Goal: Complete application form

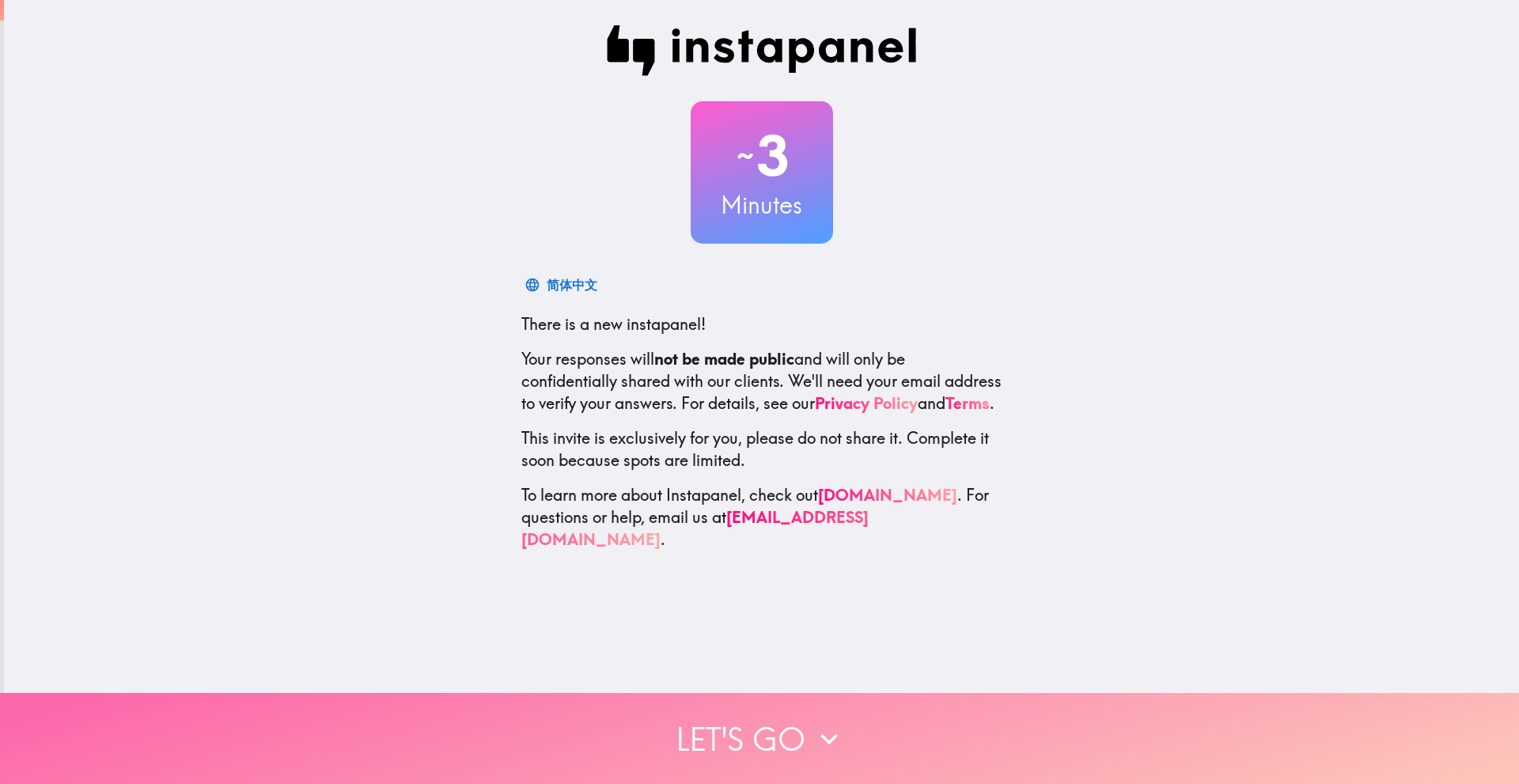
click at [768, 728] on button "Let's go" at bounding box center [759, 739] width 1519 height 91
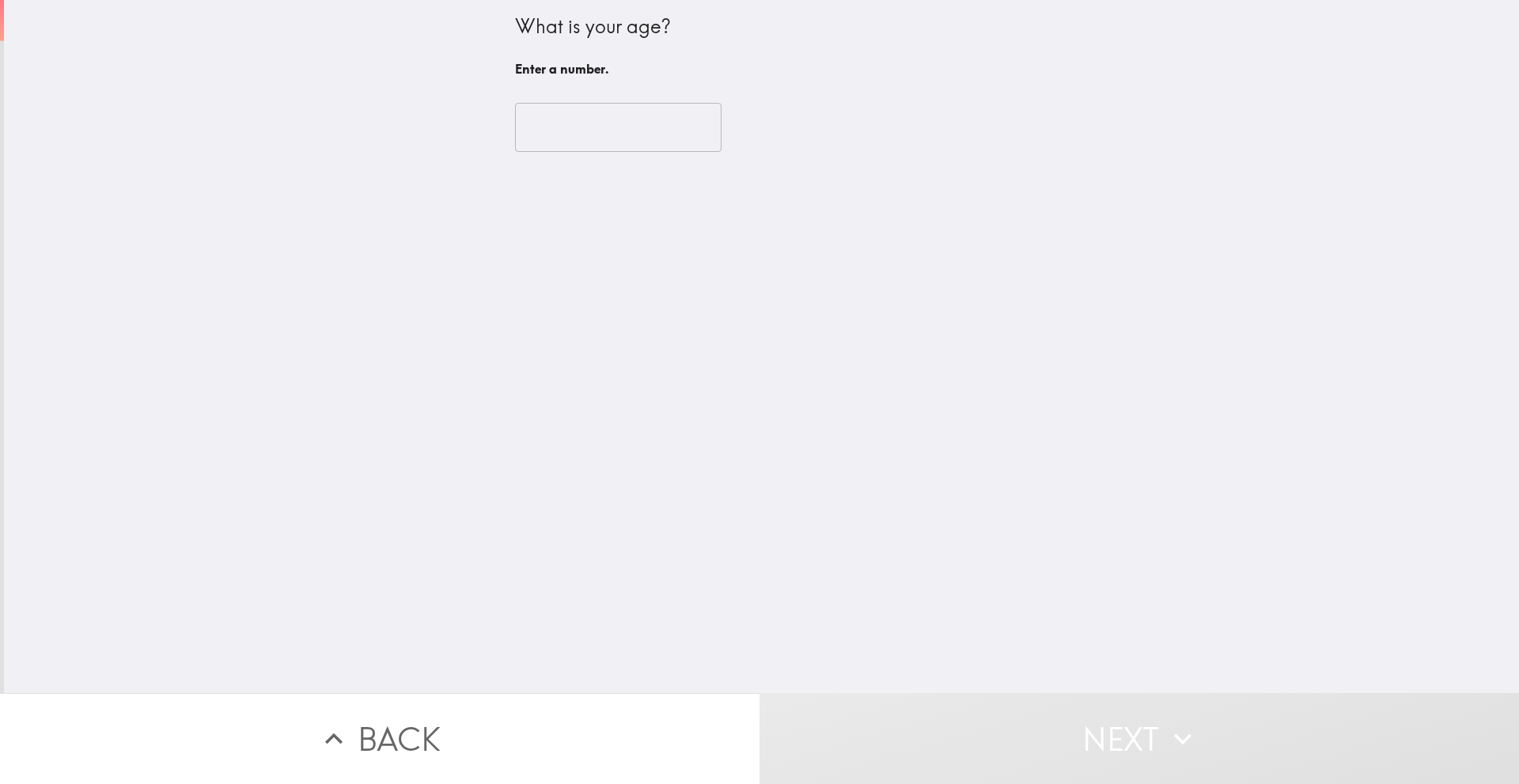
click at [600, 101] on div "​" at bounding box center [761, 128] width 493 height 87
click at [594, 131] on input "number" at bounding box center [617, 127] width 206 height 49
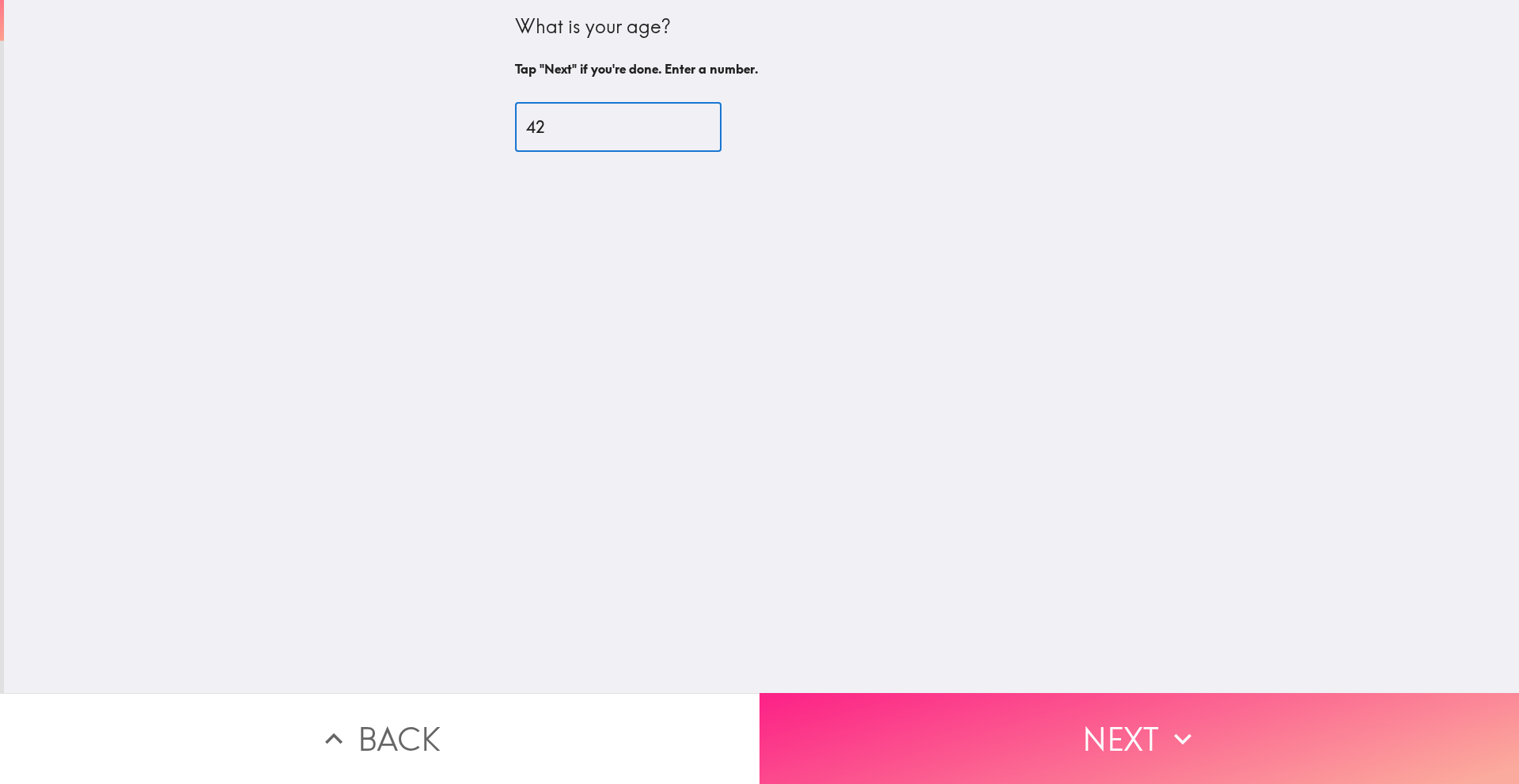
type input "42"
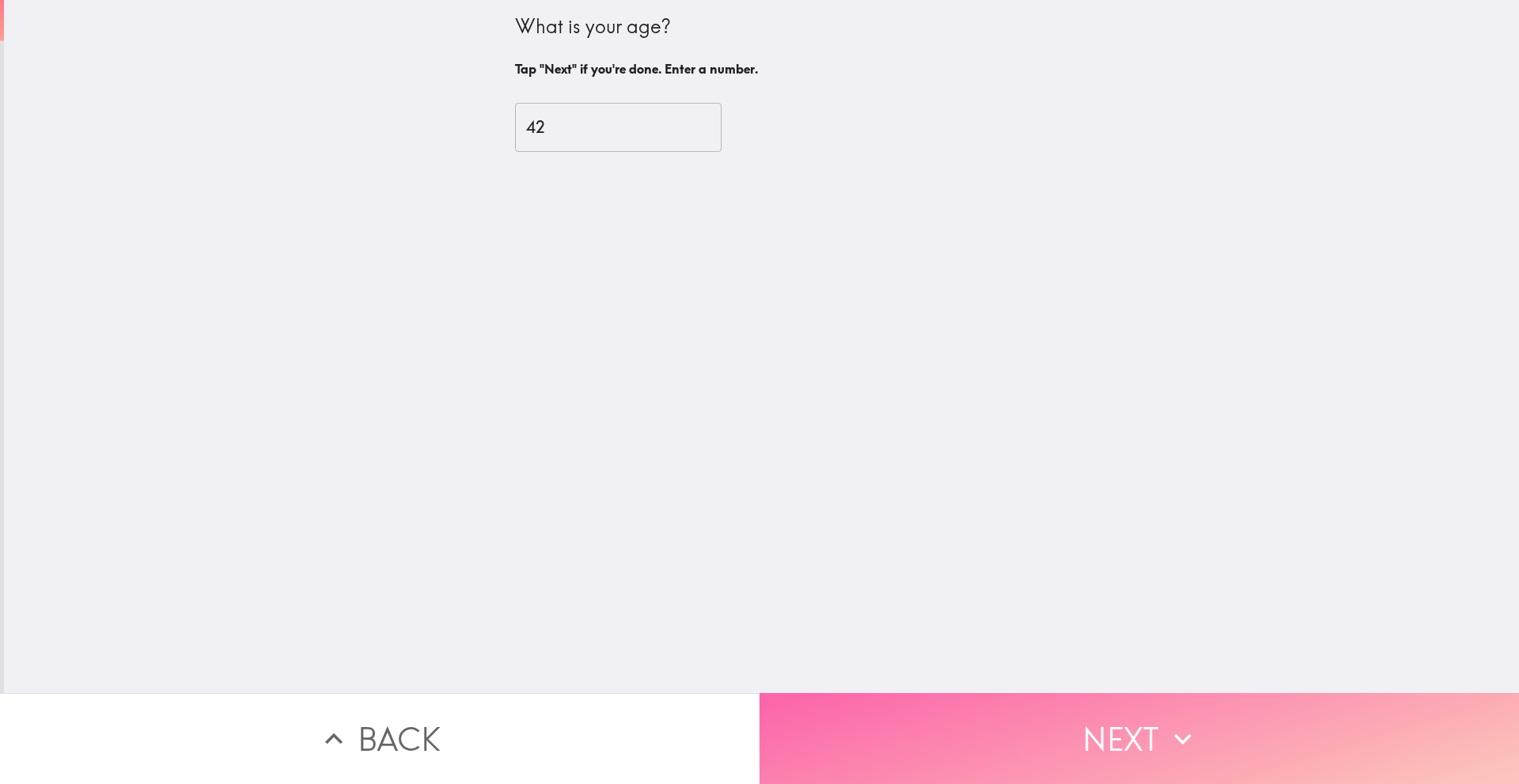
click at [994, 703] on button "Next" at bounding box center [1139, 739] width 759 height 91
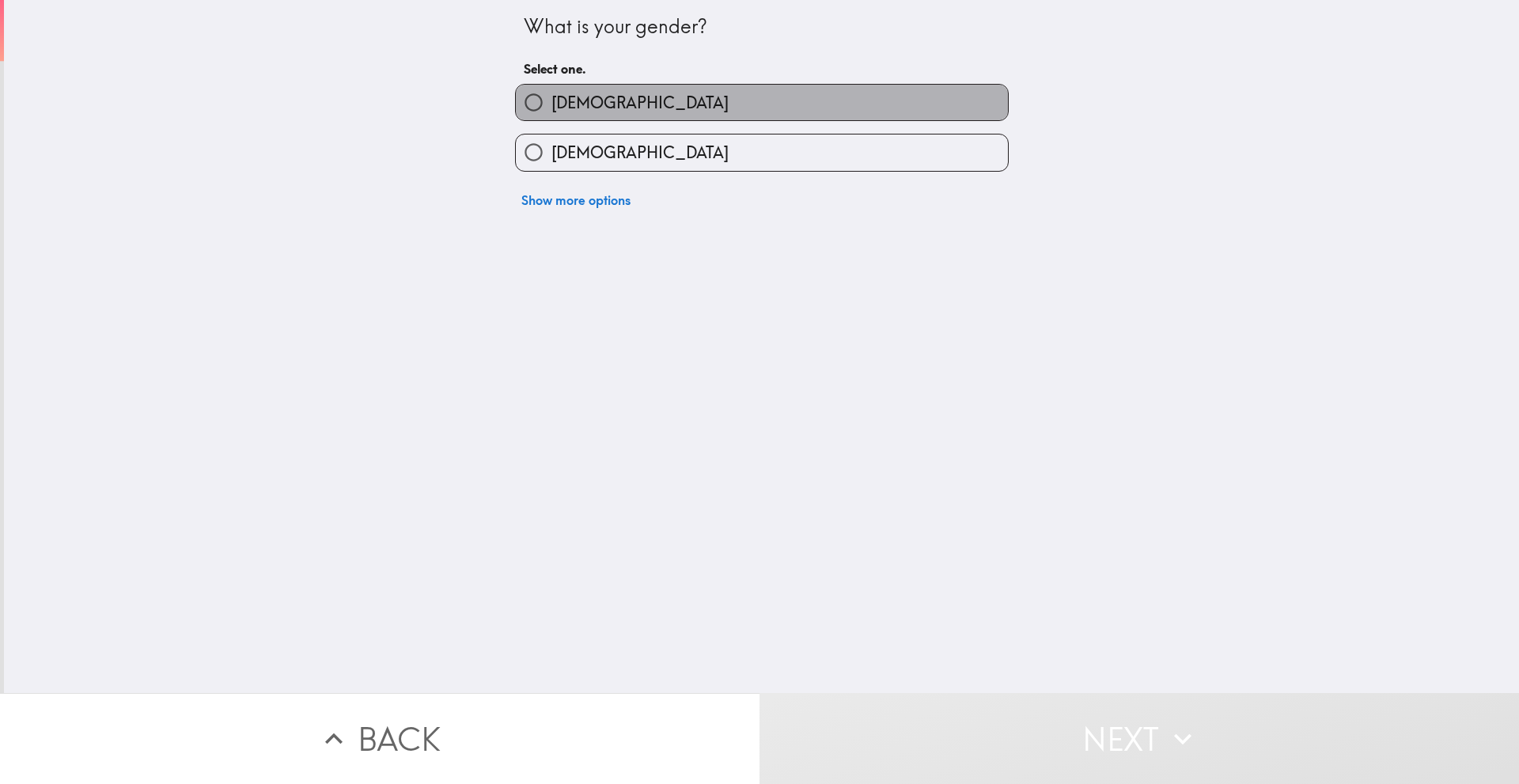
click at [616, 101] on label "[DEMOGRAPHIC_DATA]" at bounding box center [762, 102] width 492 height 35
click at [552, 101] on input "[DEMOGRAPHIC_DATA]" at bounding box center [533, 102] width 35 height 35
radio input "true"
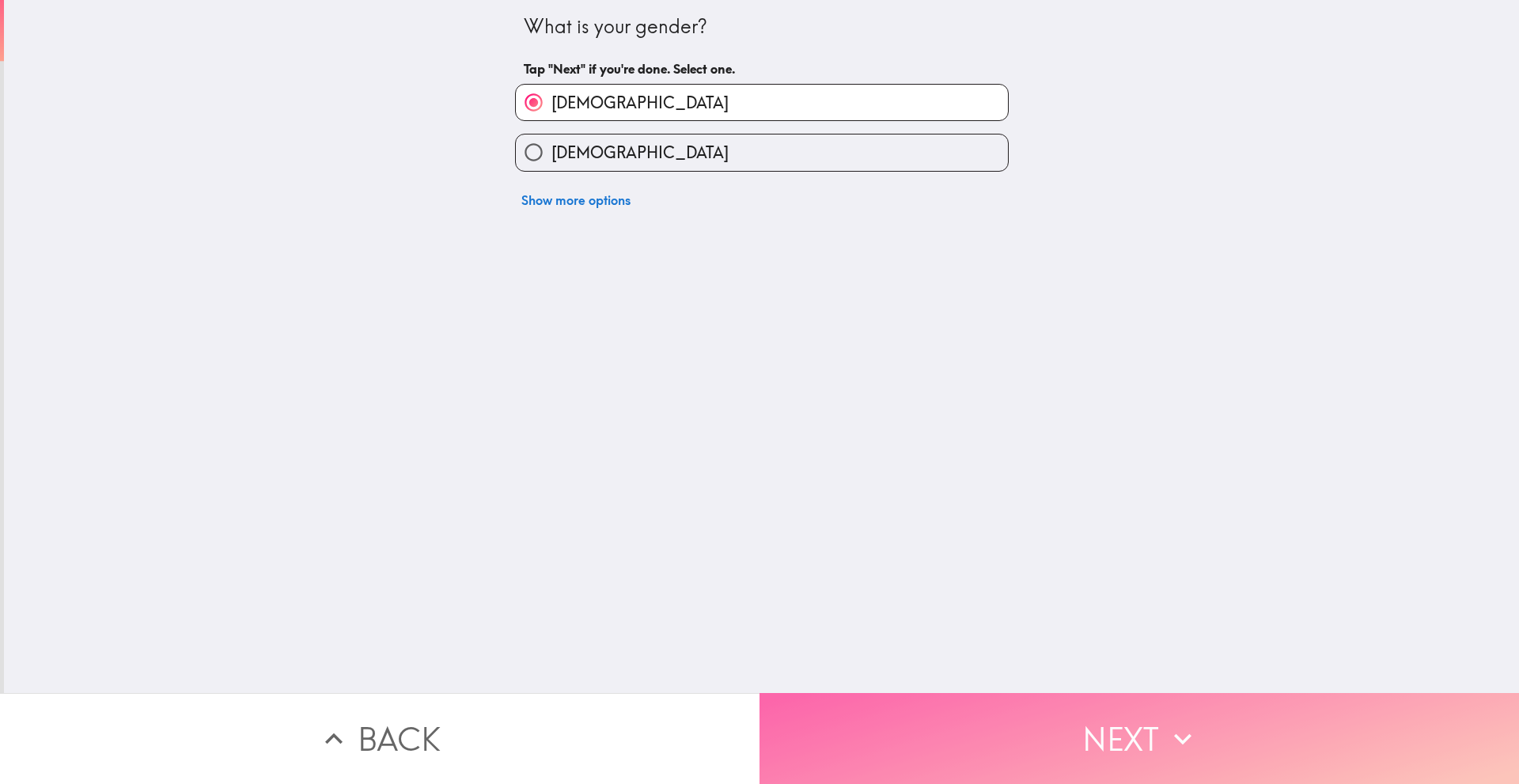
click at [901, 717] on button "Next" at bounding box center [1139, 739] width 759 height 91
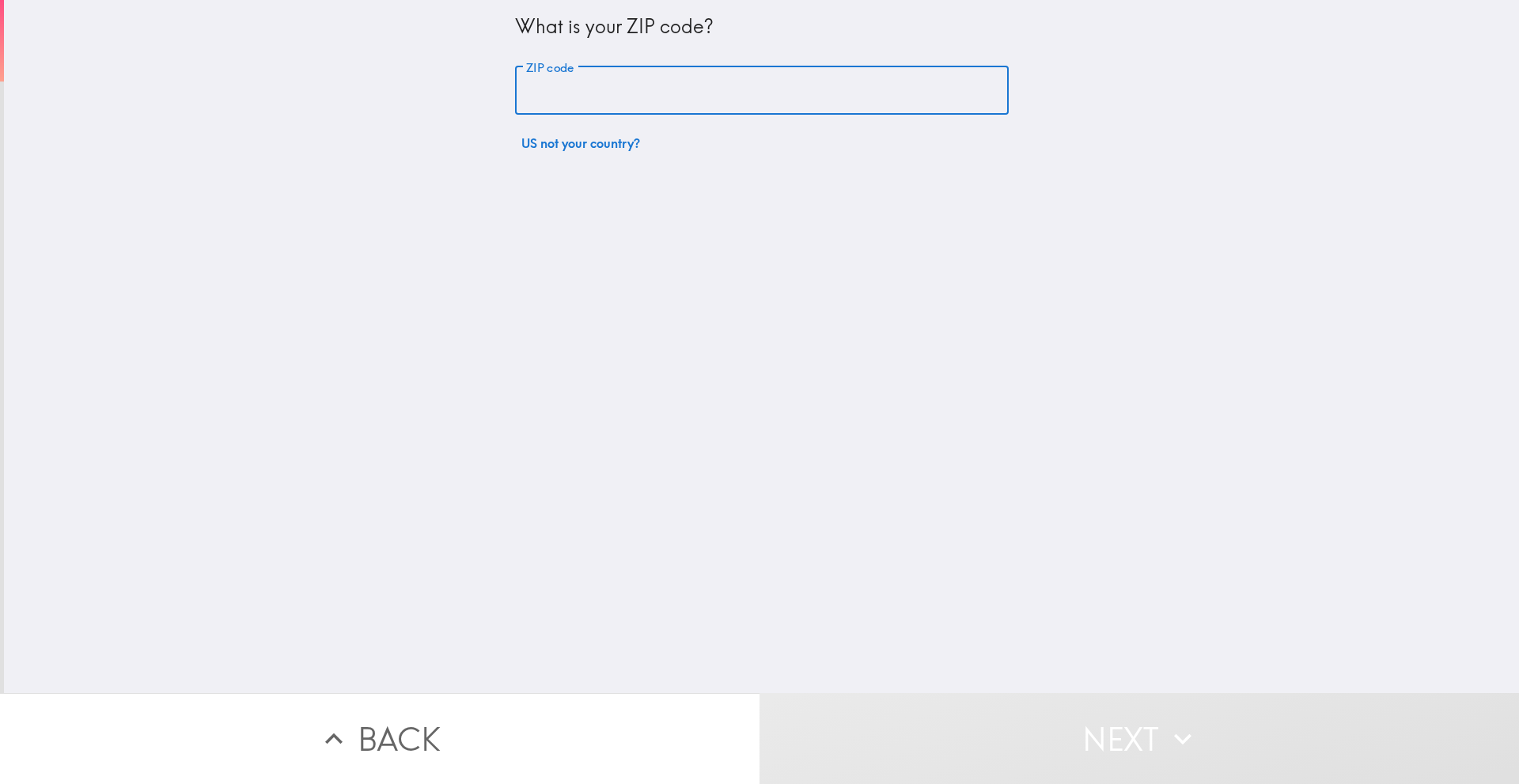
click at [644, 93] on input "ZIP code" at bounding box center [761, 91] width 493 height 49
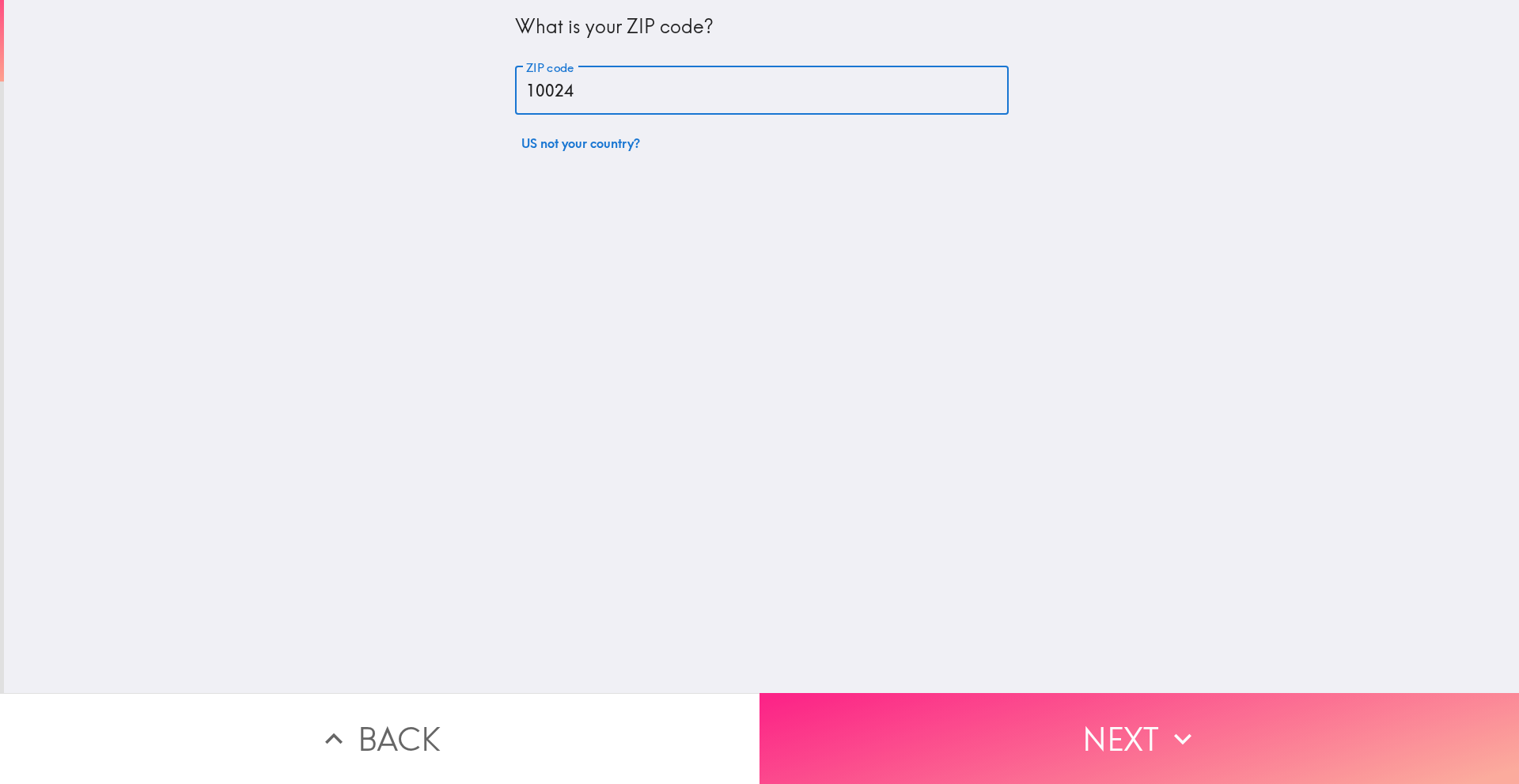
type input "10024"
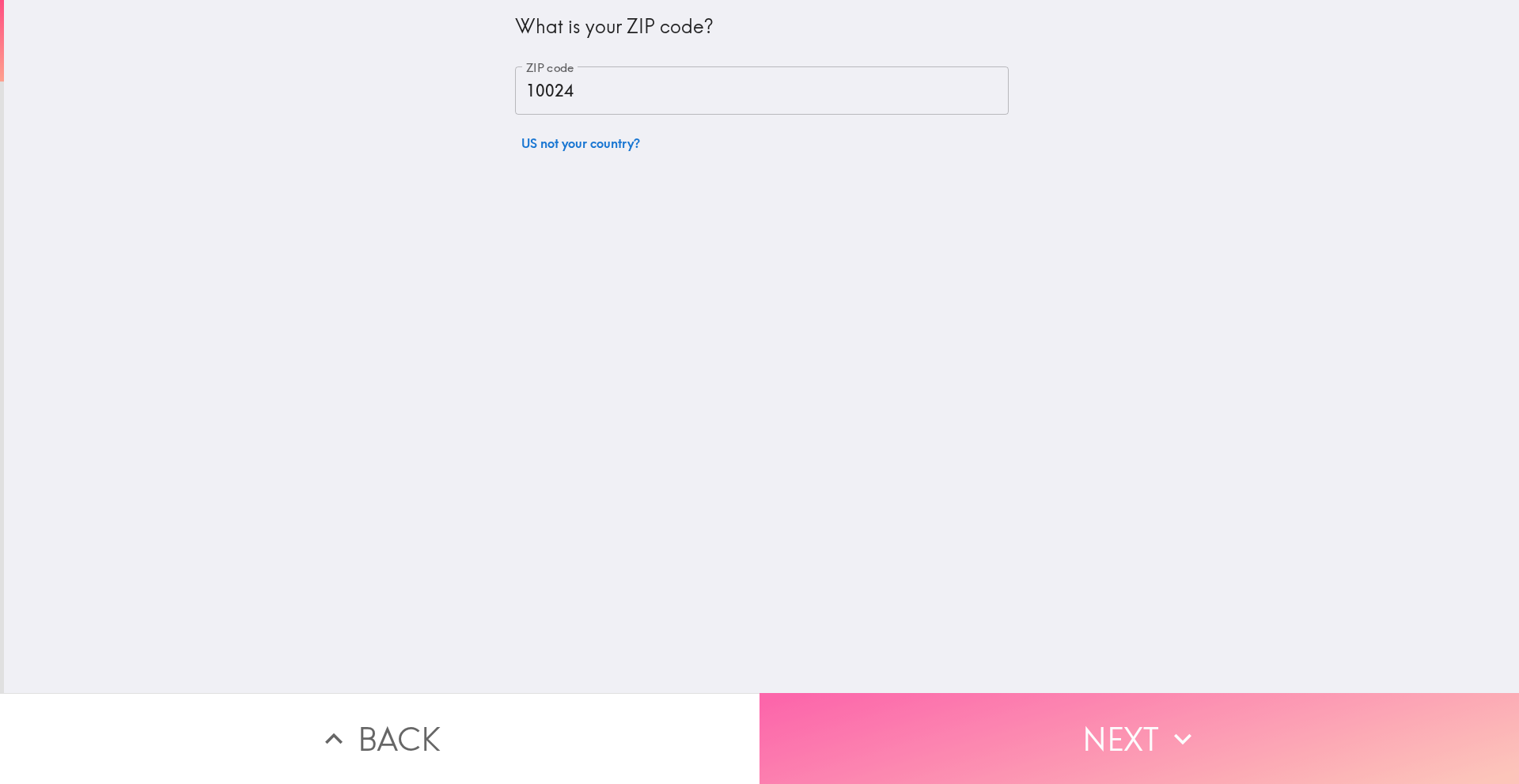
click at [835, 706] on button "Next" at bounding box center [1139, 739] width 759 height 91
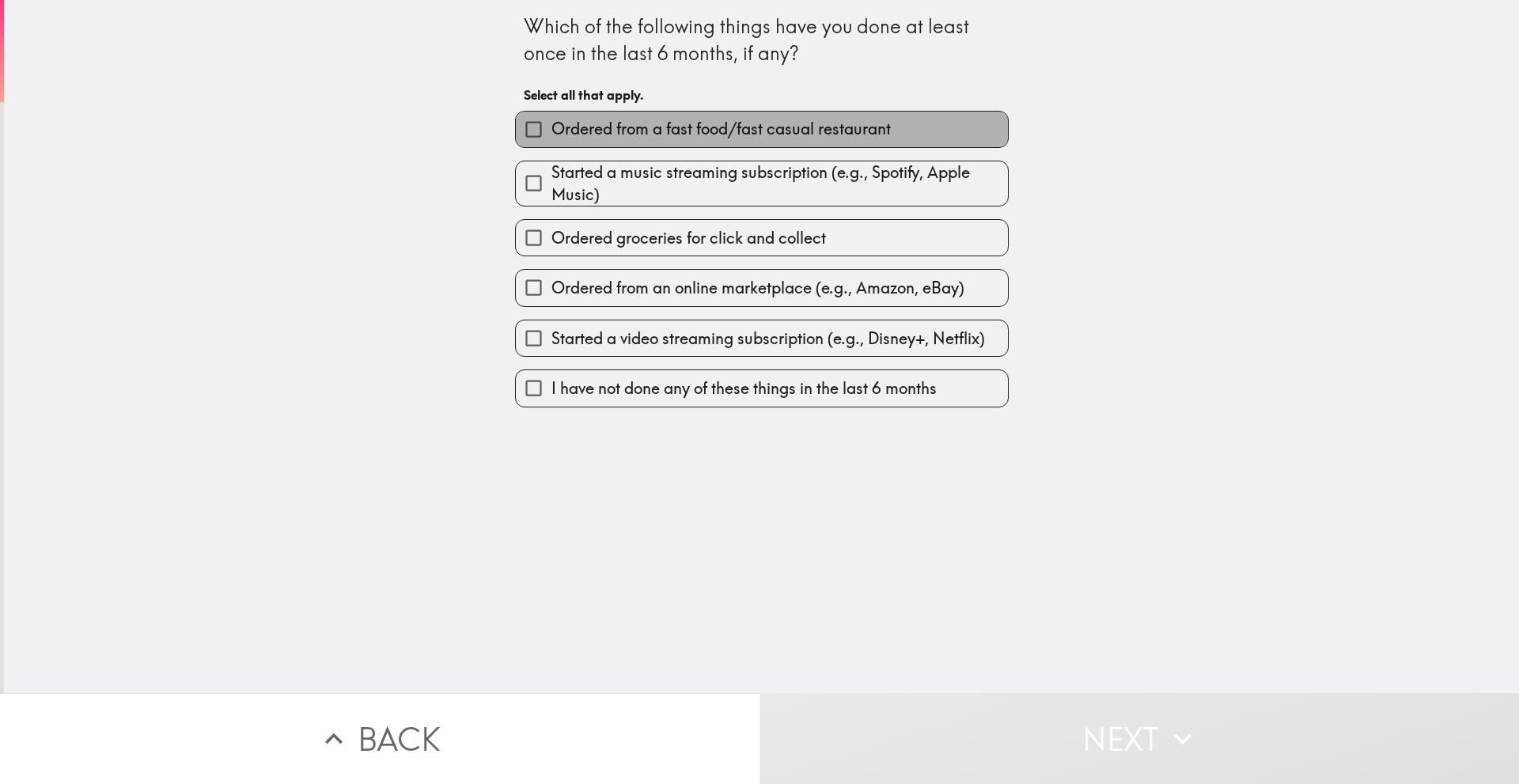
click at [694, 132] on span "Ordered from a fast food/fast casual restaurant" at bounding box center [721, 129] width 340 height 22
click at [552, 132] on input "Ordered from a fast food/fast casual restaurant" at bounding box center [533, 129] width 35 height 35
checkbox input "true"
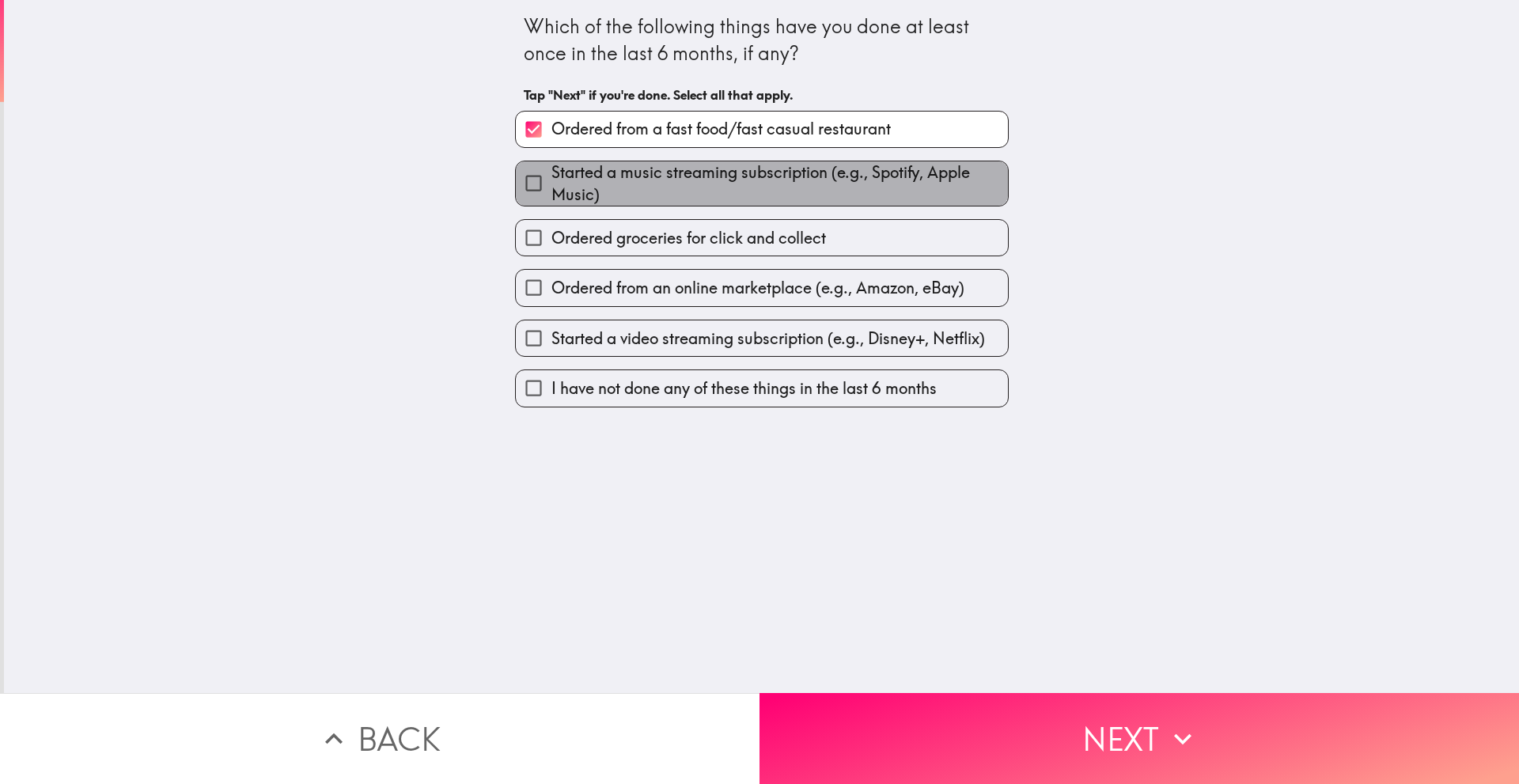
click at [710, 163] on span "Started a music streaming subscription (e.g., Spotify, Apple Music)" at bounding box center [779, 183] width 456 height 44
click at [552, 166] on input "Started a music streaming subscription (e.g., Spotify, Apple Music)" at bounding box center [533, 183] width 35 height 35
checkbox input "true"
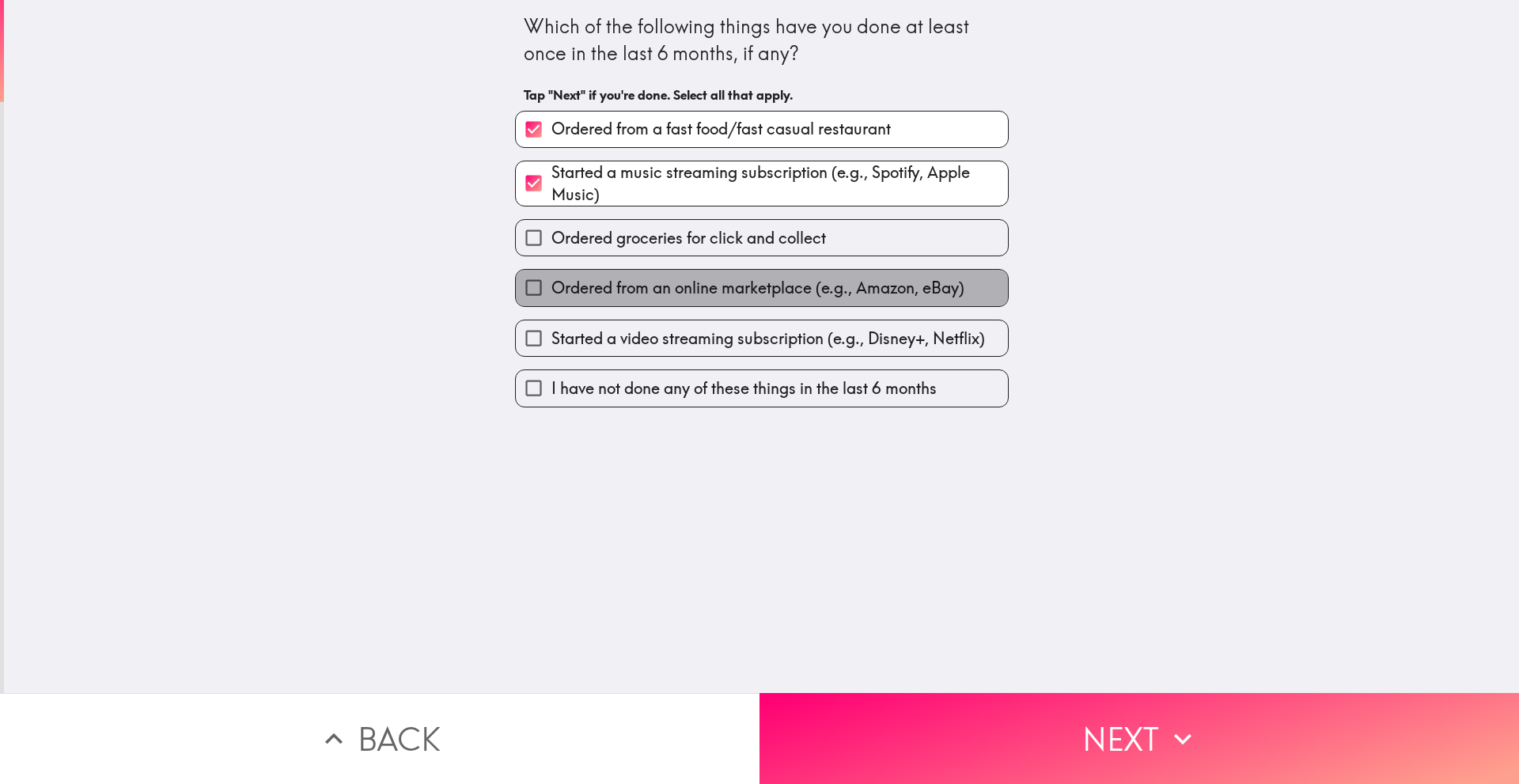
click at [734, 292] on span "Ordered from an online marketplace (e.g., Amazon, eBay)" at bounding box center [758, 288] width 413 height 22
click at [552, 292] on input "Ordered from an online marketplace (e.g., Amazon, eBay)" at bounding box center [533, 287] width 35 height 35
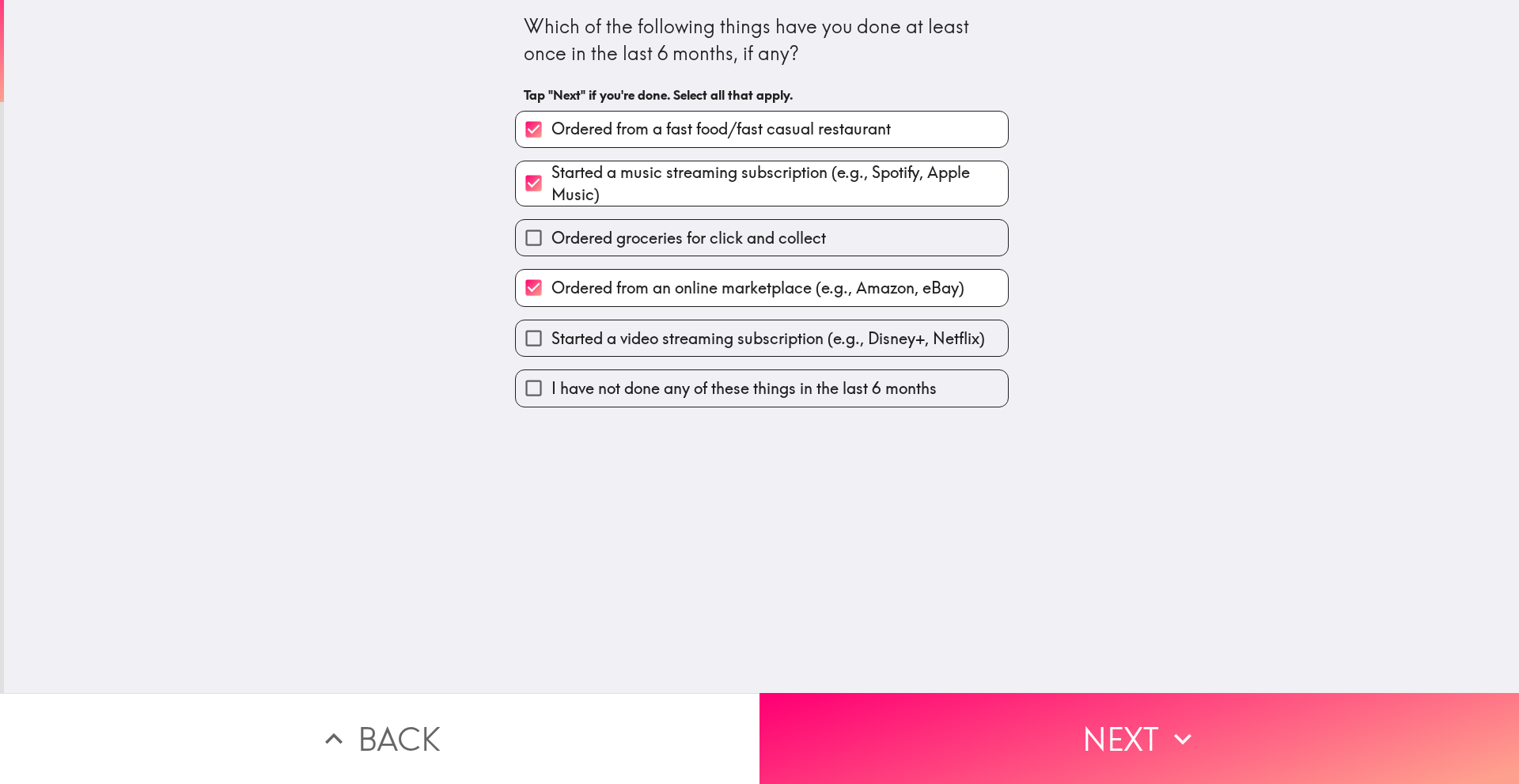
click at [731, 292] on span "Ordered from an online marketplace (e.g., Amazon, eBay)" at bounding box center [758, 288] width 413 height 22
click at [552, 292] on input "Ordered from an online marketplace (e.g., Amazon, eBay)" at bounding box center [533, 287] width 35 height 35
checkbox input "false"
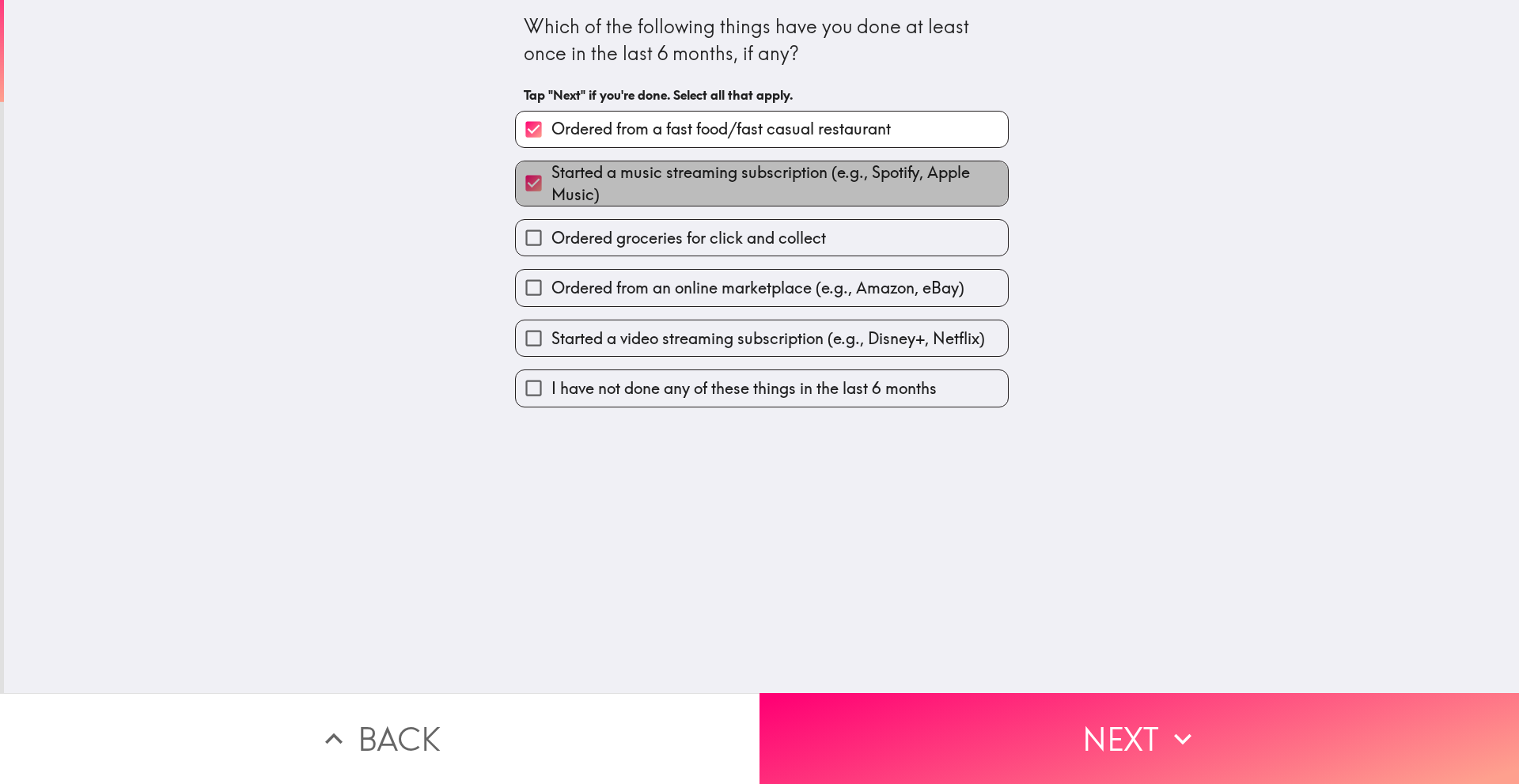
click at [674, 189] on span "Started a music streaming subscription (e.g., Spotify, Apple Music)" at bounding box center [779, 183] width 456 height 44
click at [552, 189] on input "Started a music streaming subscription (e.g., Spotify, Apple Music)" at bounding box center [533, 183] width 35 height 35
checkbox input "false"
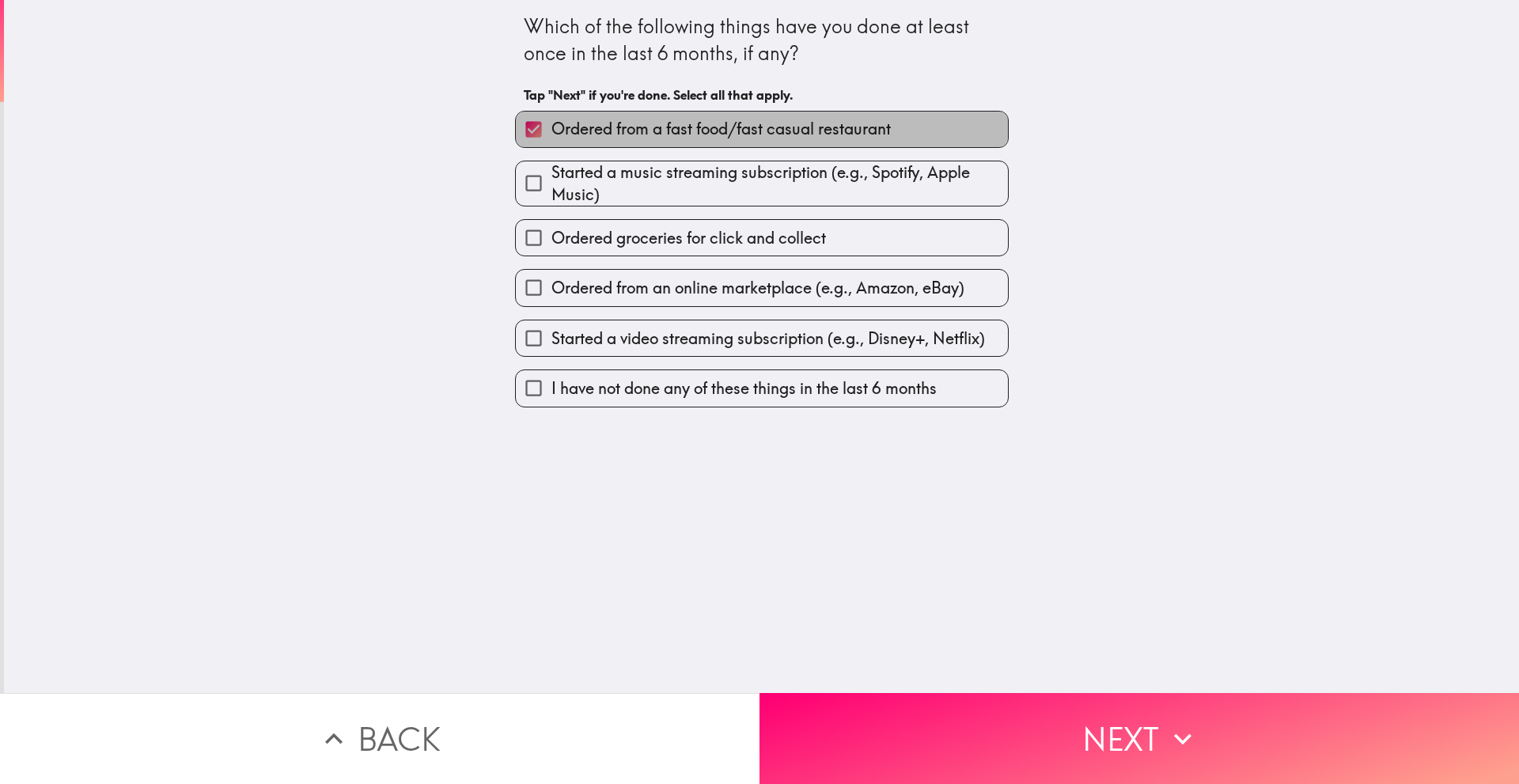
click at [639, 119] on span "Ordered from a fast food/fast casual restaurant" at bounding box center [721, 129] width 340 height 22
click at [552, 119] on input "Ordered from a fast food/fast casual restaurant" at bounding box center [533, 129] width 35 height 35
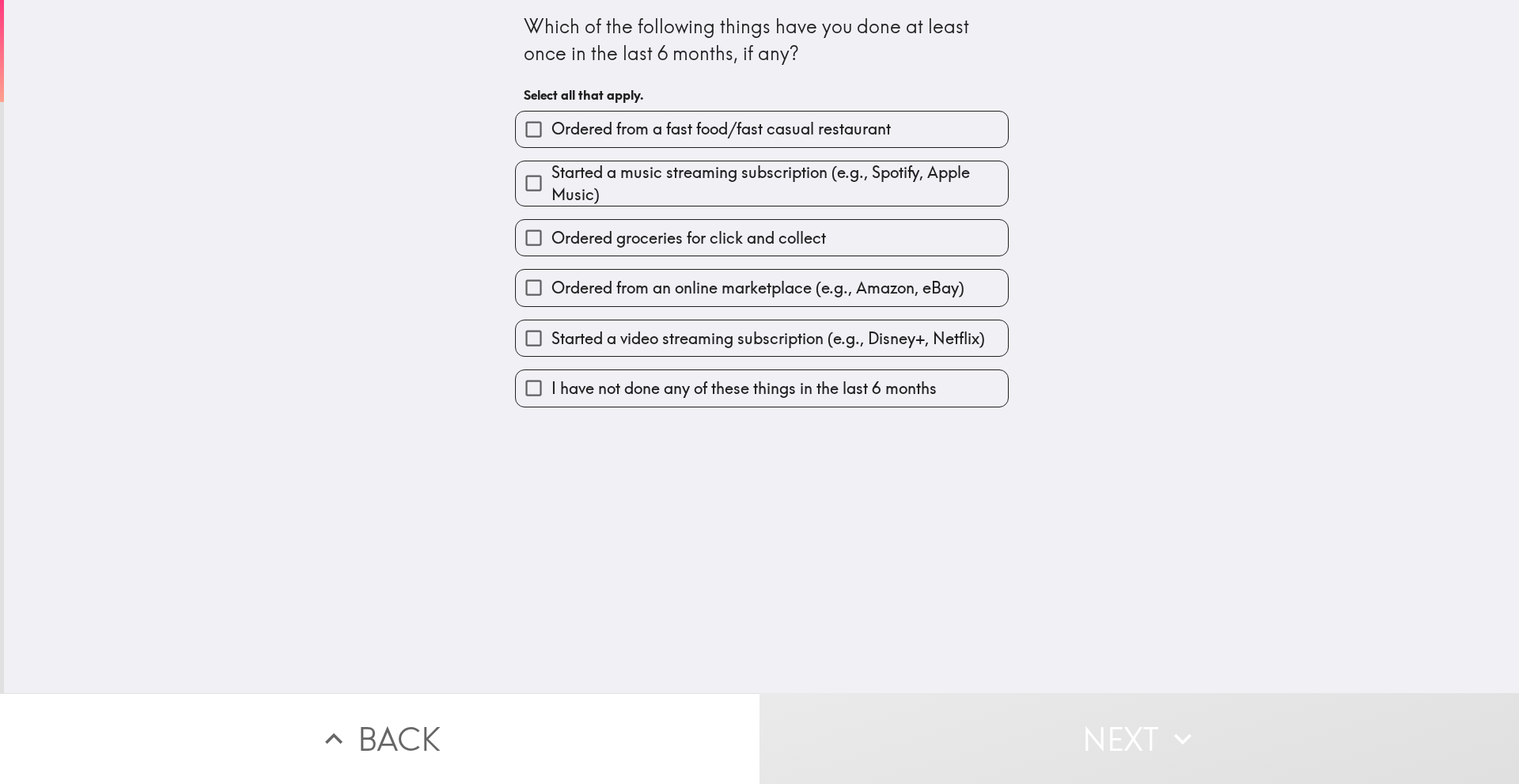
click at [913, 130] on label "Ordered from a fast food/fast casual restaurant" at bounding box center [762, 129] width 492 height 35
click at [552, 130] on input "Ordered from a fast food/fast casual restaurant" at bounding box center [533, 129] width 35 height 35
checkbox input "true"
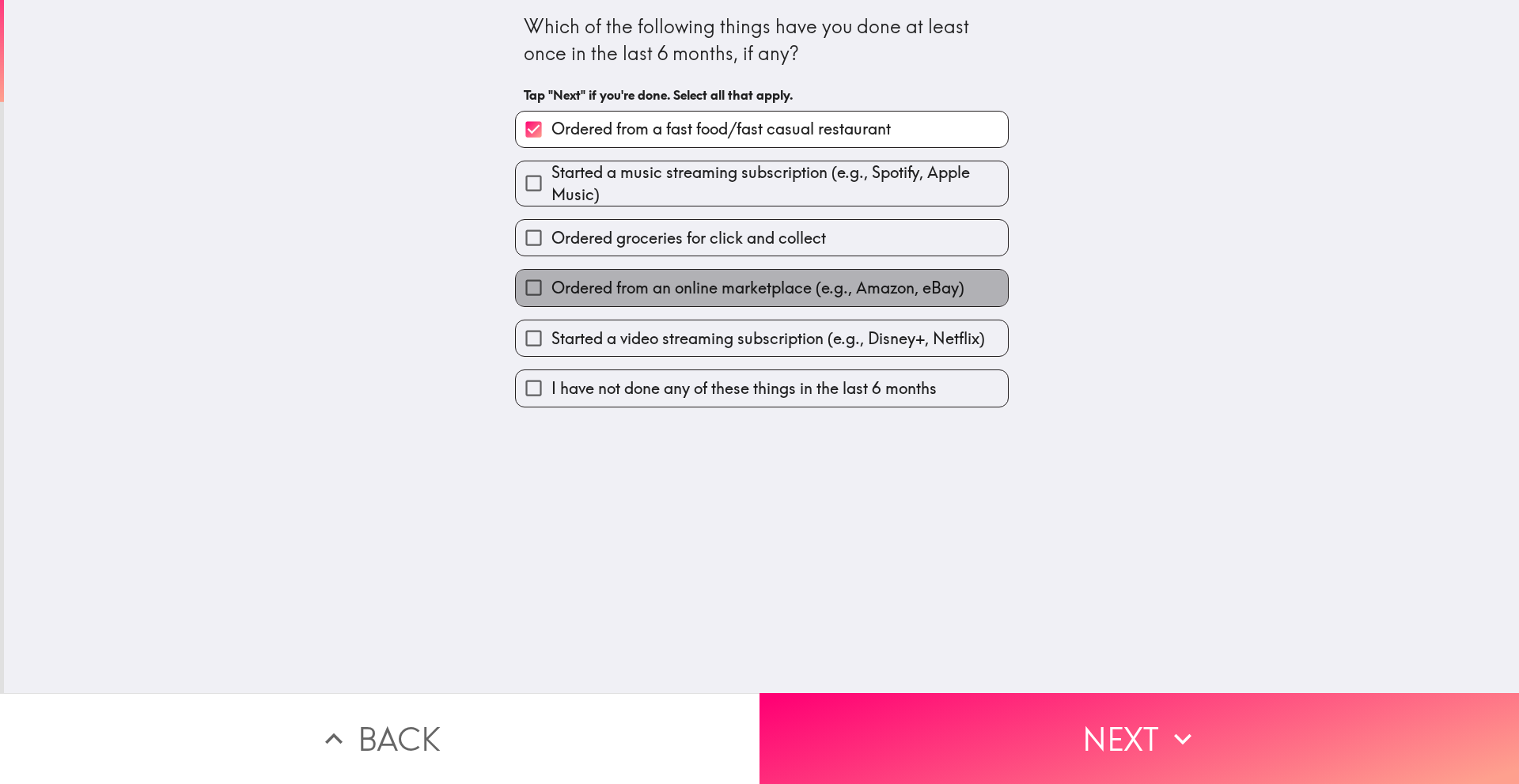
click at [765, 305] on label "Ordered from an online marketplace (e.g., Amazon, eBay)" at bounding box center [762, 287] width 492 height 35
click at [552, 305] on input "Ordered from an online marketplace (e.g., Amazon, eBay)" at bounding box center [533, 287] width 35 height 35
checkbox input "true"
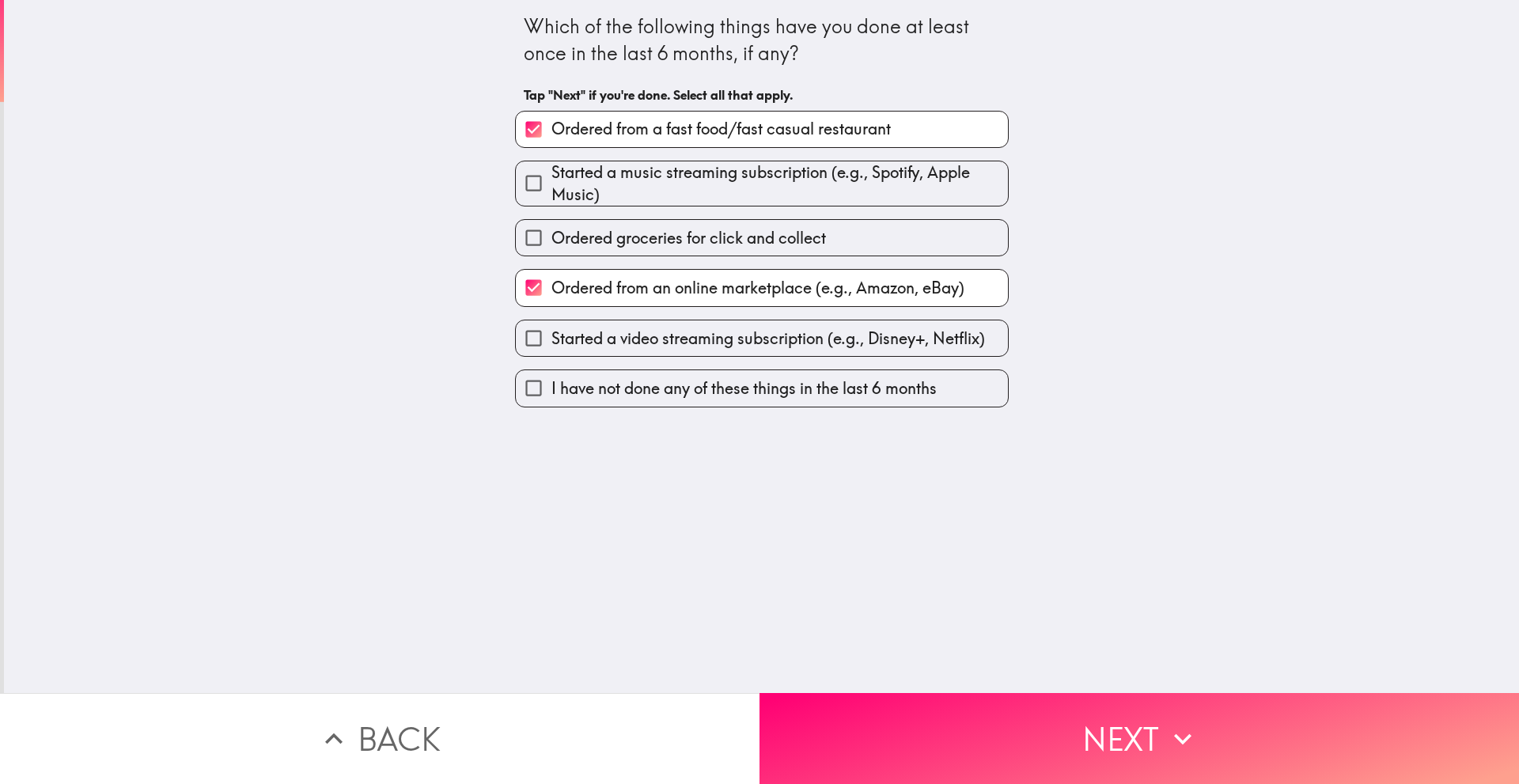
click at [755, 347] on span "Started a video streaming subscription (e.g., Disney+, Netflix)" at bounding box center [768, 339] width 433 height 22
click at [552, 347] on input "Started a video streaming subscription (e.g., Disney+, Netflix)" at bounding box center [533, 338] width 35 height 35
checkbox input "true"
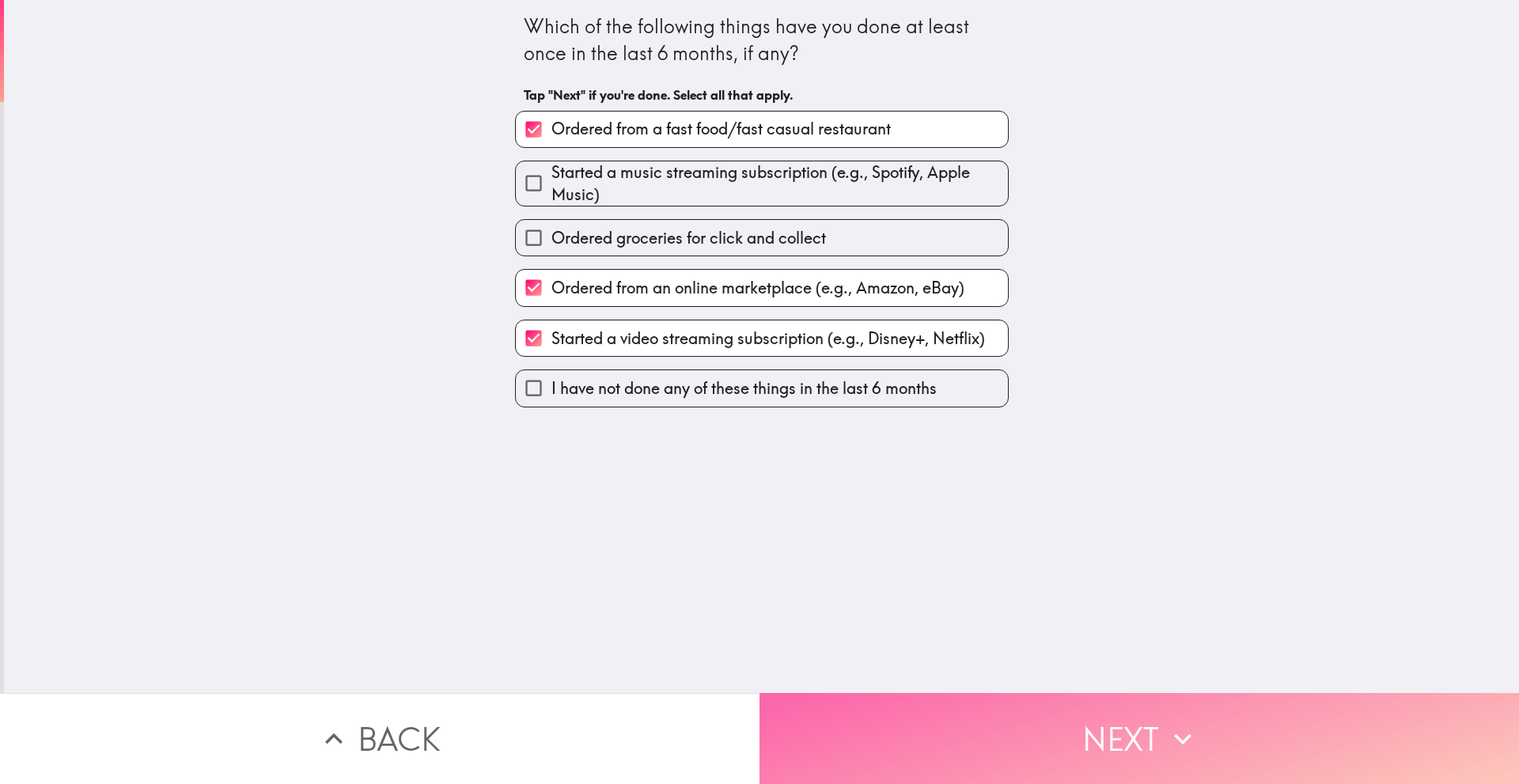
click at [893, 717] on button "Next" at bounding box center [1139, 739] width 759 height 91
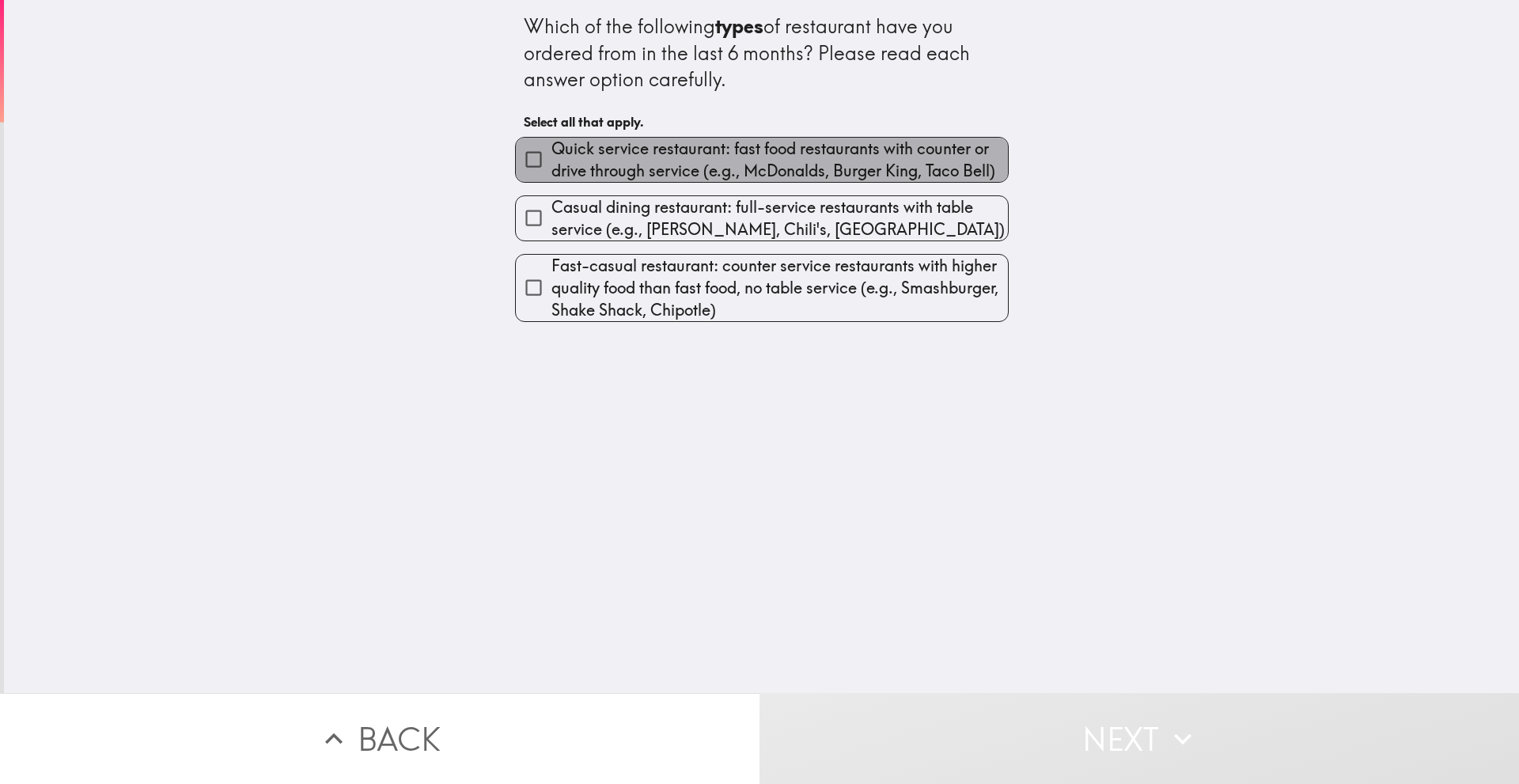
click at [774, 172] on span "Quick service restaurant: fast food restaurants with counter or drive through s…" at bounding box center [779, 160] width 456 height 44
click at [552, 172] on input "Quick service restaurant: fast food restaurants with counter or drive through s…" at bounding box center [533, 159] width 35 height 35
checkbox input "true"
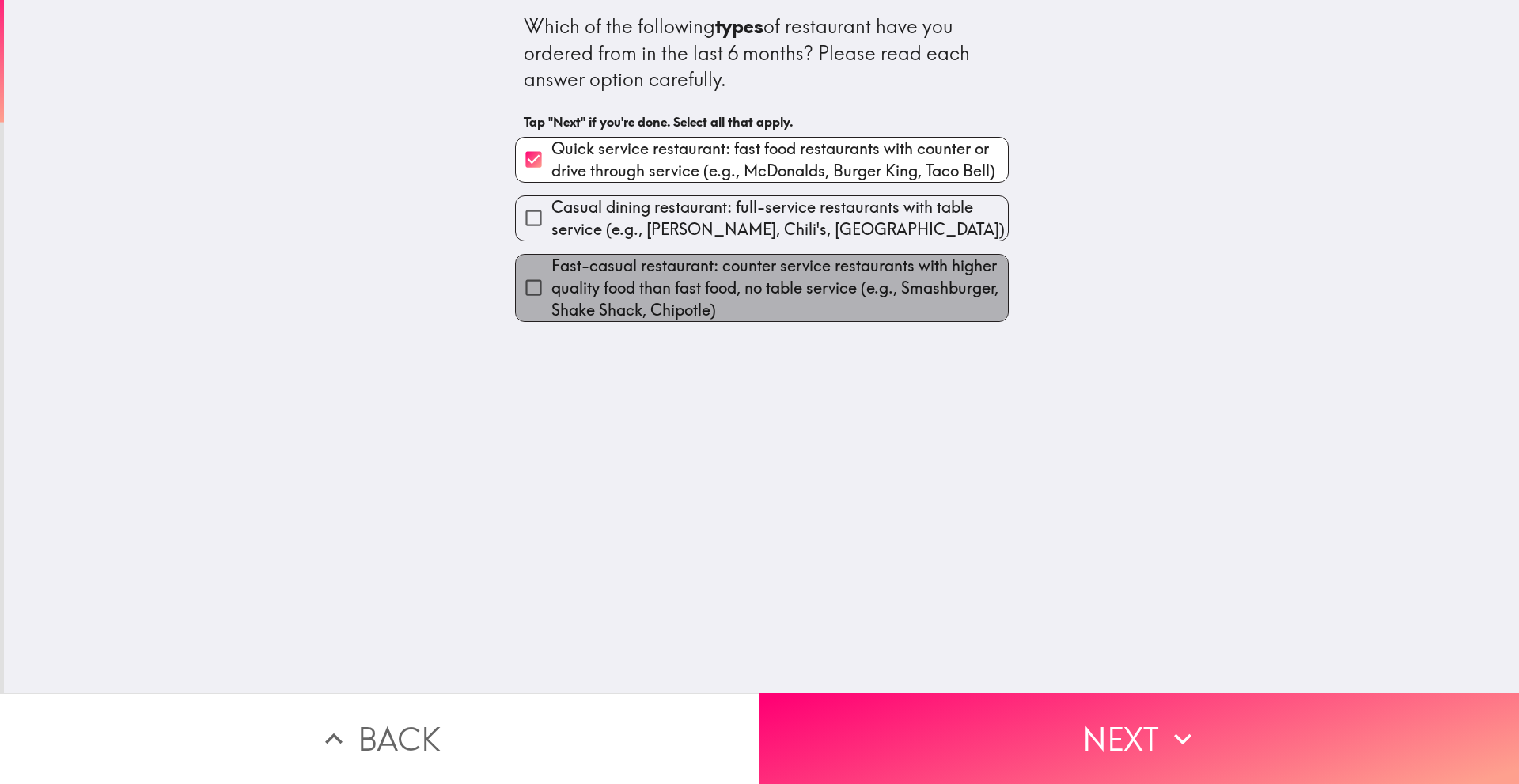
click at [751, 283] on span "Fast-casual restaurant: counter service restaurants with higher quality food th…" at bounding box center [779, 288] width 456 height 67
click at [552, 283] on input "Fast-casual restaurant: counter service restaurants with higher quality food th…" at bounding box center [533, 287] width 35 height 35
checkbox input "true"
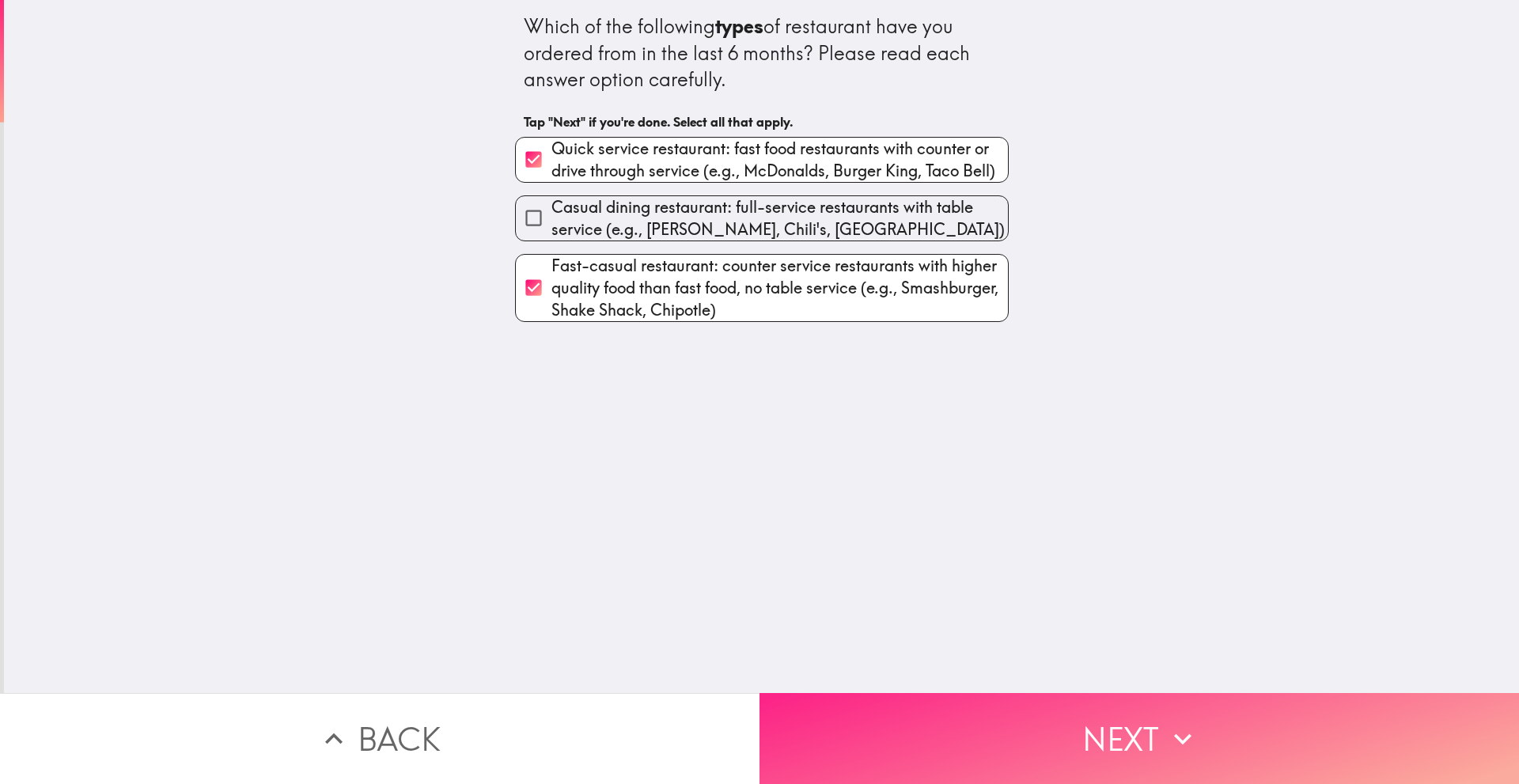
click at [858, 701] on button "Next" at bounding box center [1139, 739] width 759 height 91
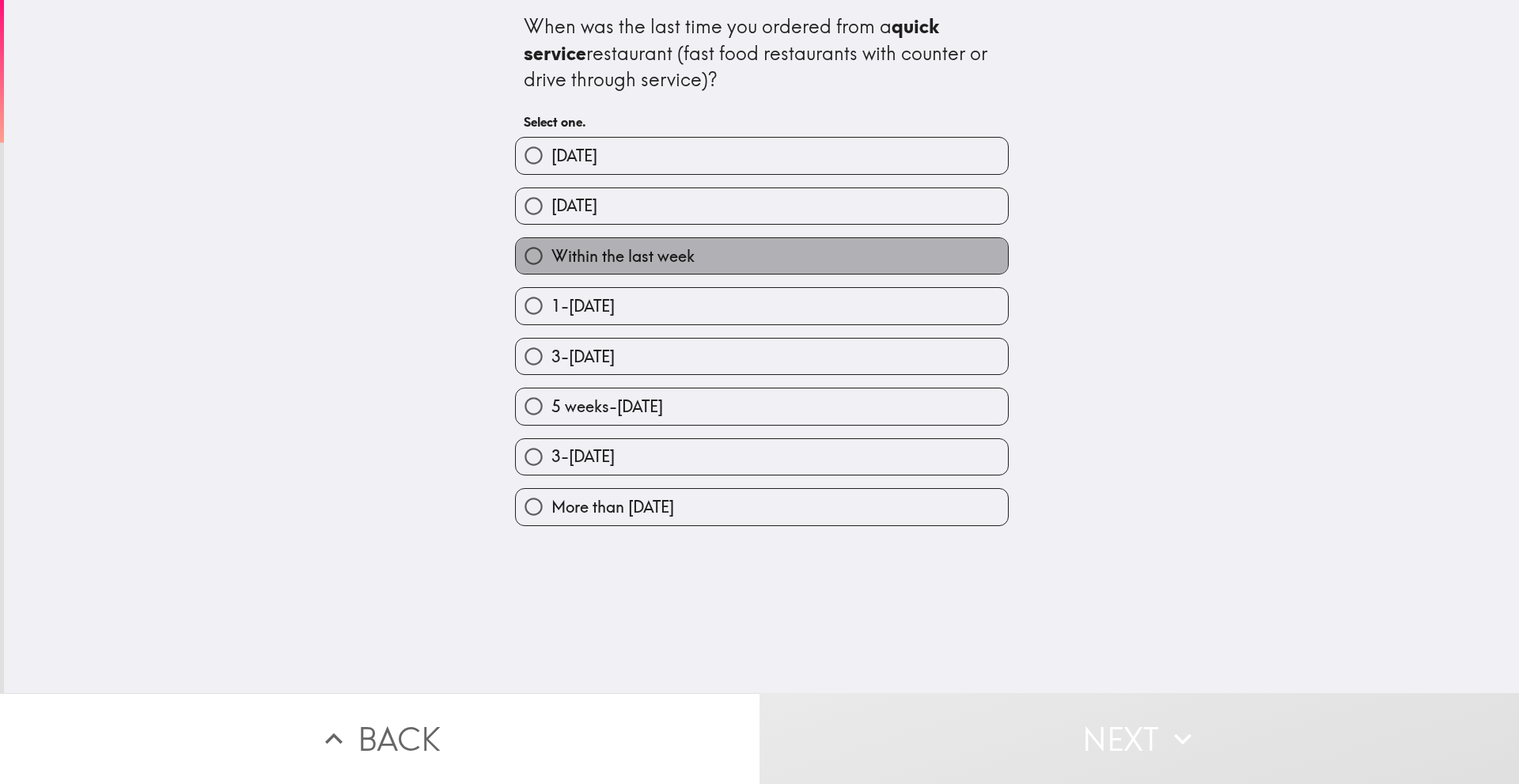
click at [776, 264] on label "Within the last week" at bounding box center [762, 255] width 492 height 35
click at [552, 264] on input "Within the last week" at bounding box center [533, 255] width 35 height 35
radio input "true"
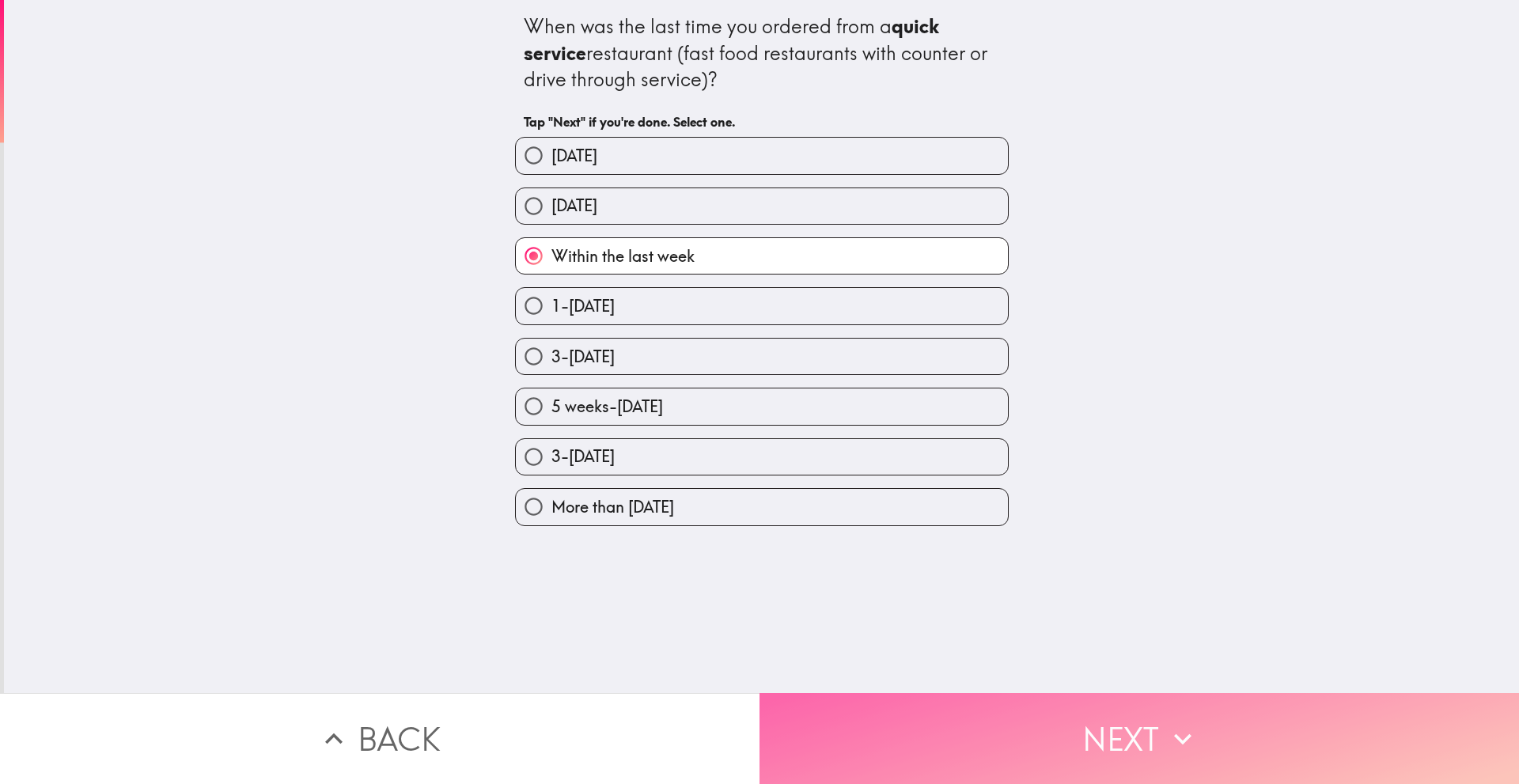
click at [889, 736] on button "Next" at bounding box center [1139, 739] width 759 height 91
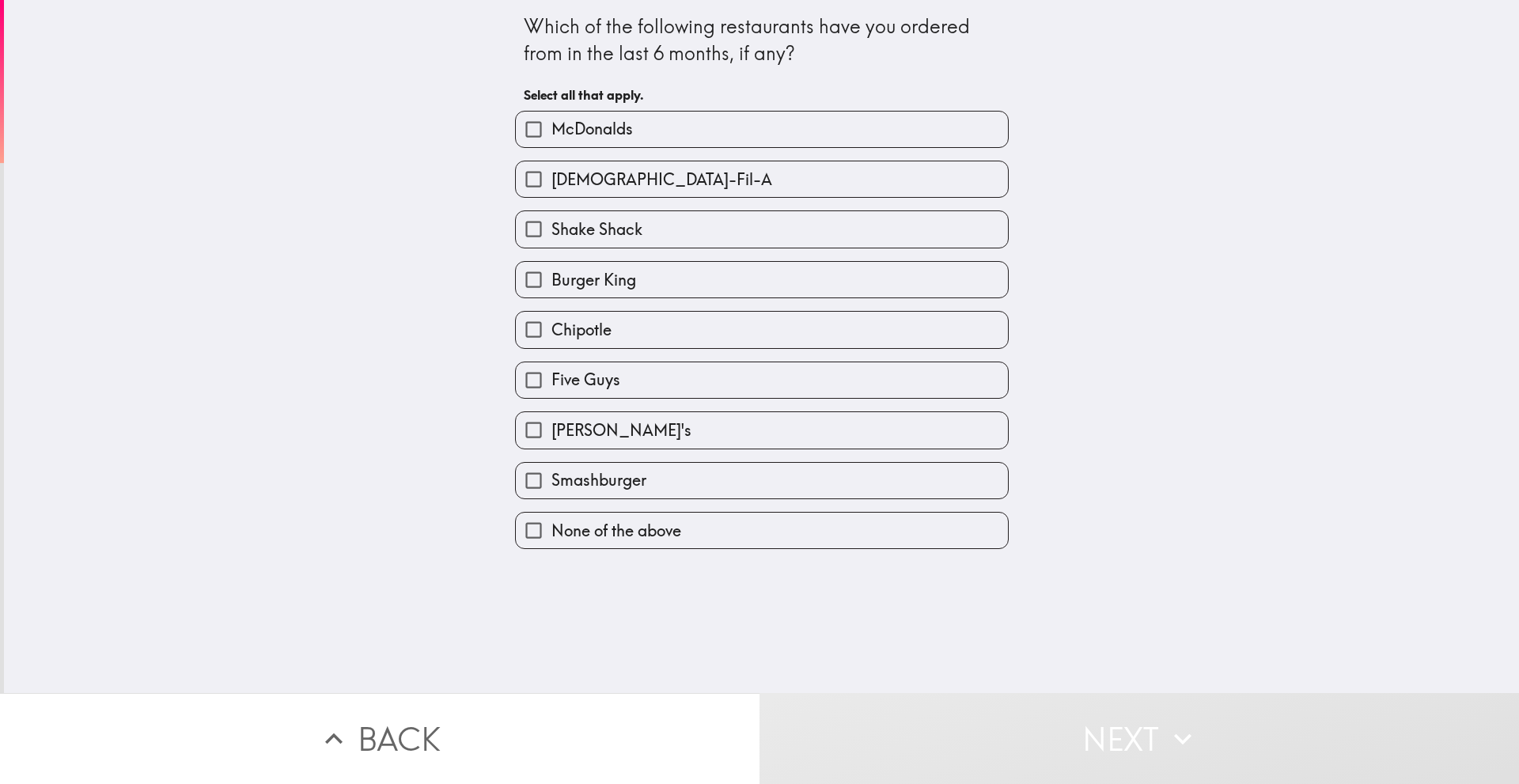
click at [770, 134] on label "McDonalds" at bounding box center [762, 129] width 492 height 35
click at [552, 134] on input "McDonalds" at bounding box center [533, 129] width 35 height 35
checkbox input "true"
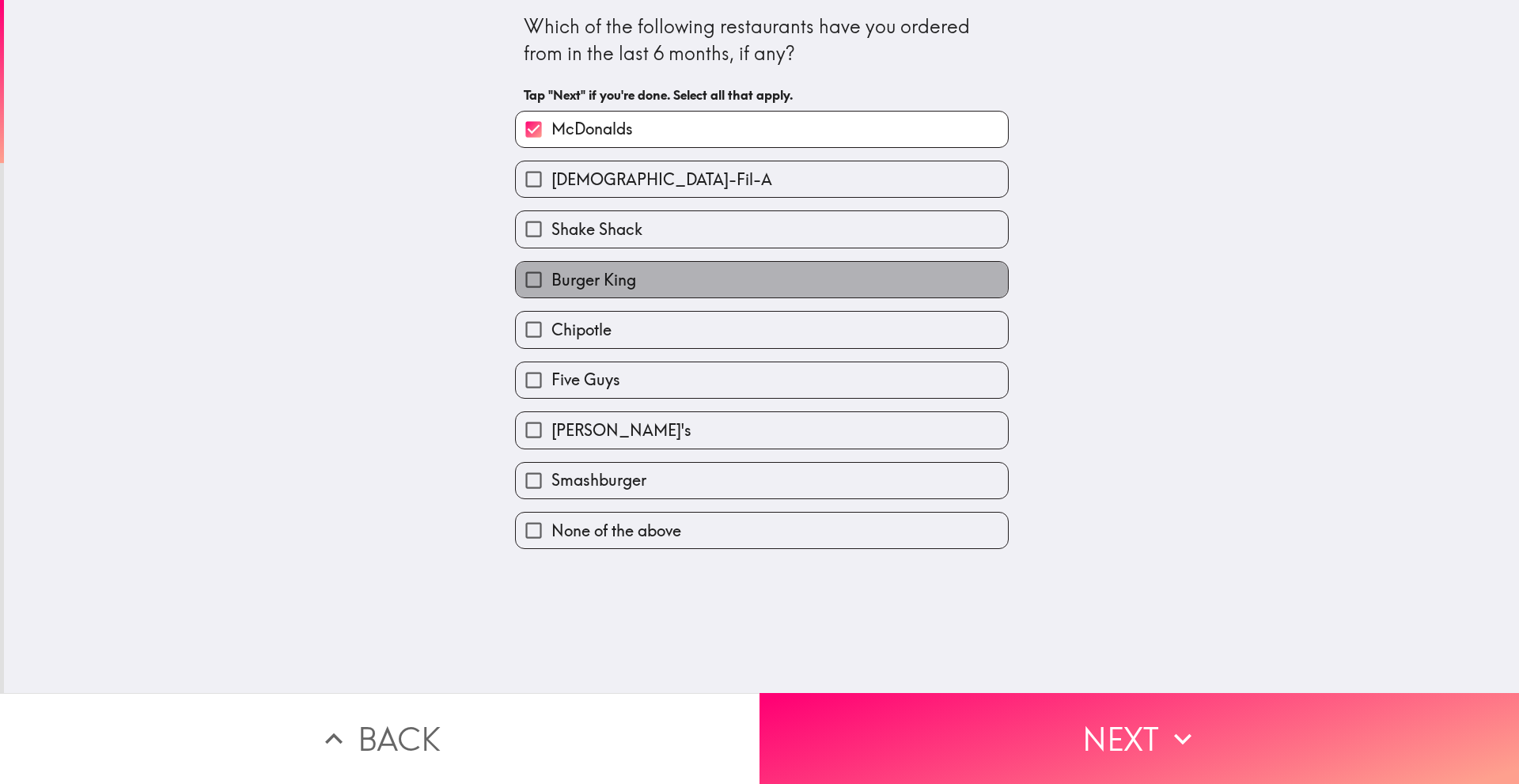
click at [749, 285] on label "Burger King" at bounding box center [762, 280] width 492 height 35
click at [552, 285] on input "Burger King" at bounding box center [533, 280] width 35 height 35
checkbox input "true"
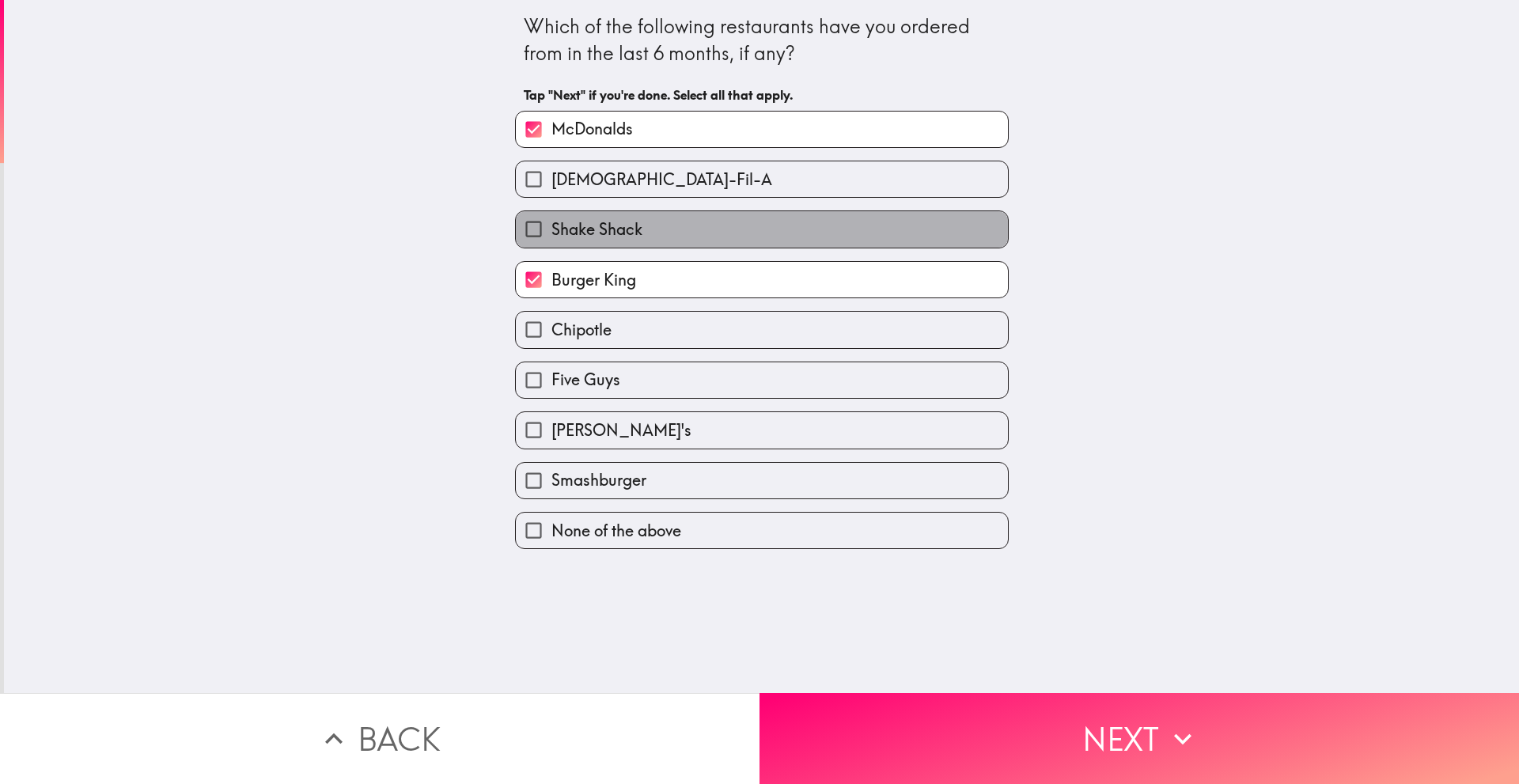
click at [677, 237] on label "Shake Shack" at bounding box center [762, 229] width 492 height 35
click at [552, 237] on input "Shake Shack" at bounding box center [533, 229] width 35 height 35
checkbox input "true"
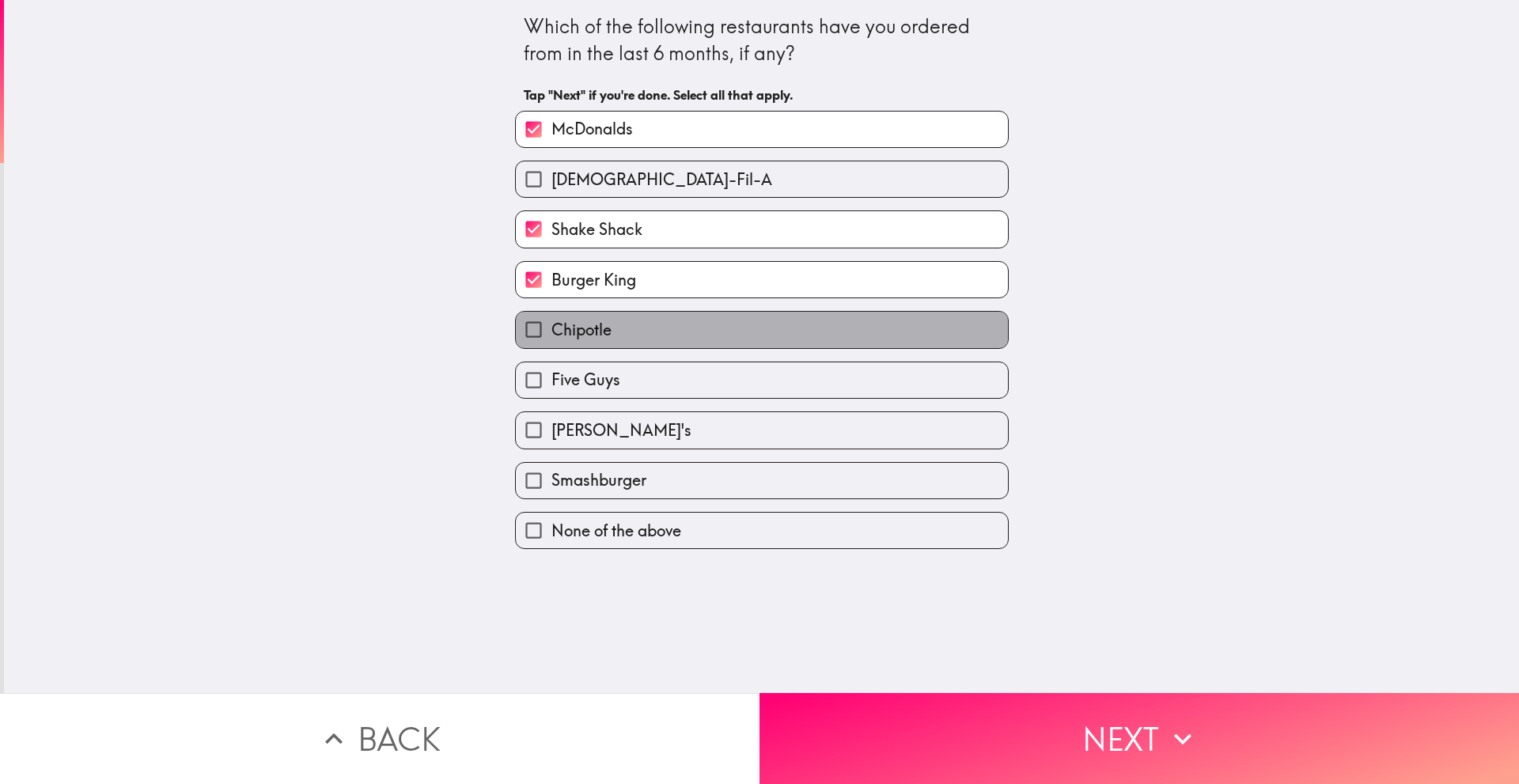
click at [683, 324] on label "Chipotle" at bounding box center [762, 330] width 492 height 35
click at [552, 324] on input "Chipotle" at bounding box center [533, 330] width 35 height 35
checkbox input "true"
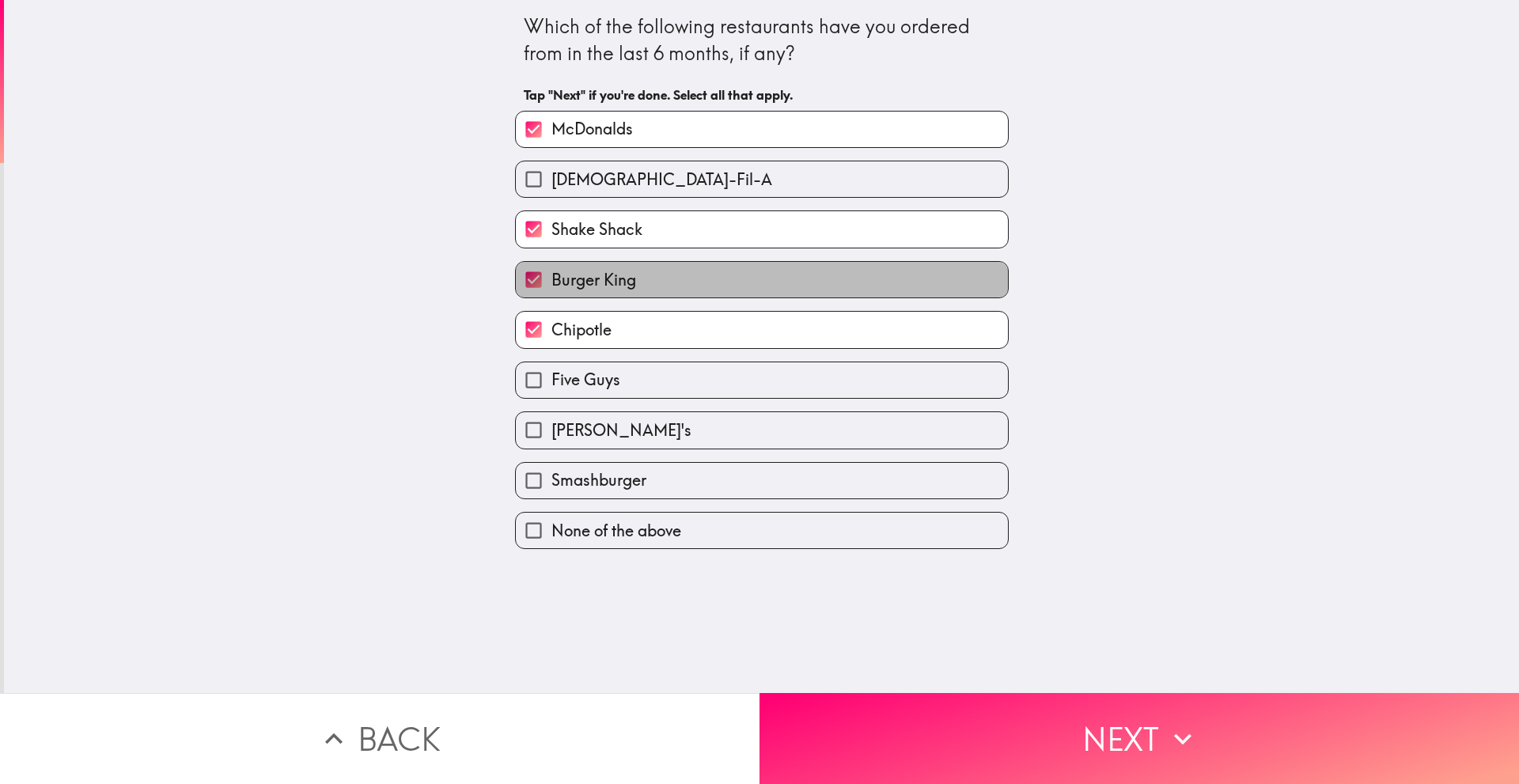
click at [616, 281] on span "Burger King" at bounding box center [593, 280] width 84 height 22
click at [552, 281] on input "Burger King" at bounding box center [533, 280] width 35 height 35
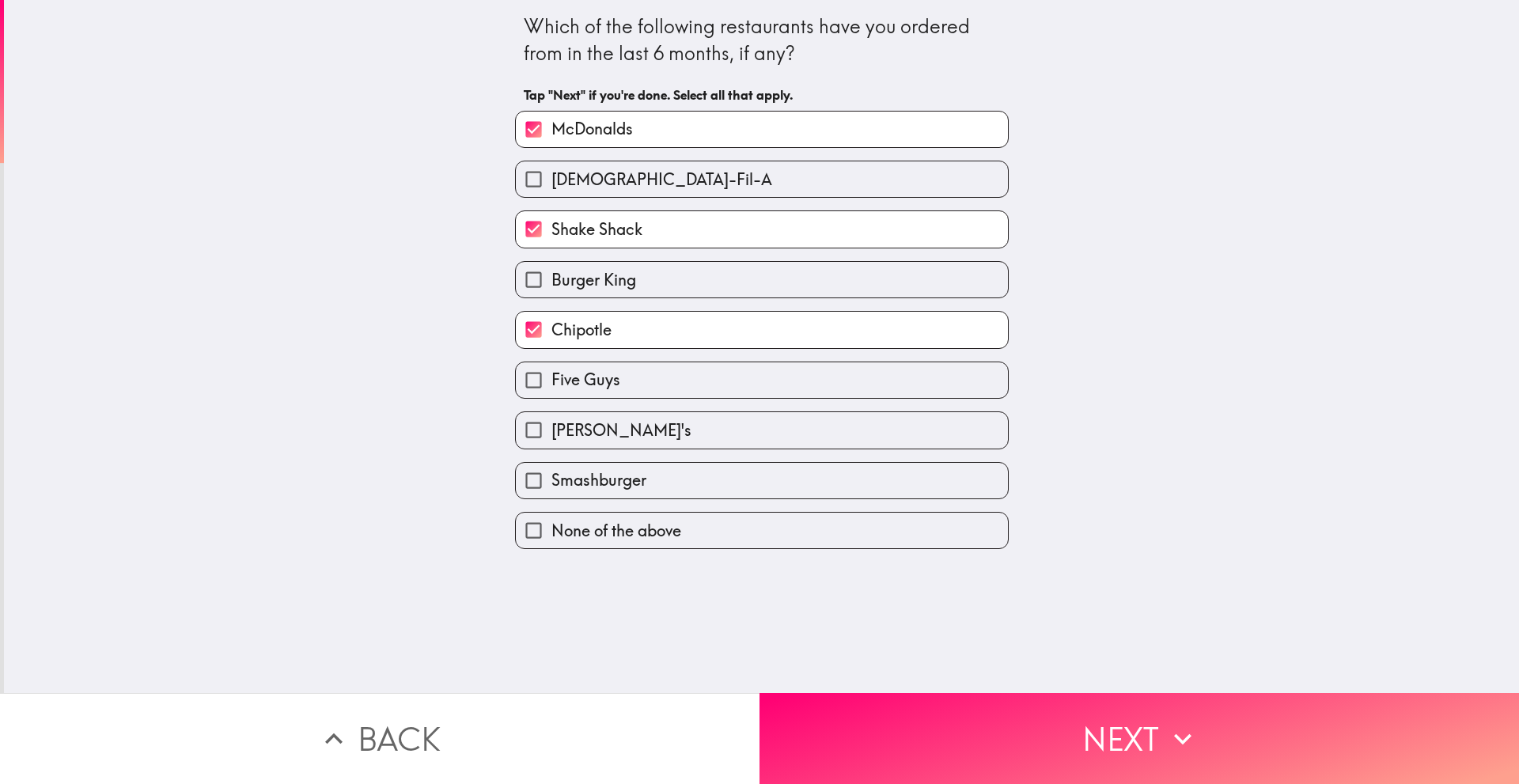
click at [656, 280] on label "Burger King" at bounding box center [762, 280] width 492 height 35
click at [552, 280] on input "Burger King" at bounding box center [533, 280] width 35 height 35
checkbox input "true"
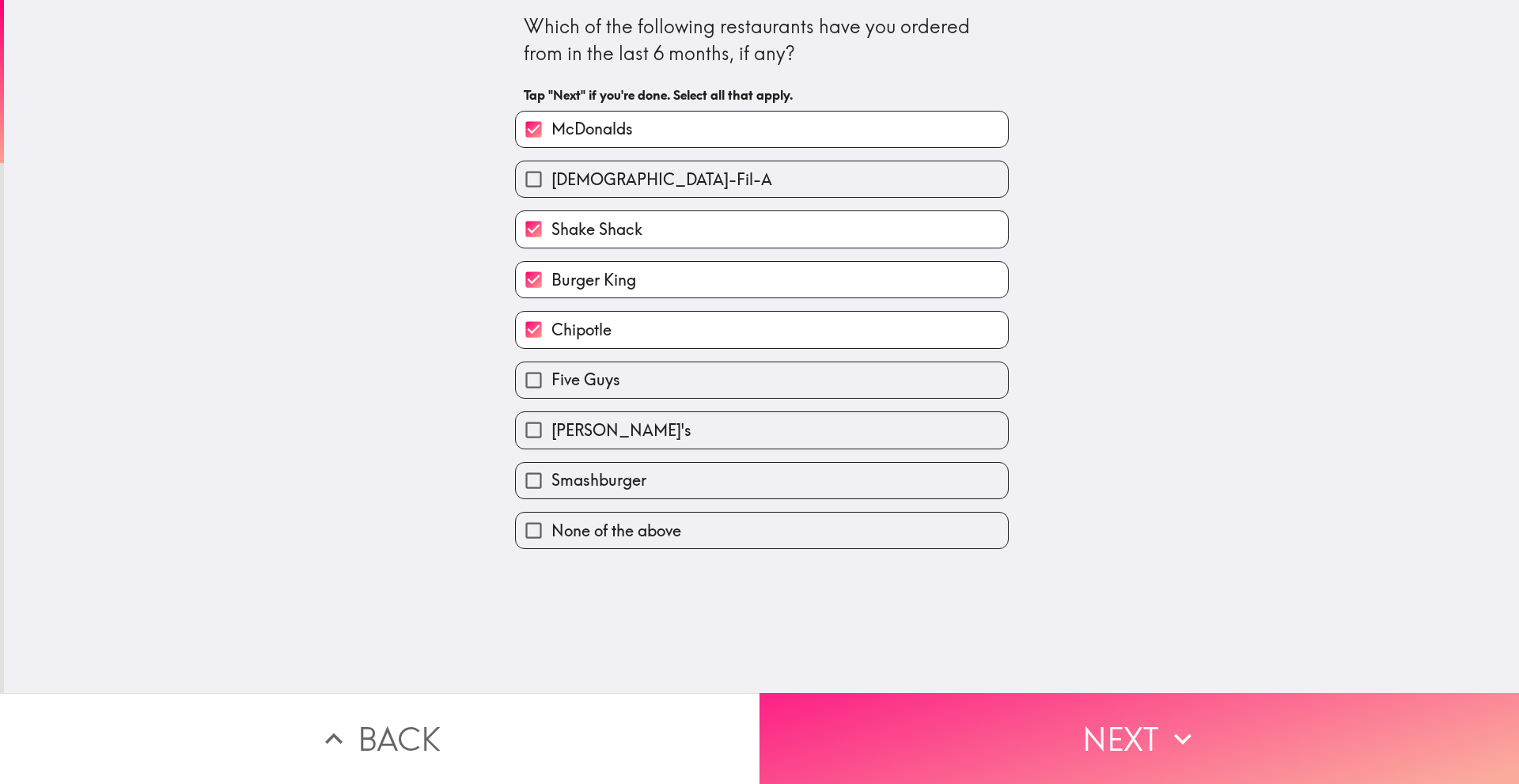
click at [834, 710] on button "Next" at bounding box center [1139, 739] width 759 height 91
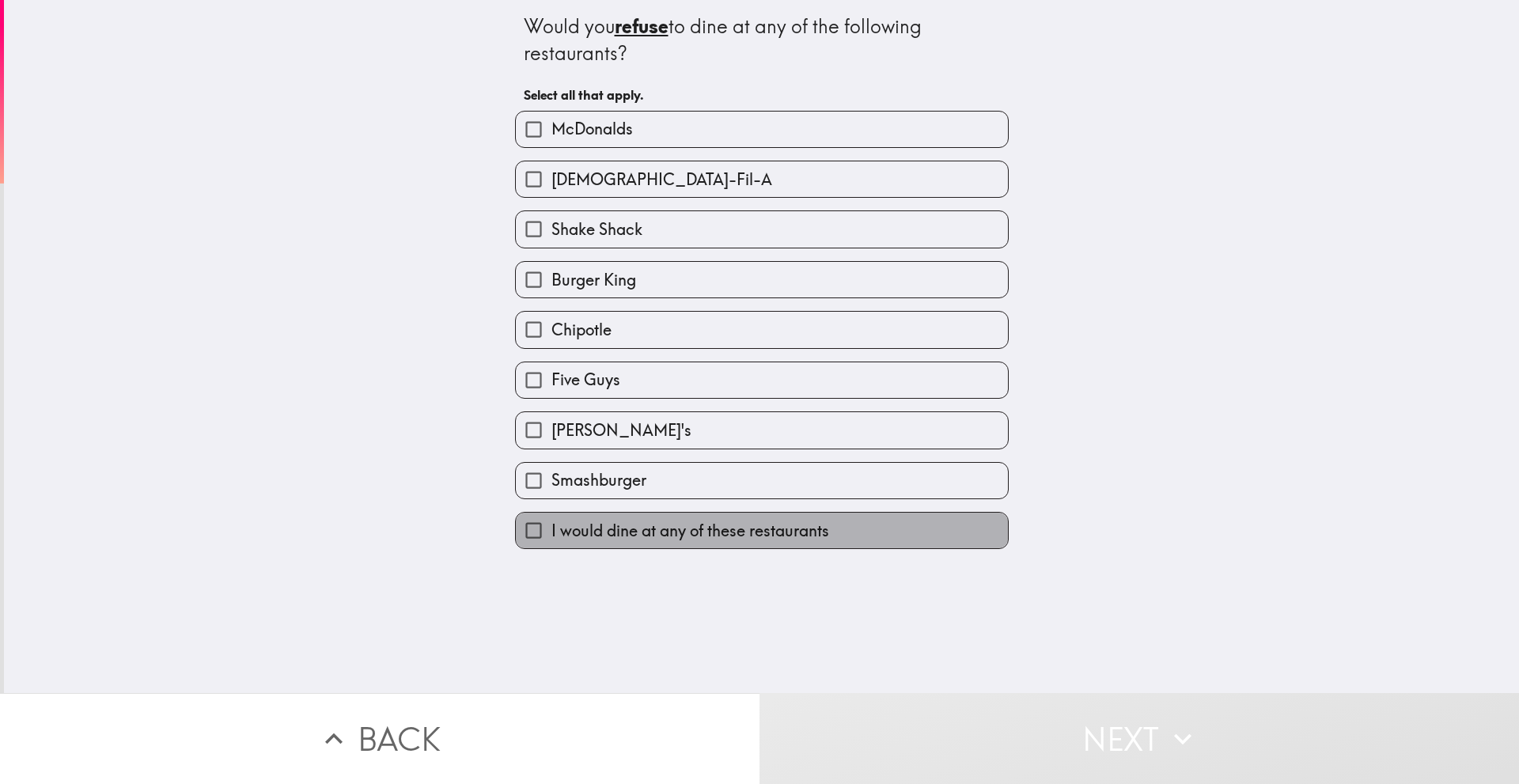
click at [720, 532] on span "I would dine at any of these restaurants" at bounding box center [691, 530] width 278 height 22
click at [552, 532] on input "I would dine at any of these restaurants" at bounding box center [533, 530] width 35 height 35
checkbox input "true"
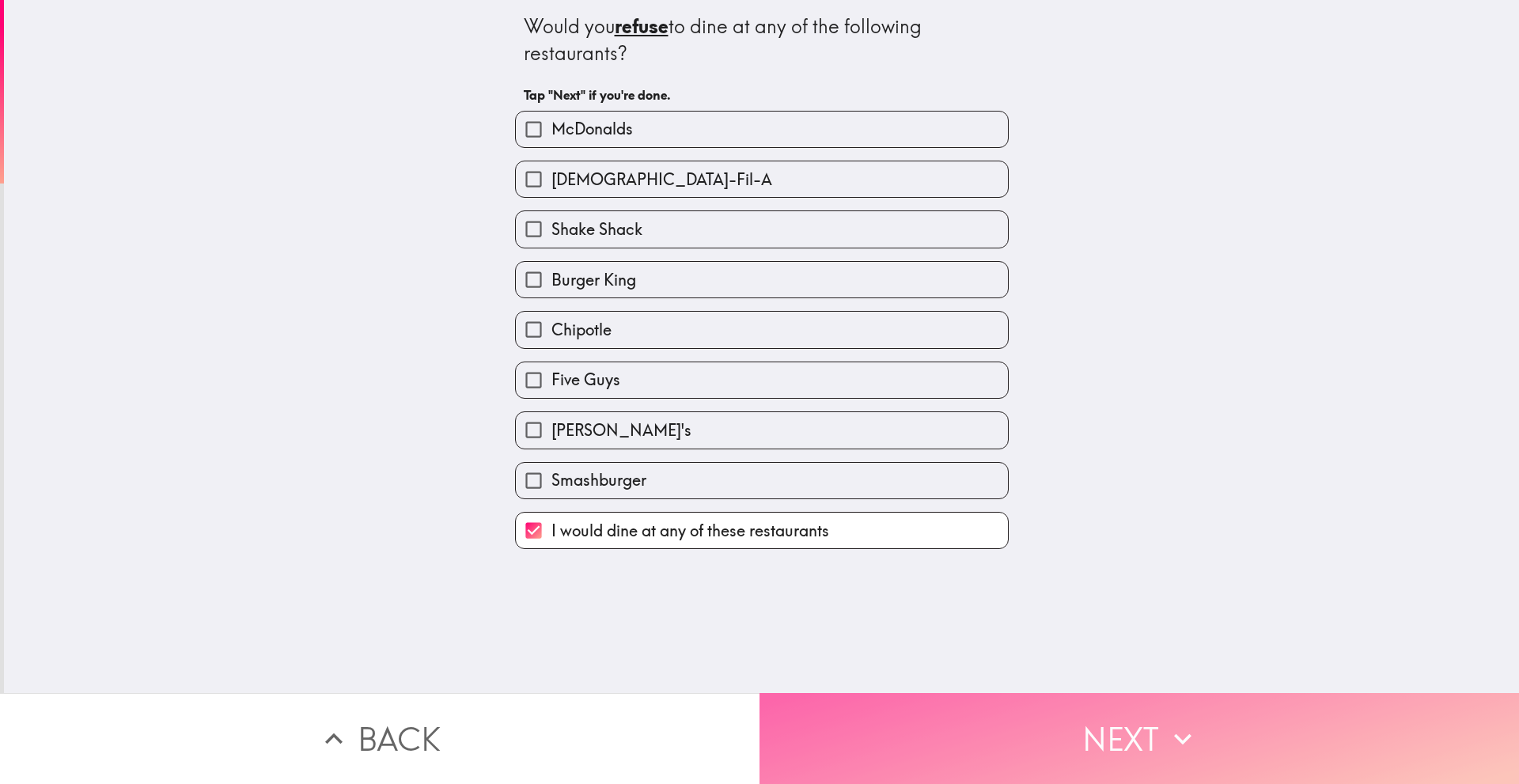
click at [882, 722] on button "Next" at bounding box center [1139, 739] width 759 height 91
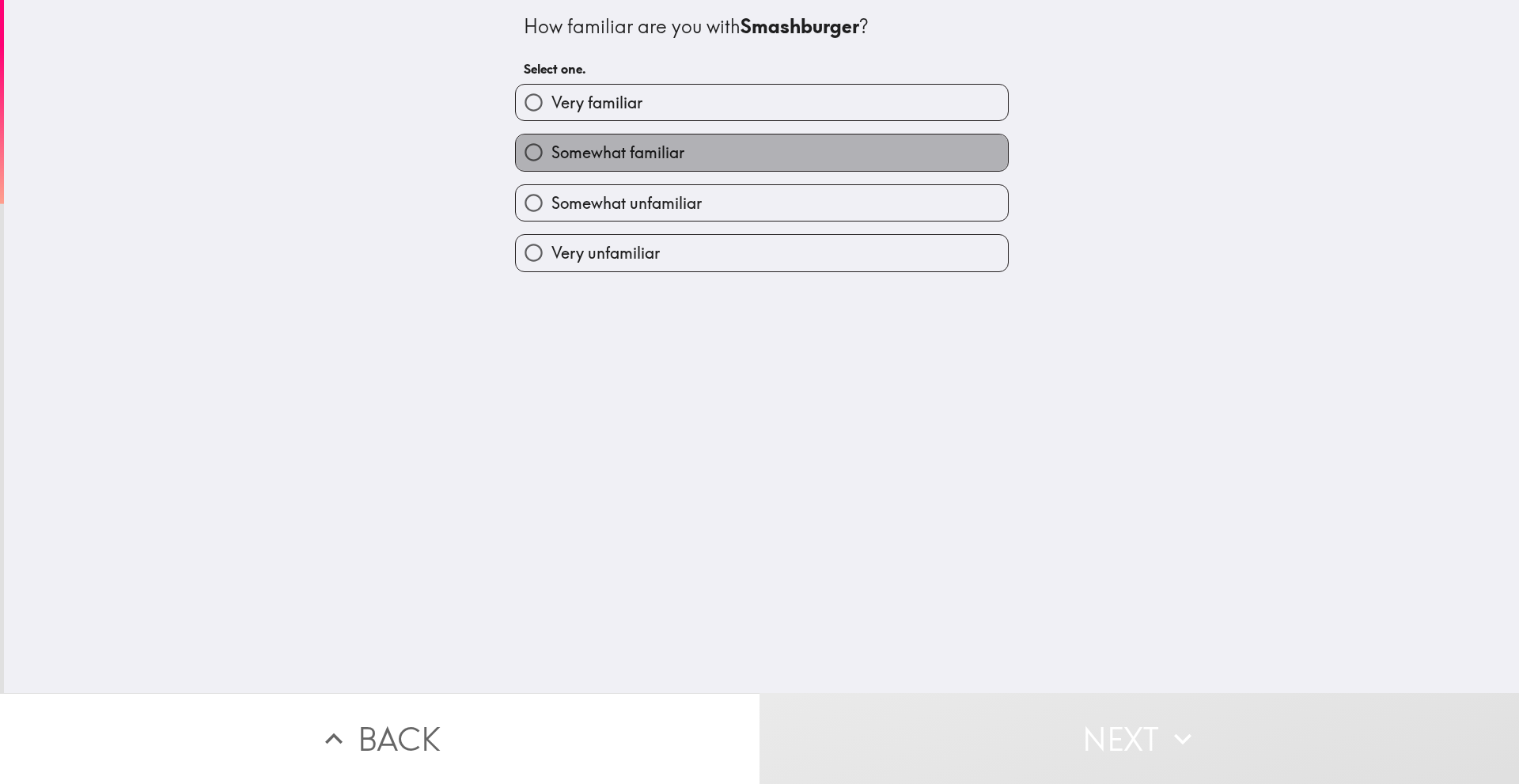
click at [764, 143] on label "Somewhat familiar" at bounding box center [762, 152] width 492 height 35
click at [552, 143] on input "Somewhat familiar" at bounding box center [533, 152] width 35 height 35
radio input "true"
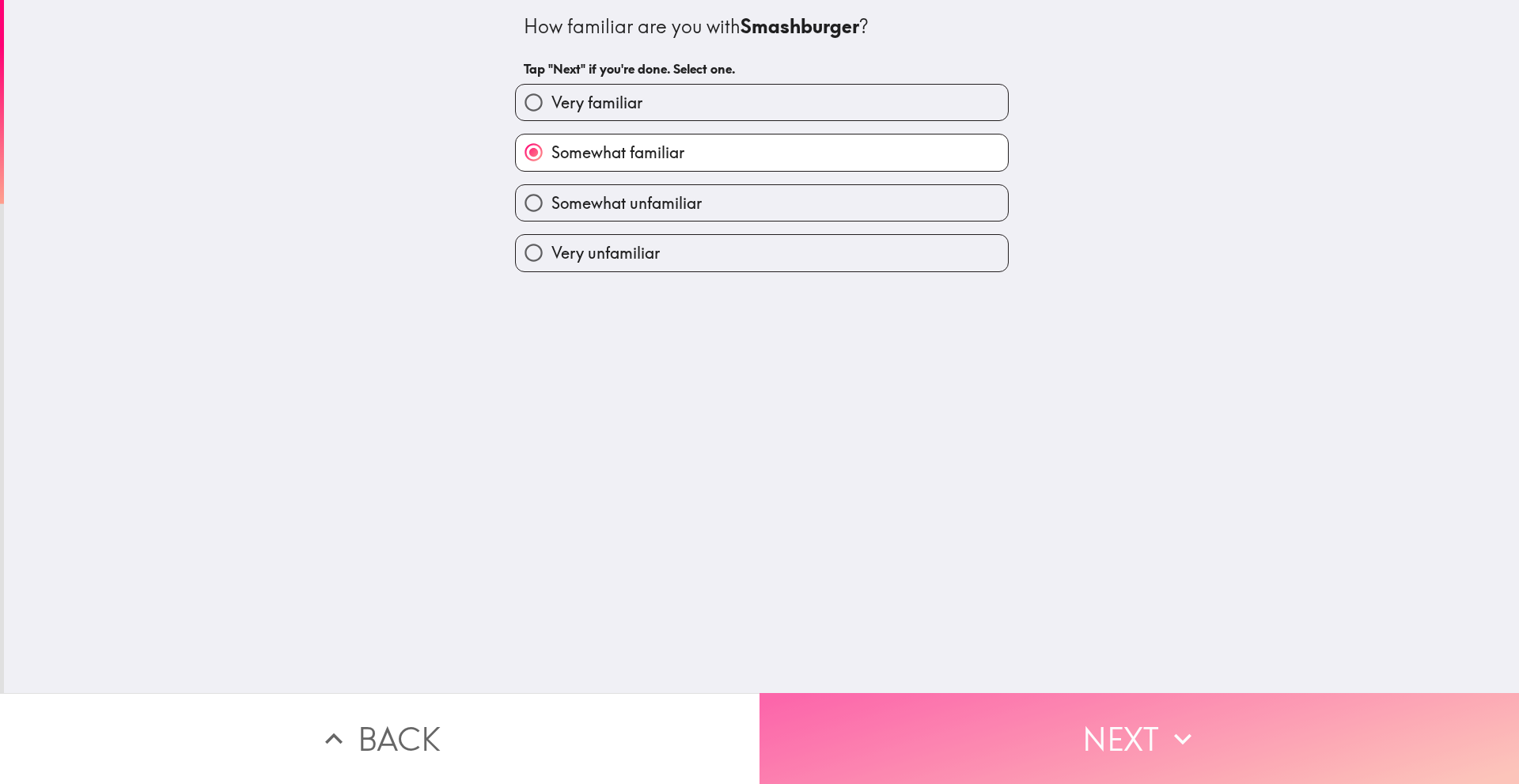
click at [881, 715] on button "Next" at bounding box center [1139, 739] width 759 height 91
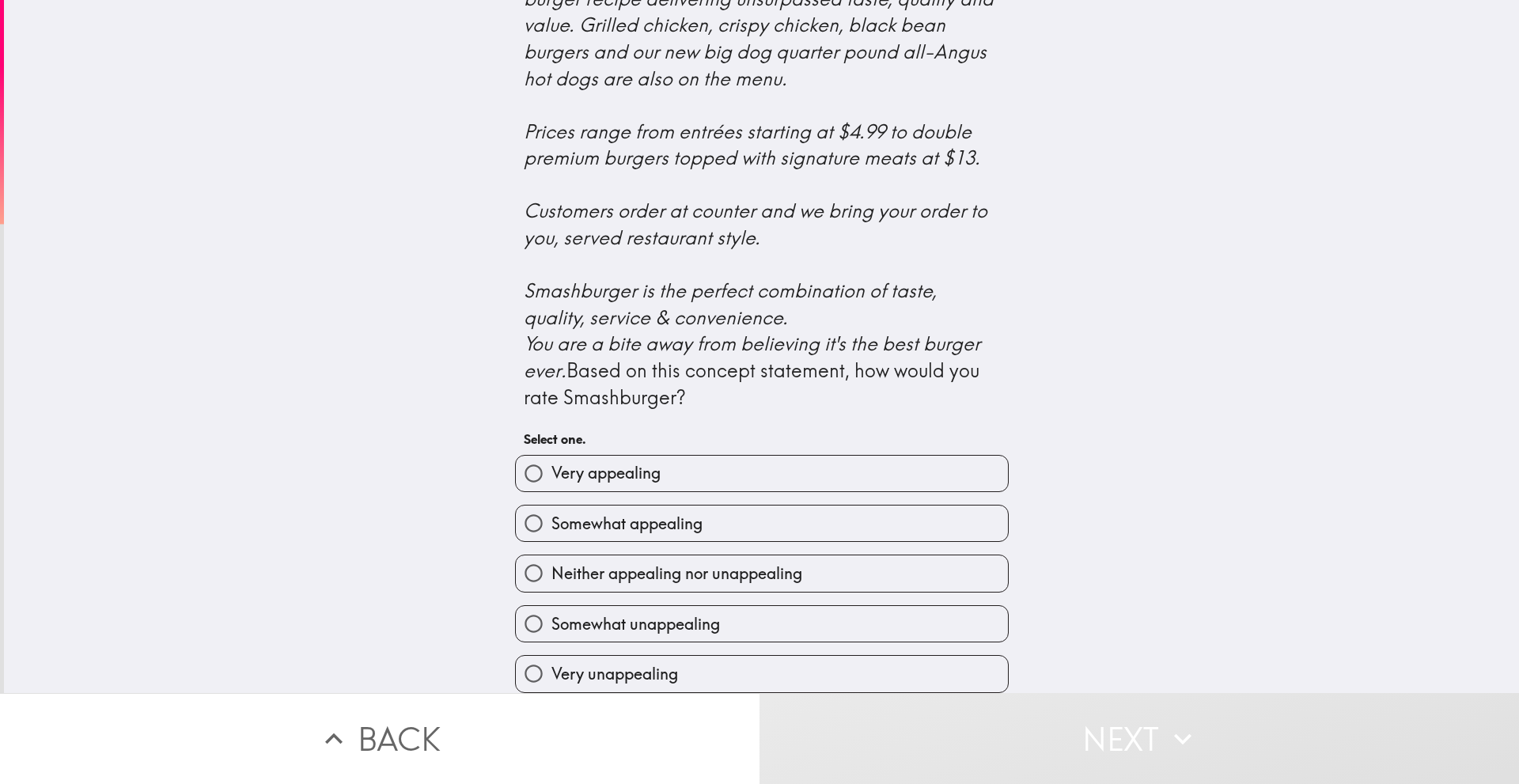
scroll to position [492, 0]
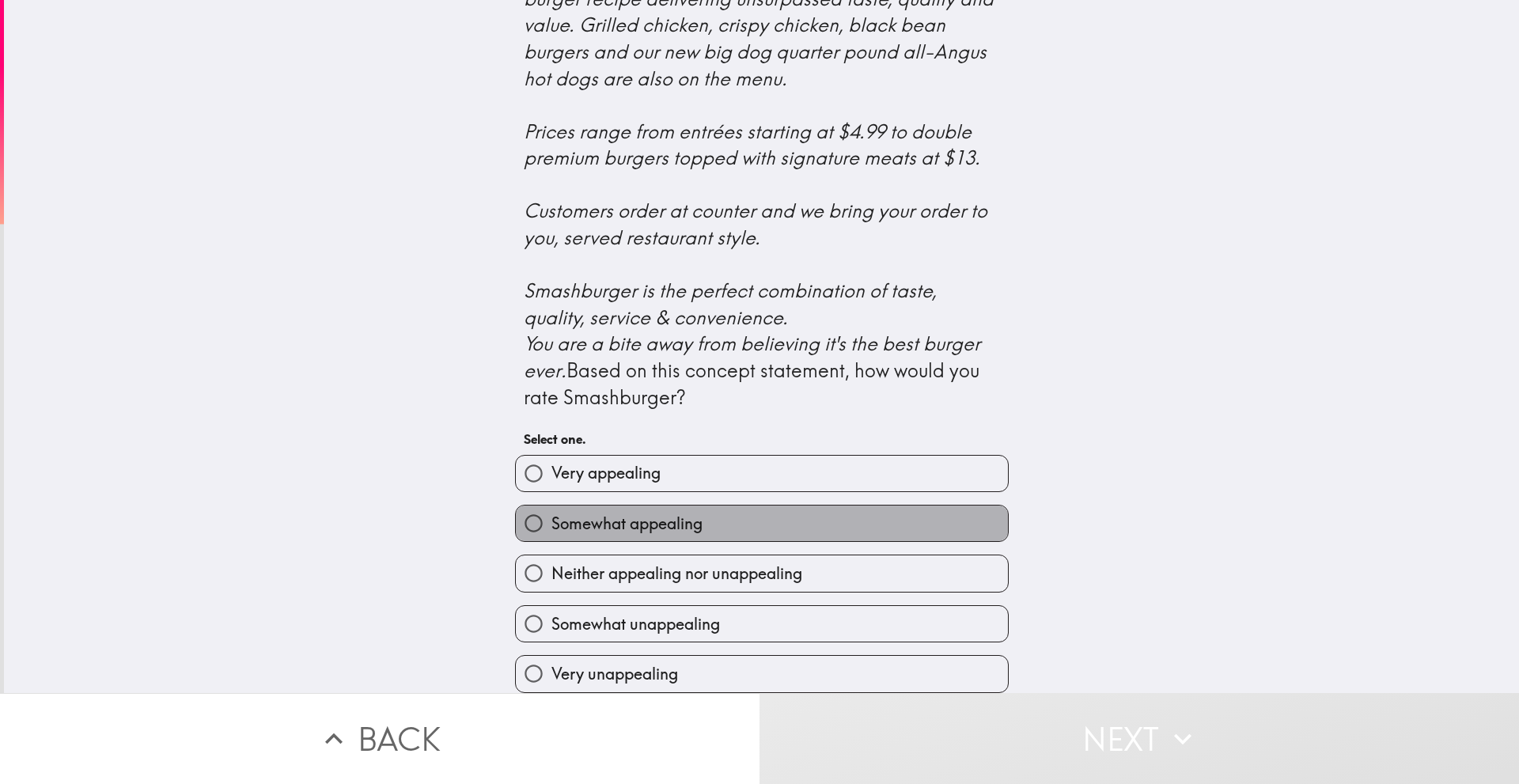
click at [828, 508] on label "Somewhat appealing" at bounding box center [762, 523] width 492 height 35
click at [552, 508] on input "Somewhat appealing" at bounding box center [533, 523] width 35 height 35
radio input "true"
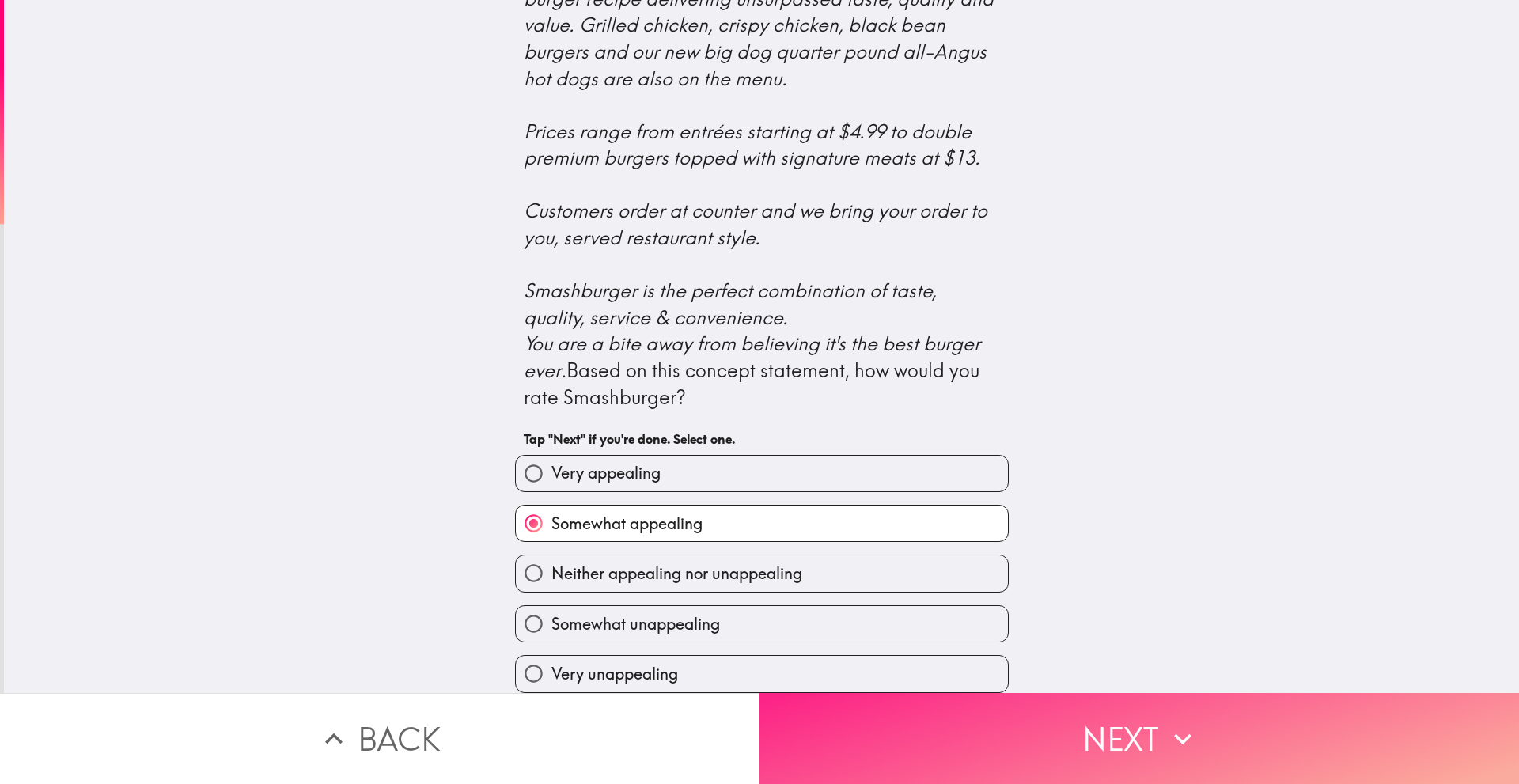
click at [918, 740] on button "Next" at bounding box center [1139, 739] width 759 height 91
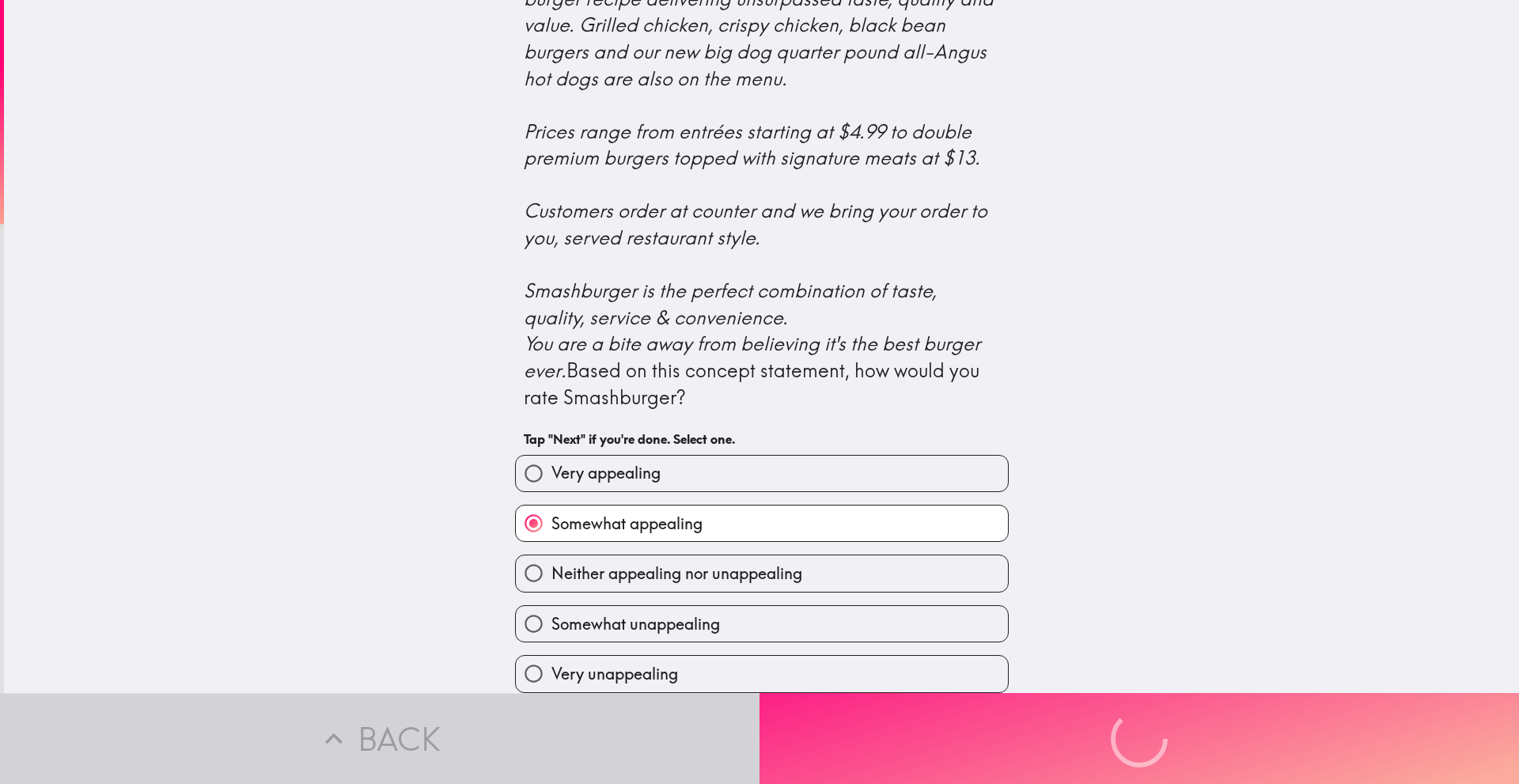
scroll to position [0, 0]
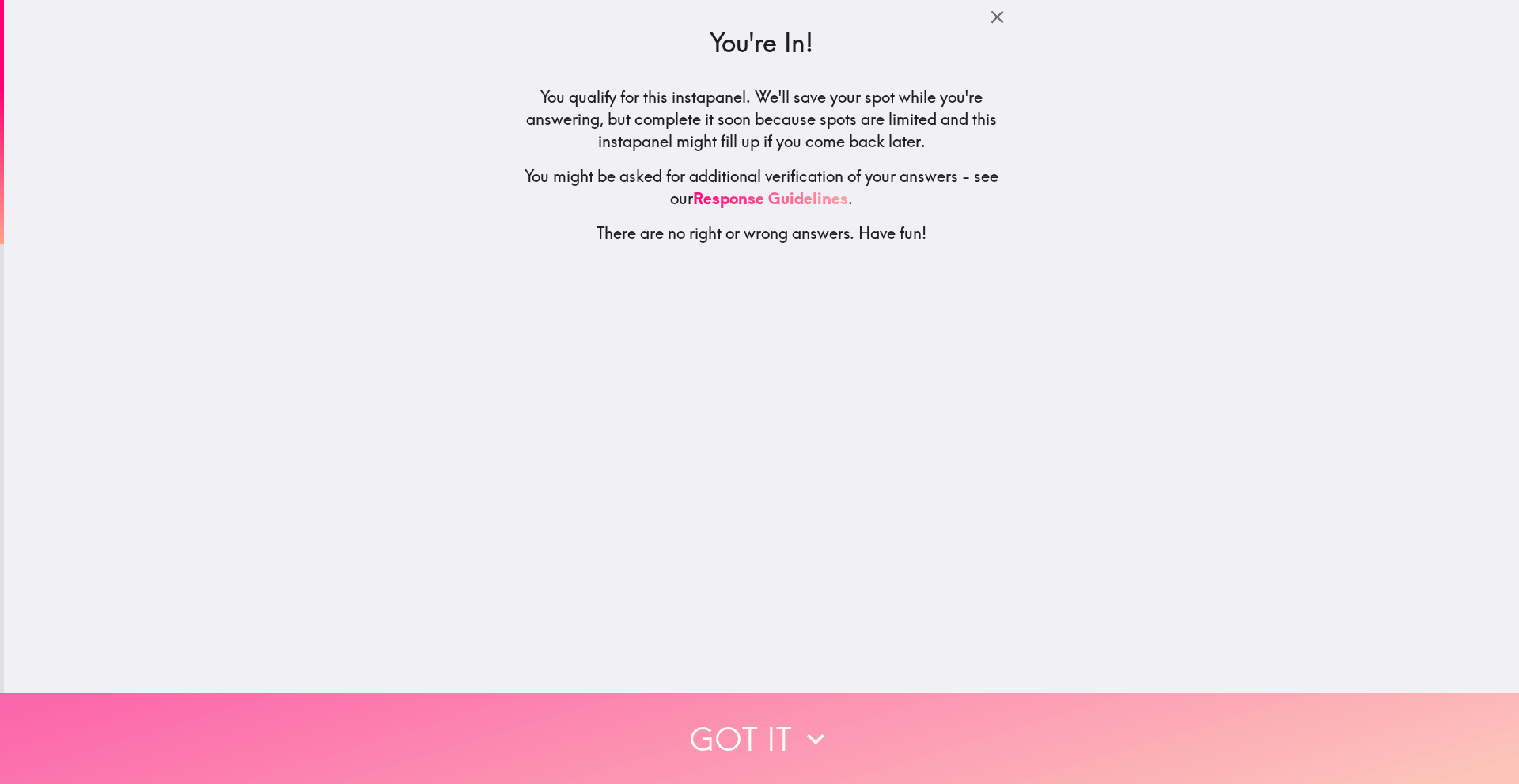
click at [847, 708] on button "Got it" at bounding box center [759, 739] width 1519 height 91
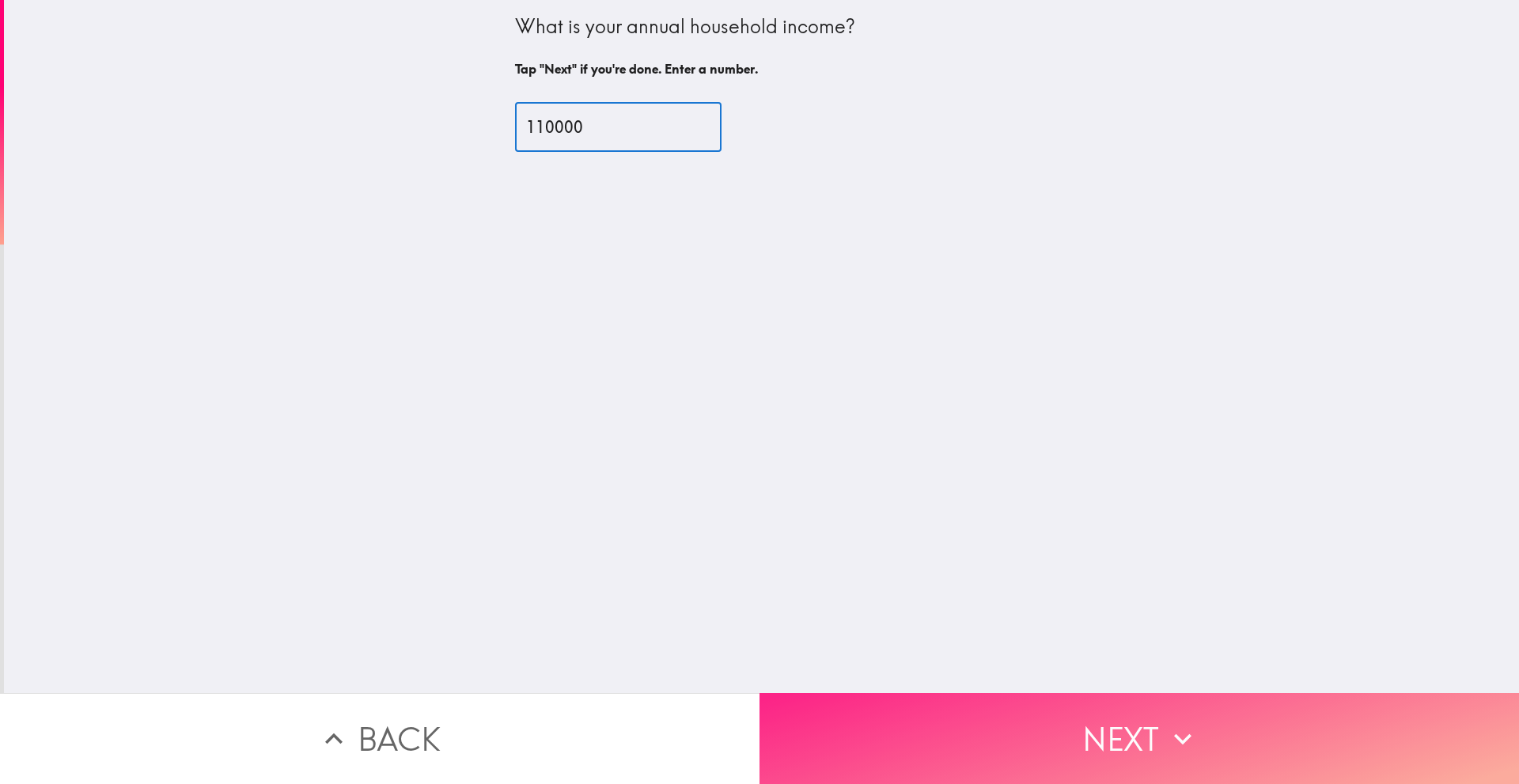
type input "110000"
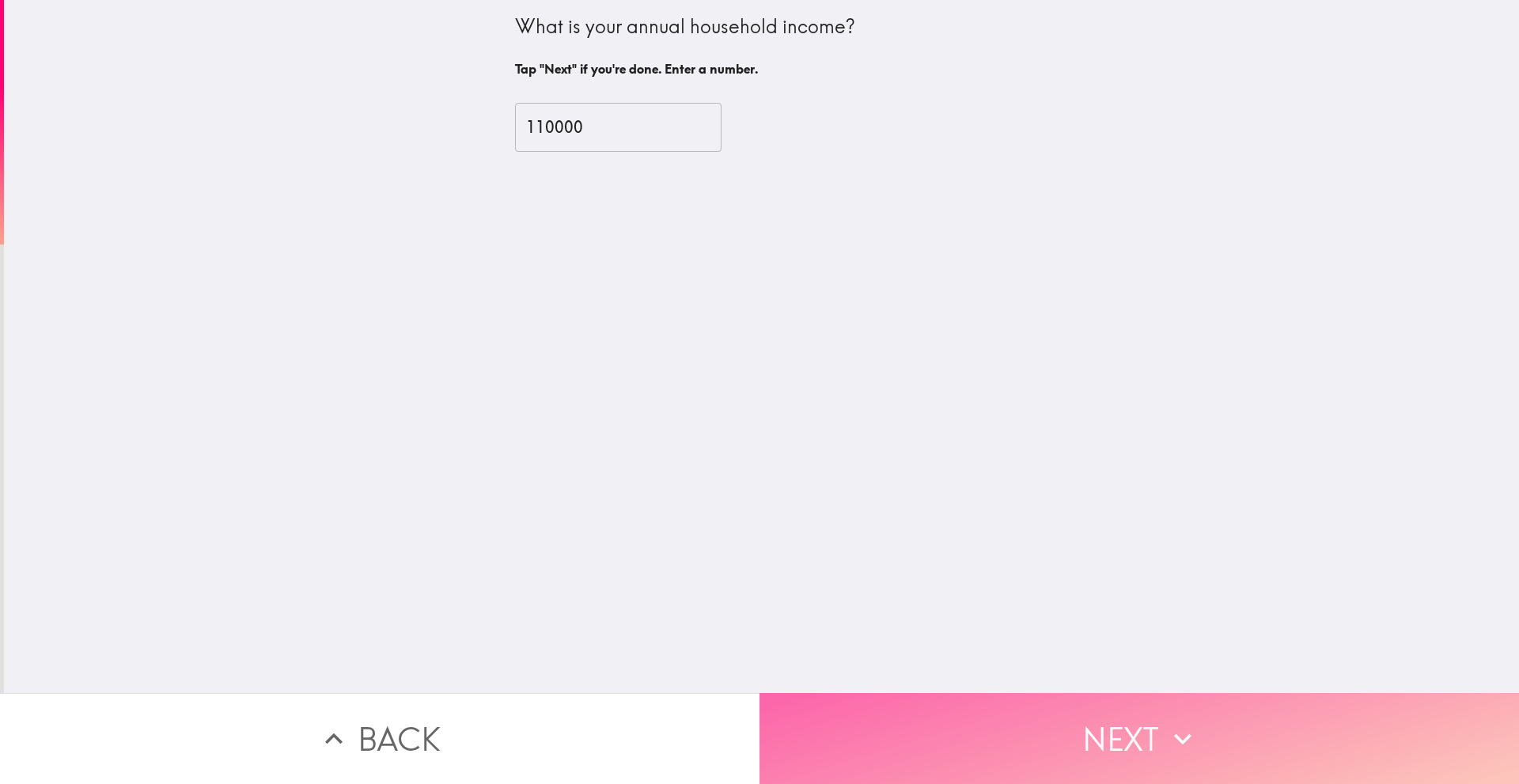
click at [942, 740] on button "Next" at bounding box center [1139, 739] width 759 height 91
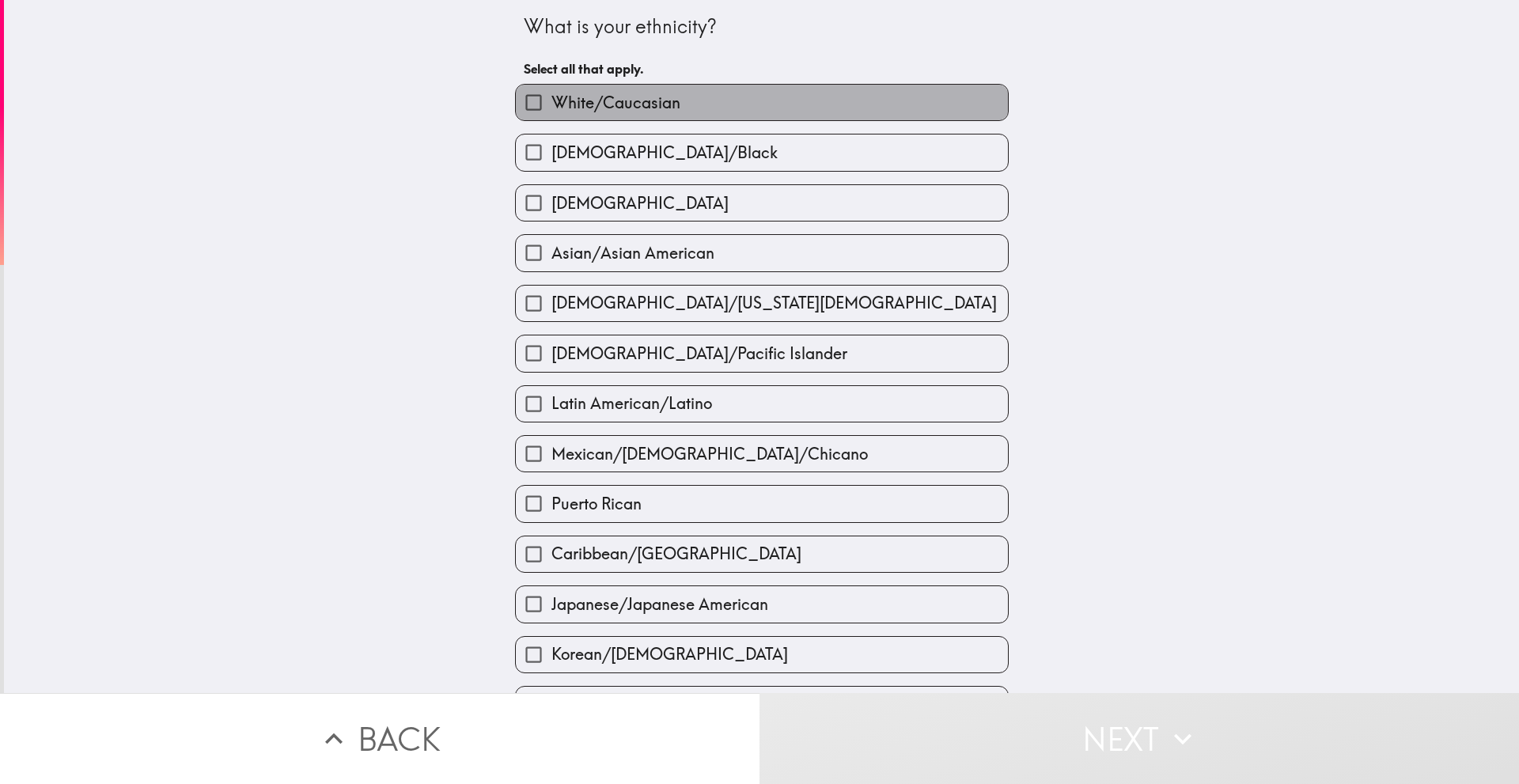
click at [717, 95] on label "White/Caucasian" at bounding box center [762, 102] width 492 height 35
click at [552, 95] on input "White/Caucasian" at bounding box center [533, 102] width 35 height 35
checkbox input "true"
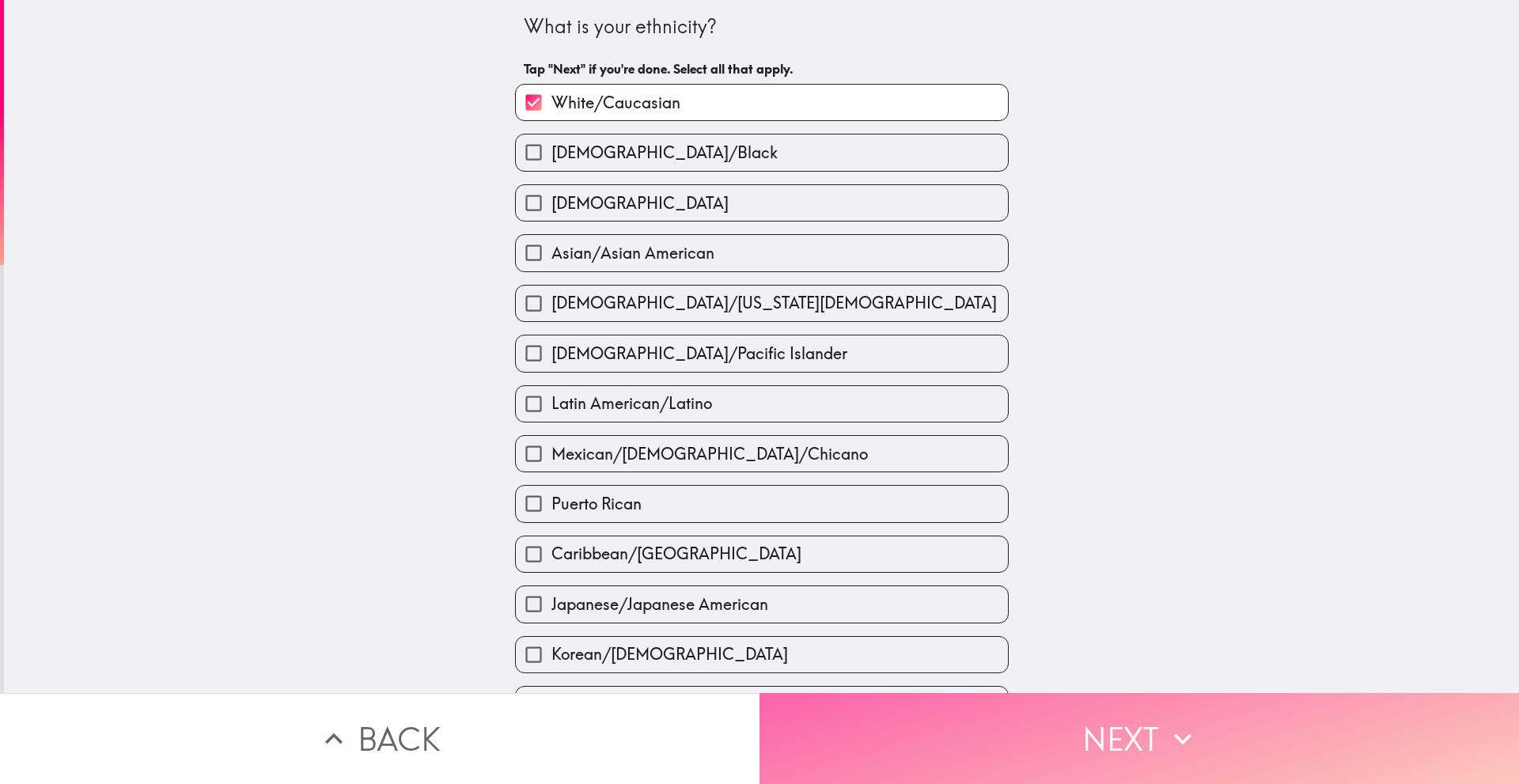
click at [808, 719] on button "Next" at bounding box center [1139, 739] width 759 height 91
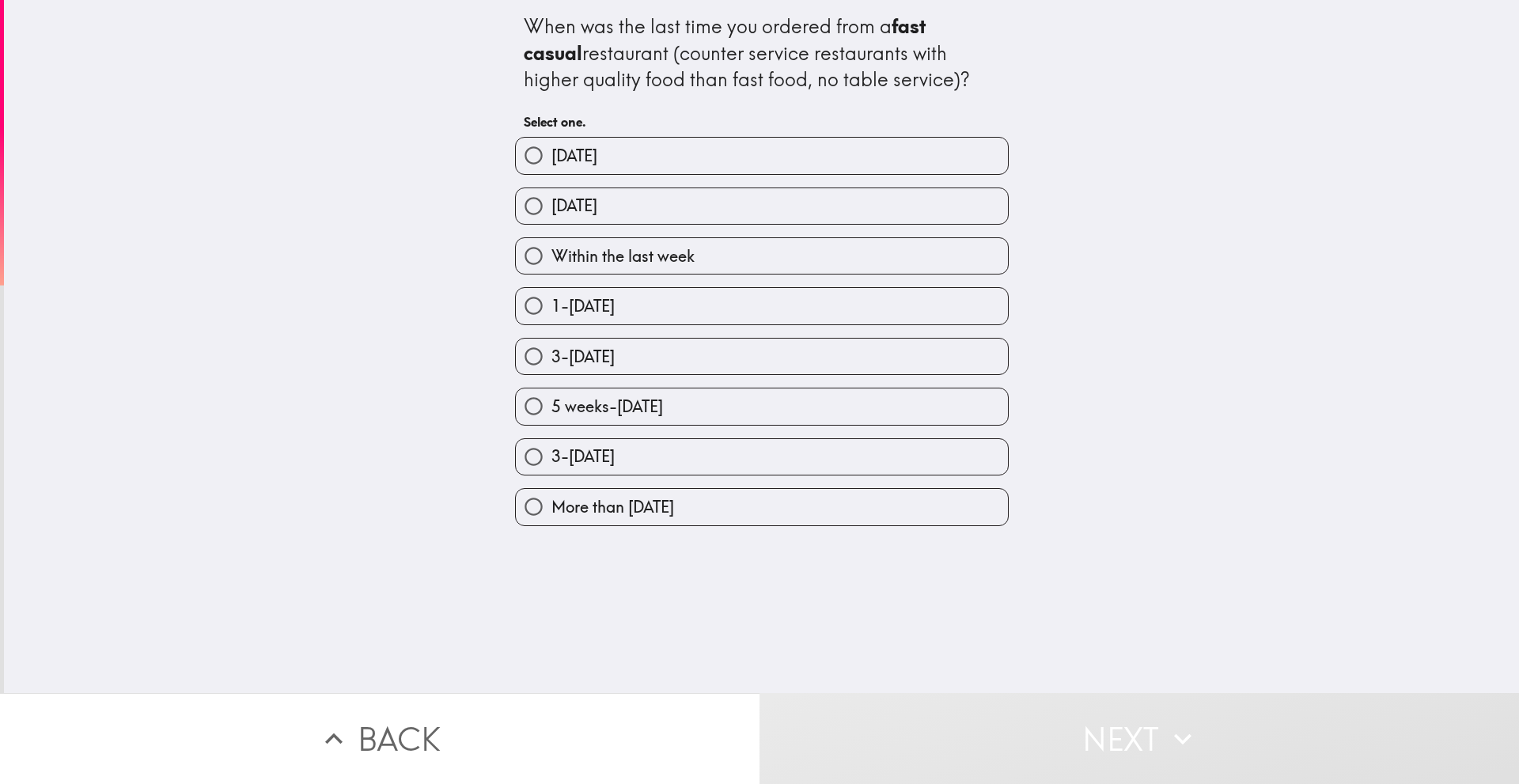
click at [714, 249] on label "Within the last week" at bounding box center [762, 255] width 492 height 35
click at [552, 249] on input "Within the last week" at bounding box center [533, 255] width 35 height 35
radio input "true"
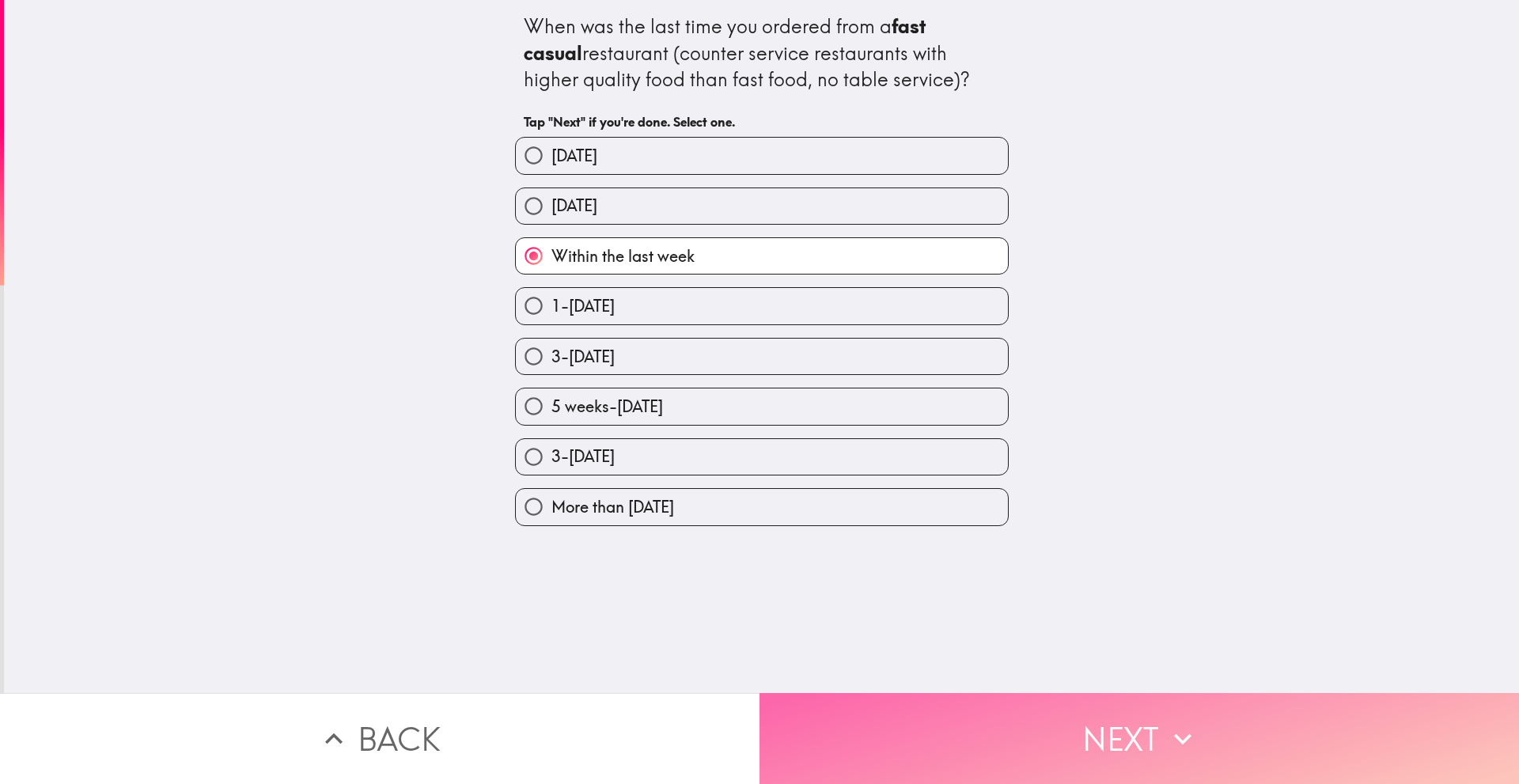
click at [868, 724] on button "Next" at bounding box center [1139, 739] width 759 height 91
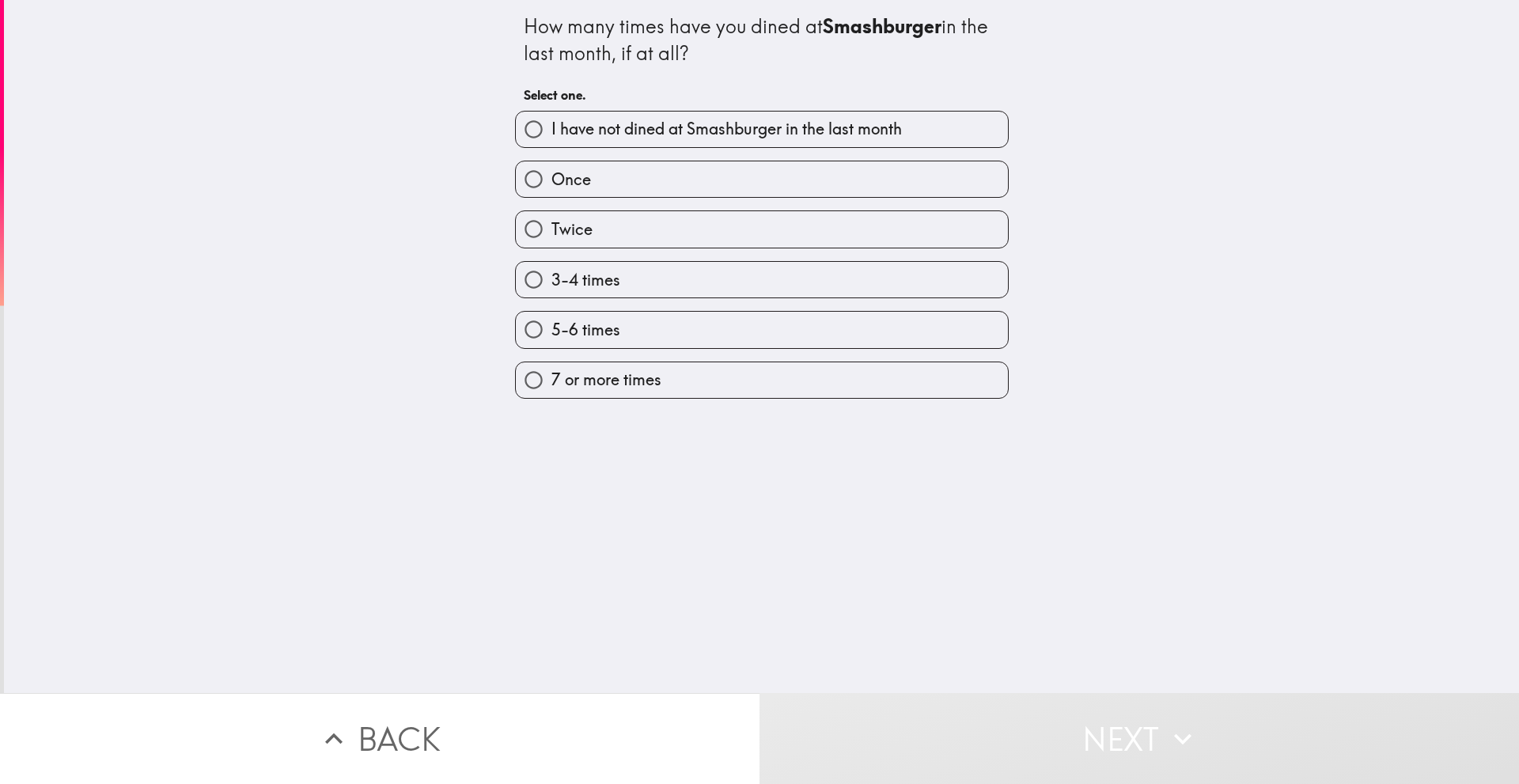
click at [683, 115] on label "I have not dined at Smashburger in the last month" at bounding box center [762, 129] width 492 height 35
click at [552, 115] on input "I have not dined at Smashburger in the last month" at bounding box center [533, 129] width 35 height 35
radio input "true"
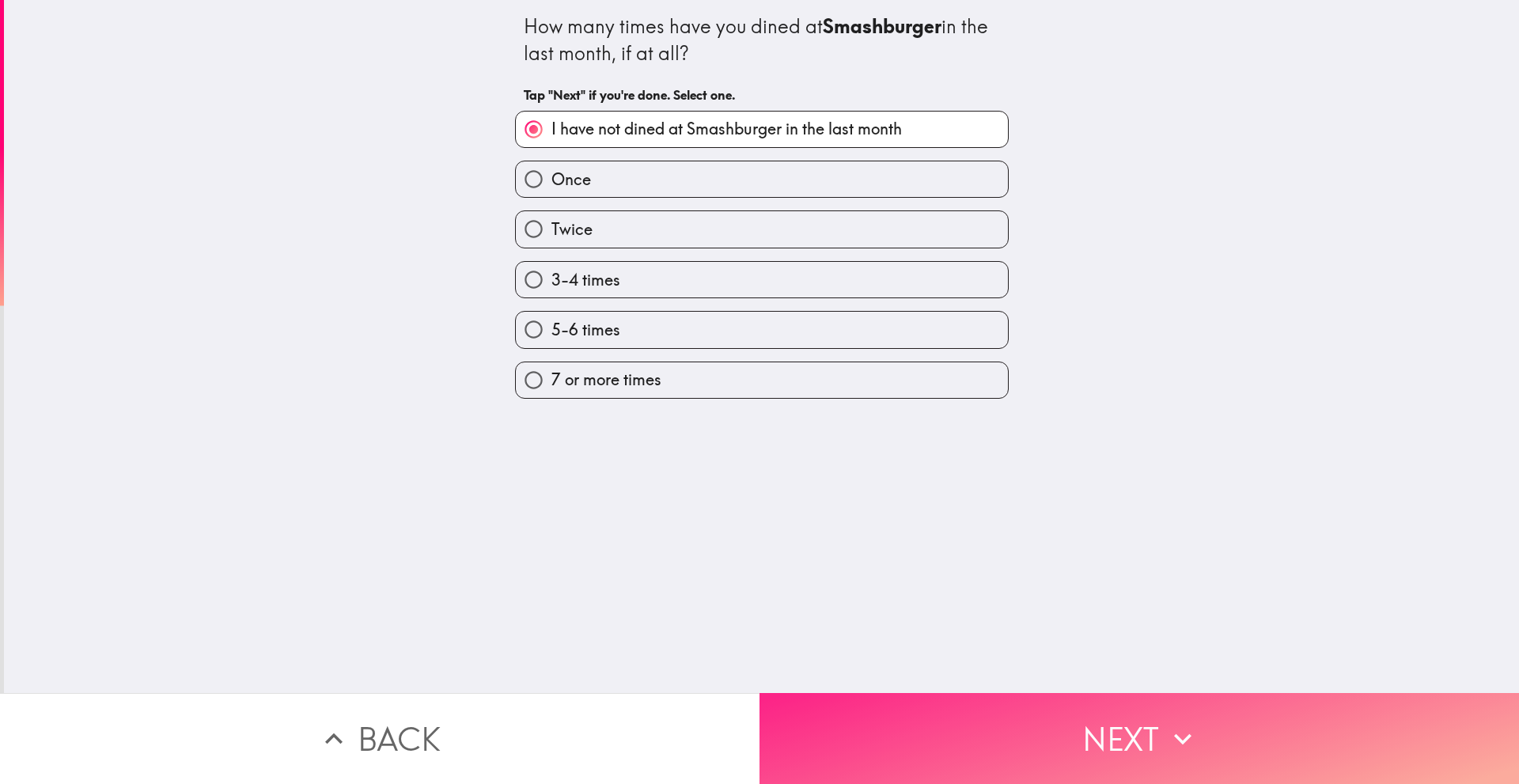
click at [840, 699] on button "Next" at bounding box center [1139, 739] width 759 height 91
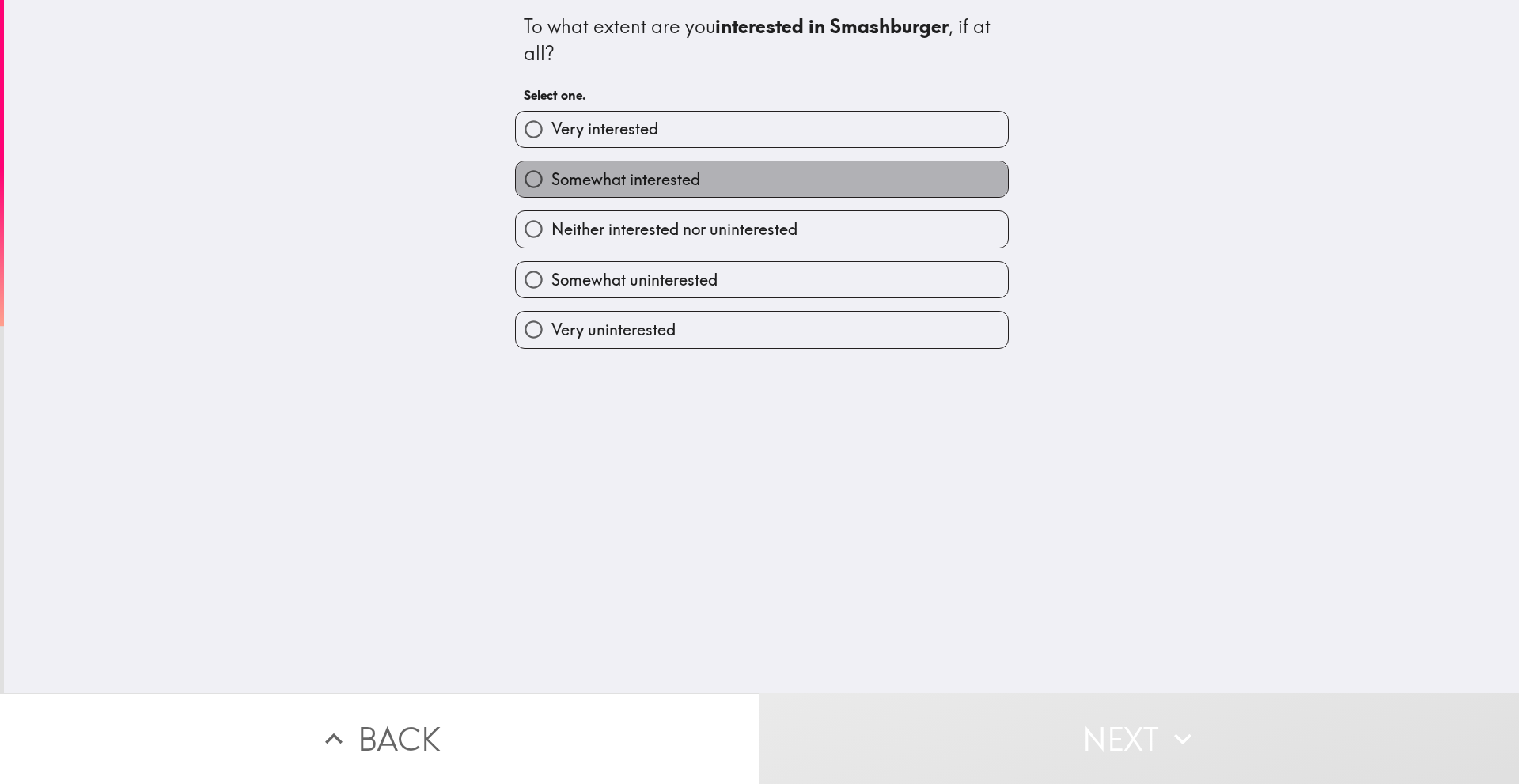
click at [772, 182] on label "Somewhat interested" at bounding box center [762, 179] width 492 height 35
click at [552, 182] on input "Somewhat interested" at bounding box center [533, 179] width 35 height 35
radio input "true"
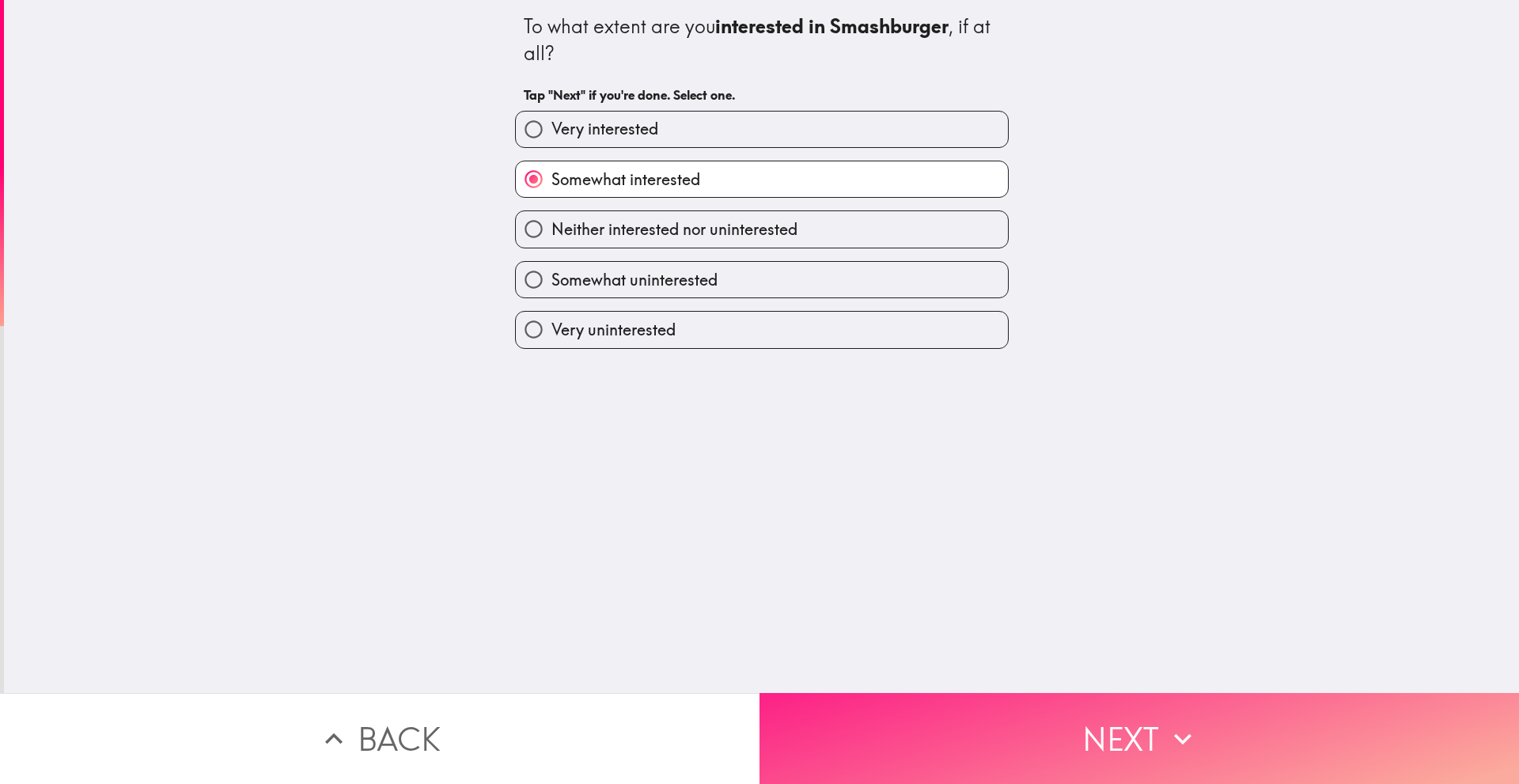
click at [855, 701] on button "Next" at bounding box center [1139, 739] width 759 height 91
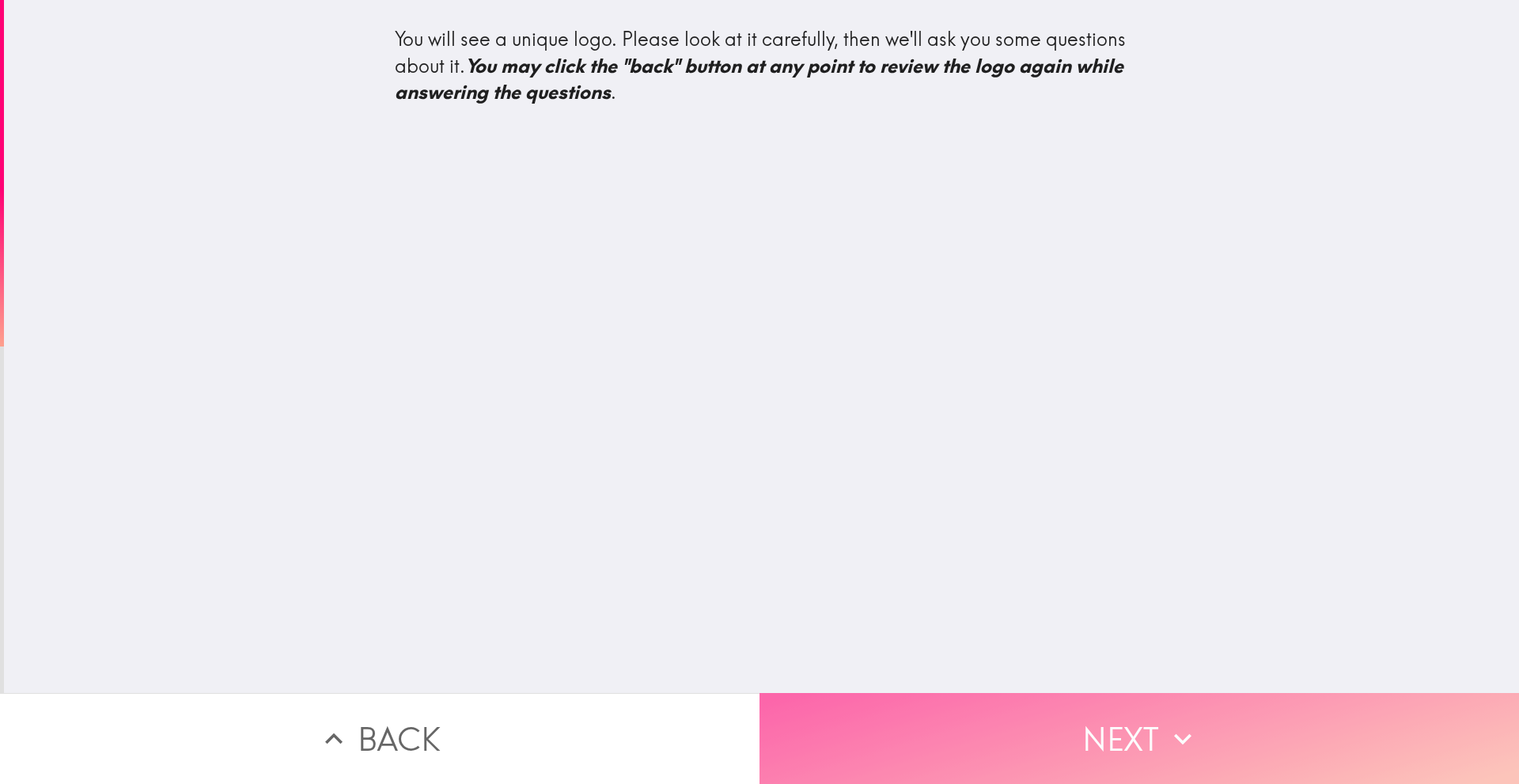
click at [887, 716] on button "Next" at bounding box center [1139, 739] width 759 height 91
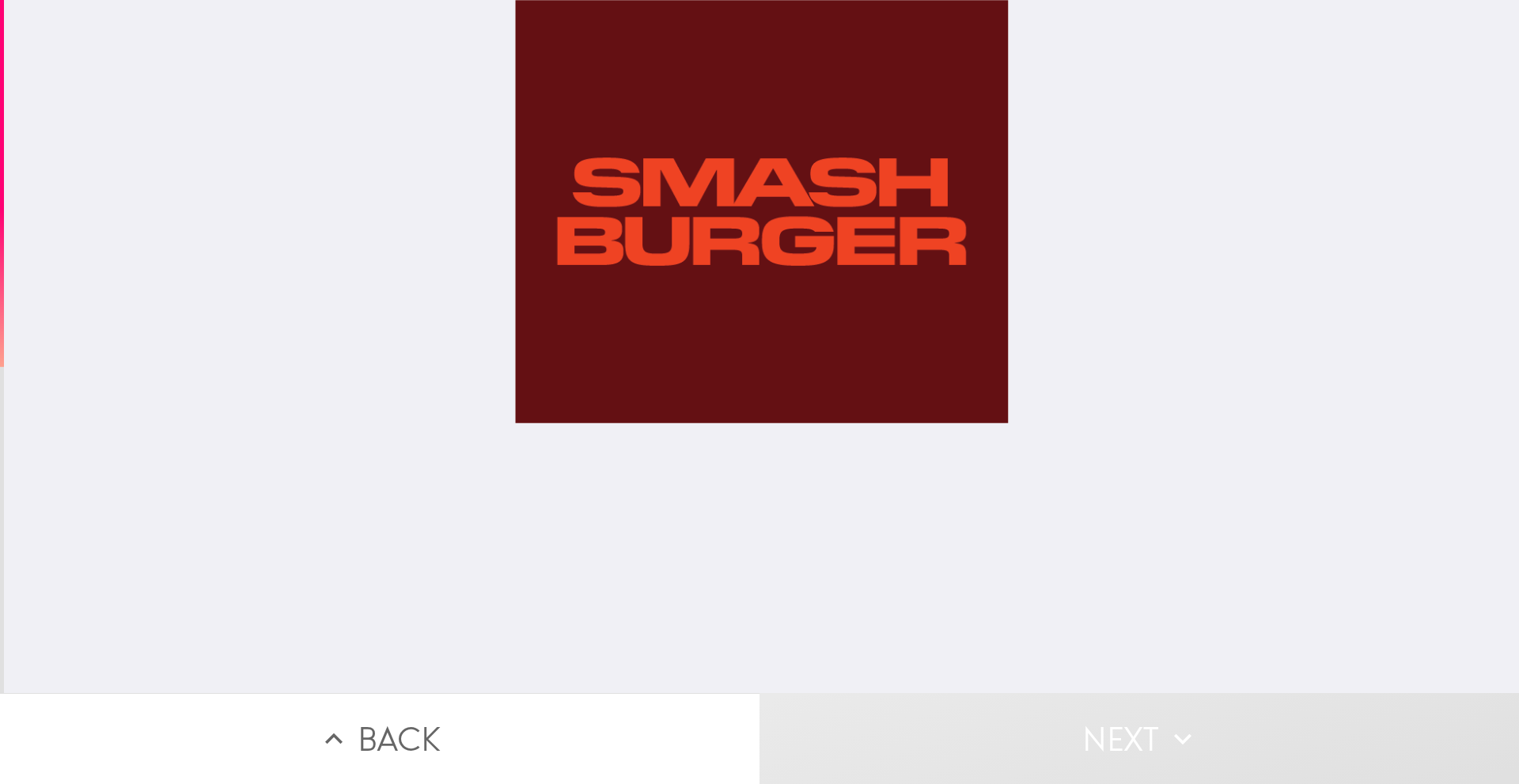
scroll to position [0, 7]
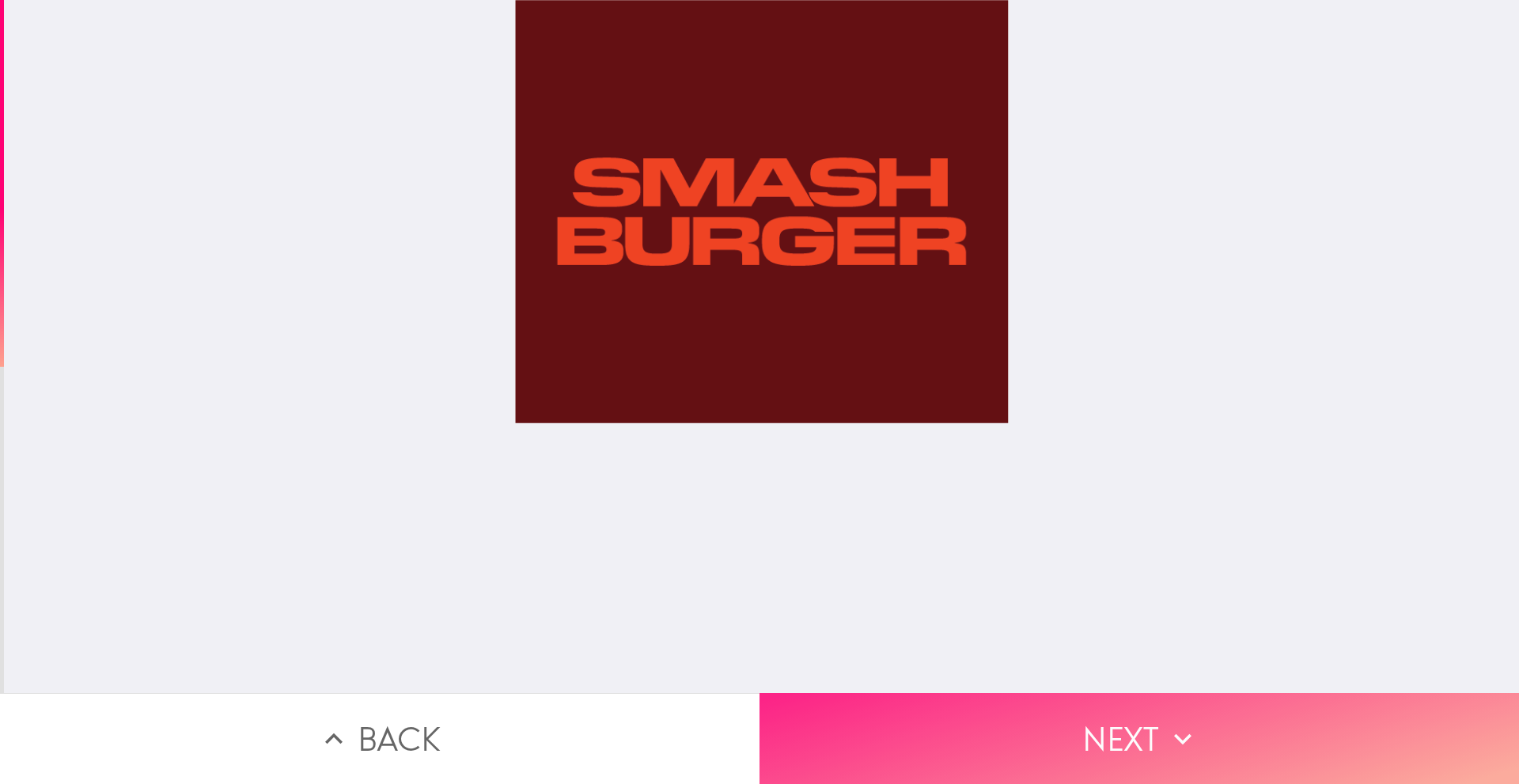
click at [845, 716] on button "Next" at bounding box center [1139, 739] width 759 height 91
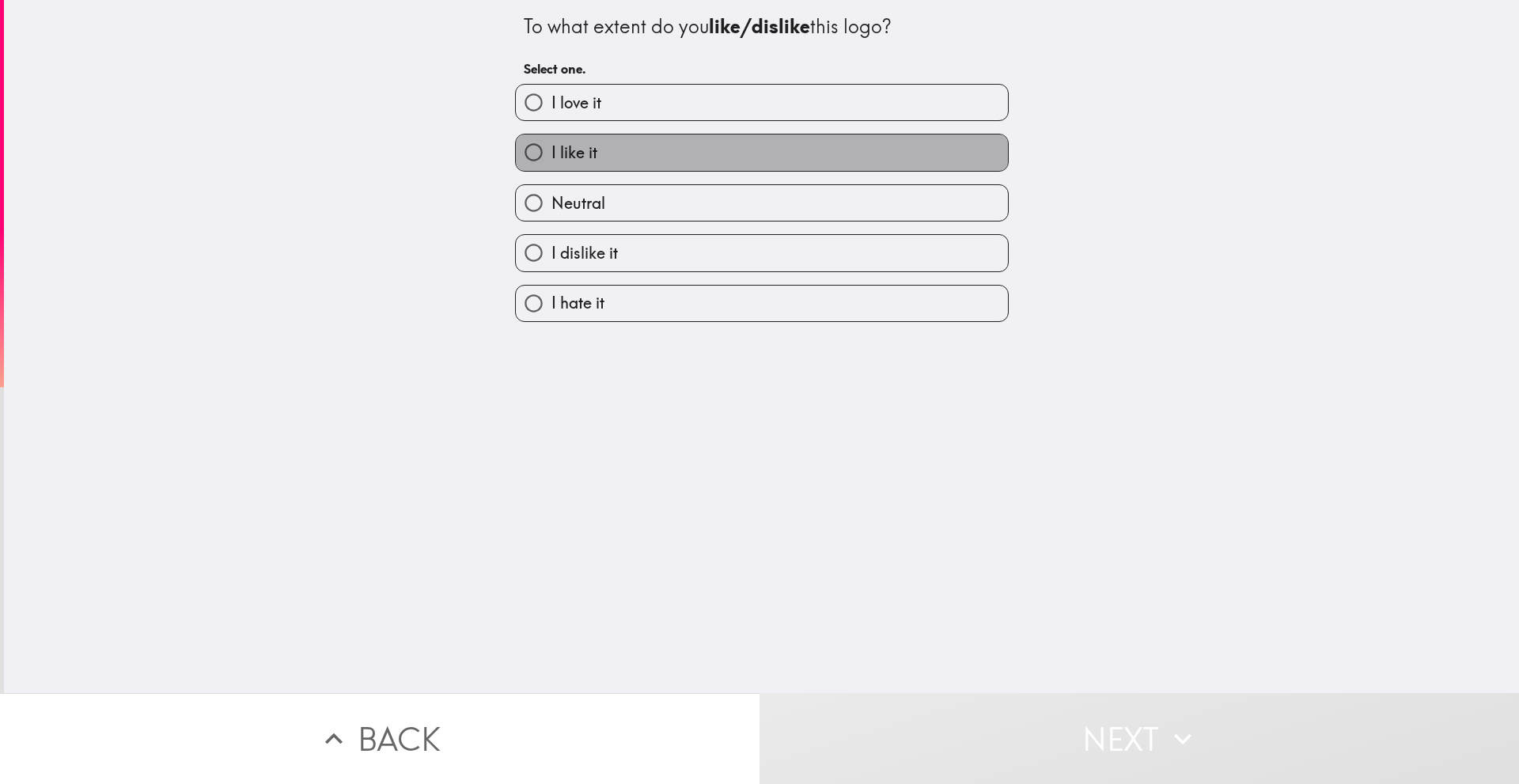
click at [722, 137] on label "I like it" at bounding box center [762, 152] width 492 height 35
click at [552, 137] on input "I like it" at bounding box center [533, 152] width 35 height 35
radio input "true"
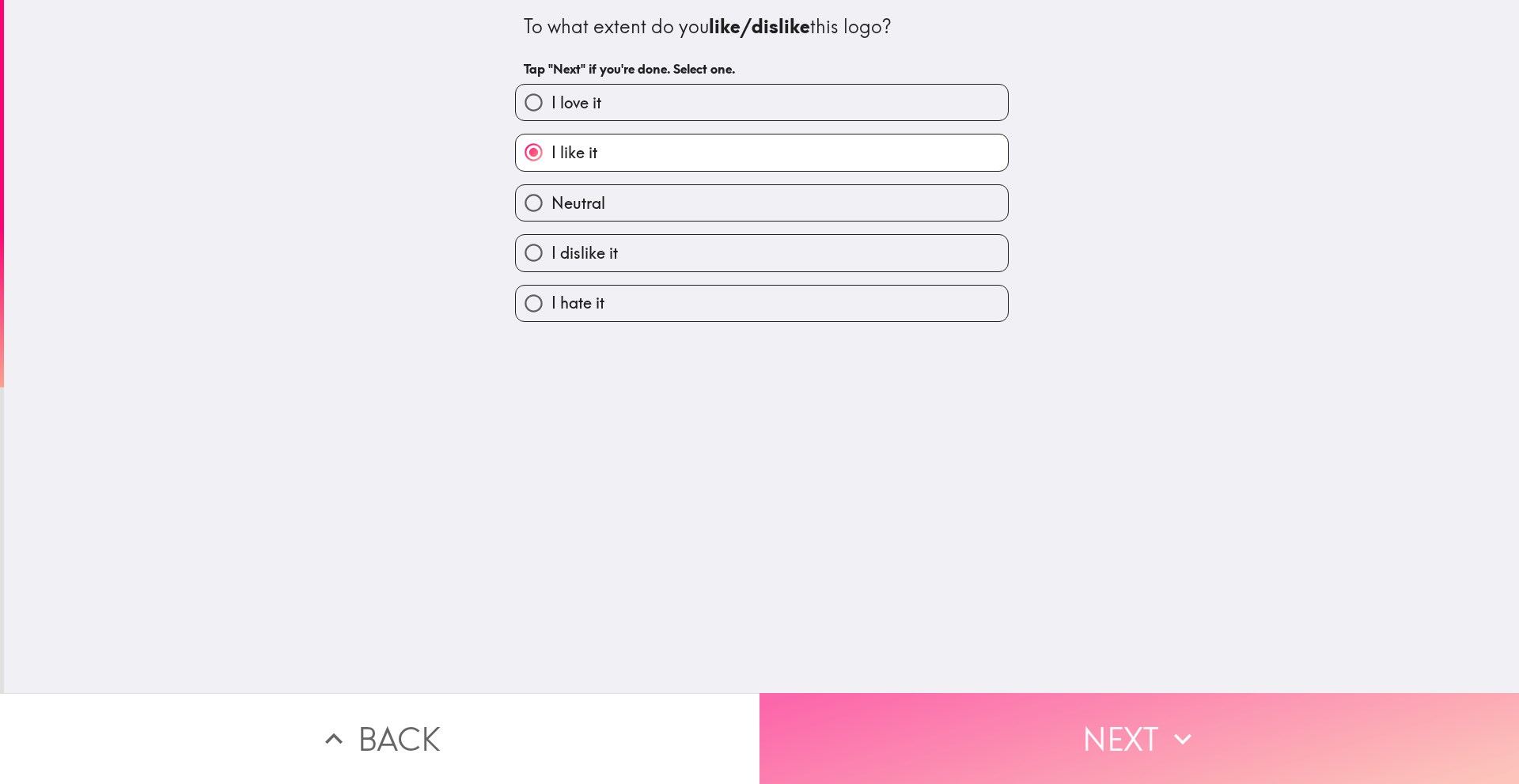
click at [922, 727] on button "Next" at bounding box center [1139, 739] width 759 height 91
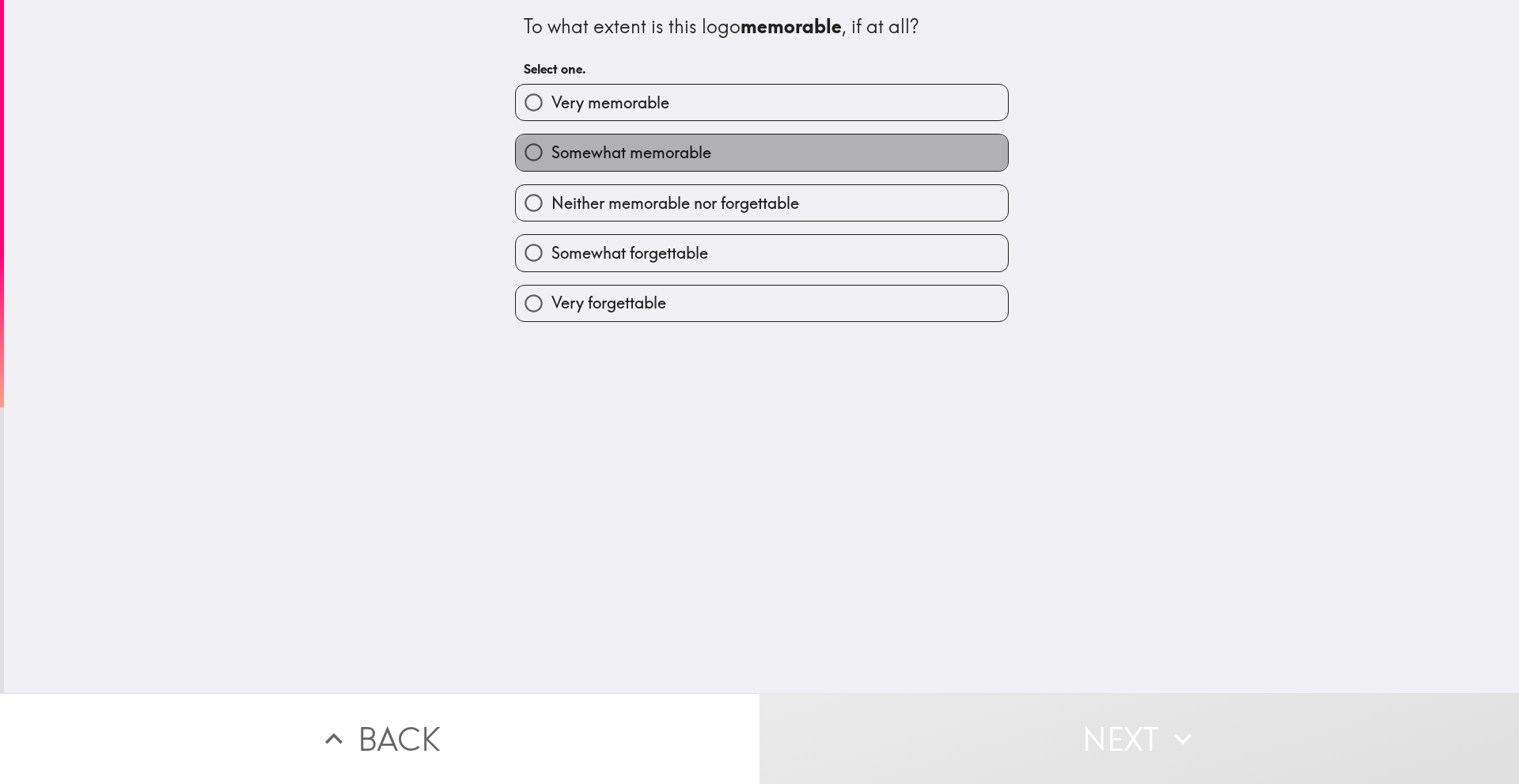
click at [731, 158] on label "Somewhat memorable" at bounding box center [762, 152] width 492 height 35
click at [552, 158] on input "Somewhat memorable" at bounding box center [533, 152] width 35 height 35
radio input "true"
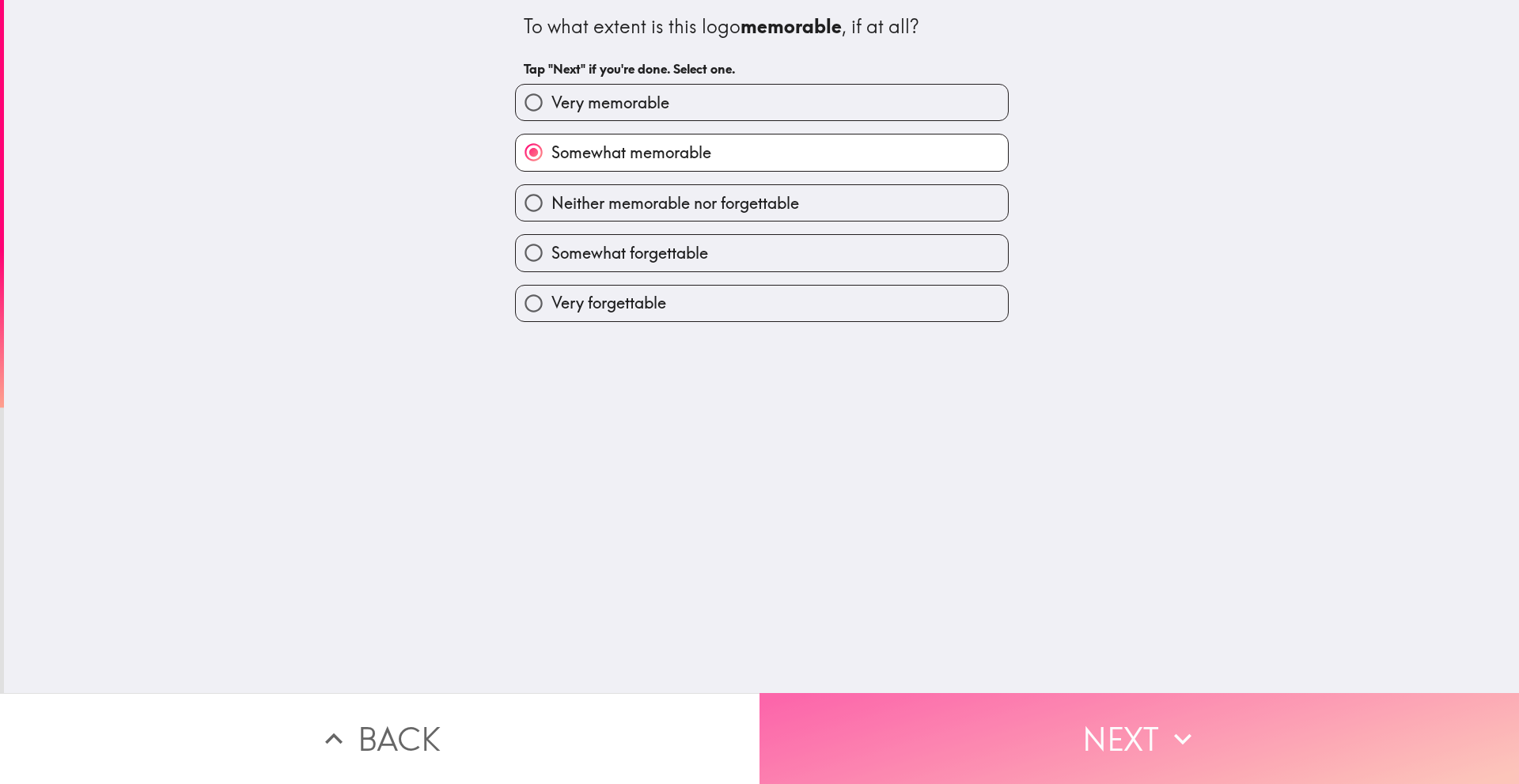
click at [876, 728] on button "Next" at bounding box center [1139, 739] width 759 height 91
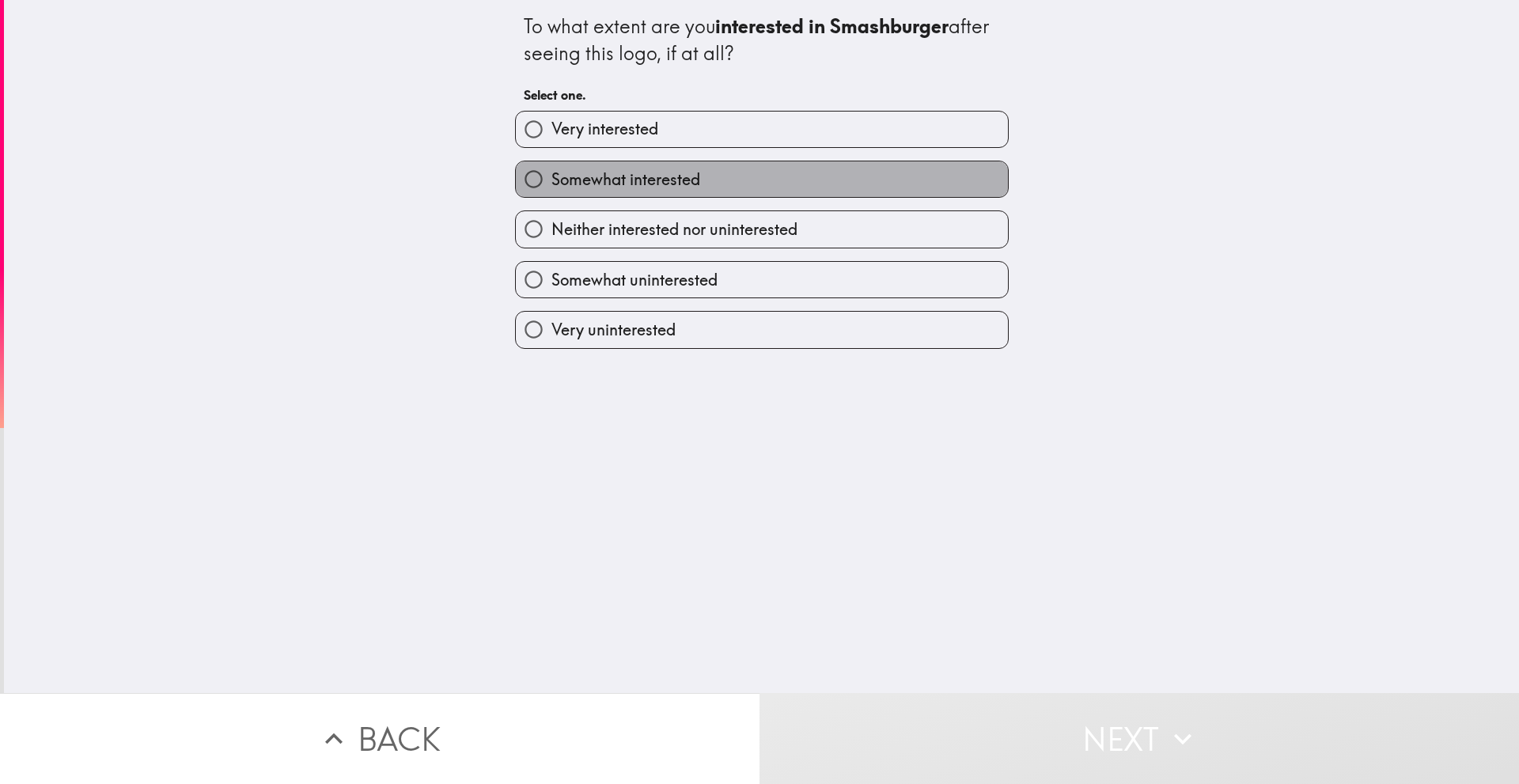
click at [712, 186] on label "Somewhat interested" at bounding box center [762, 179] width 492 height 35
click at [552, 186] on input "Somewhat interested" at bounding box center [533, 179] width 35 height 35
radio input "true"
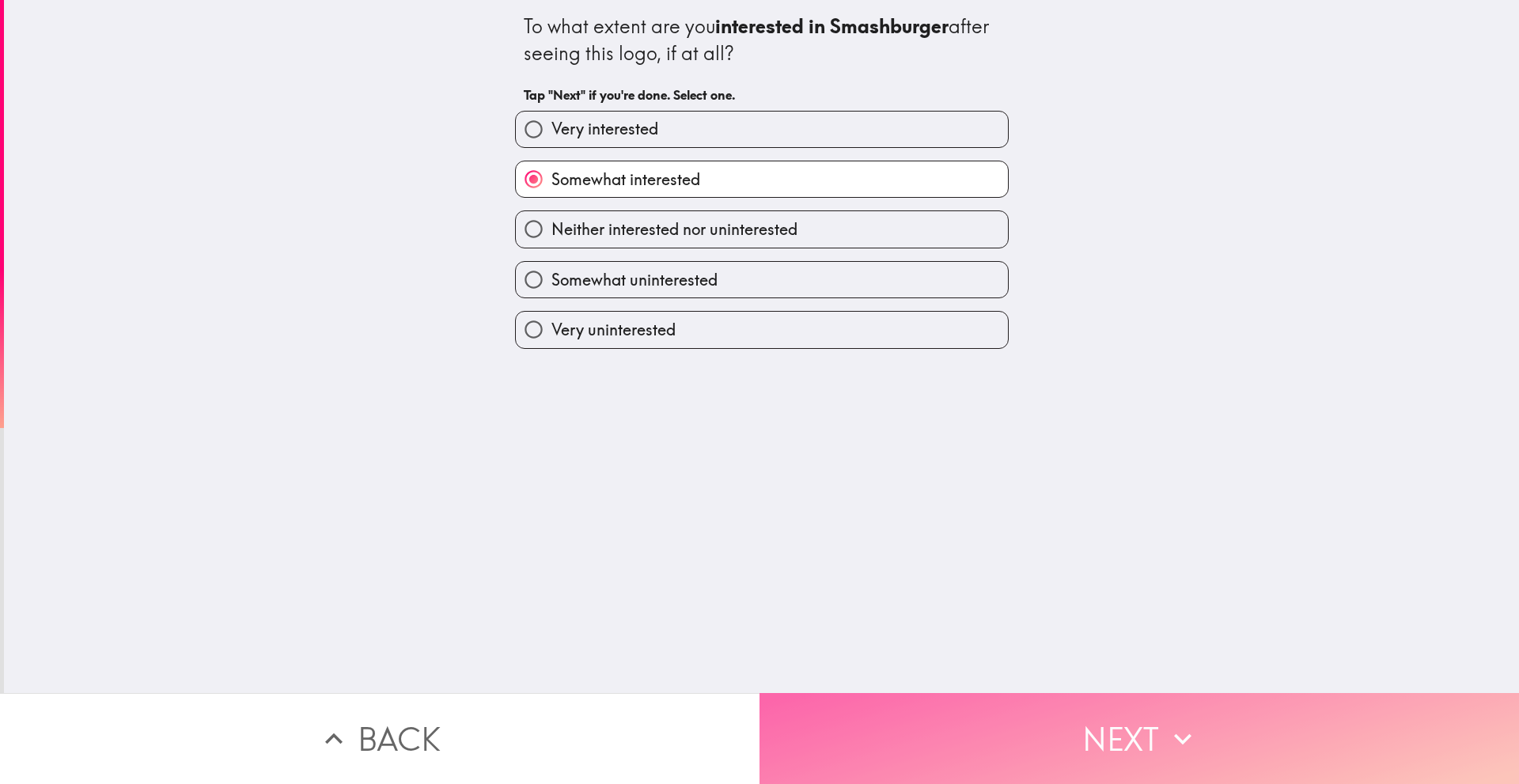
click at [840, 713] on button "Next" at bounding box center [1139, 739] width 759 height 91
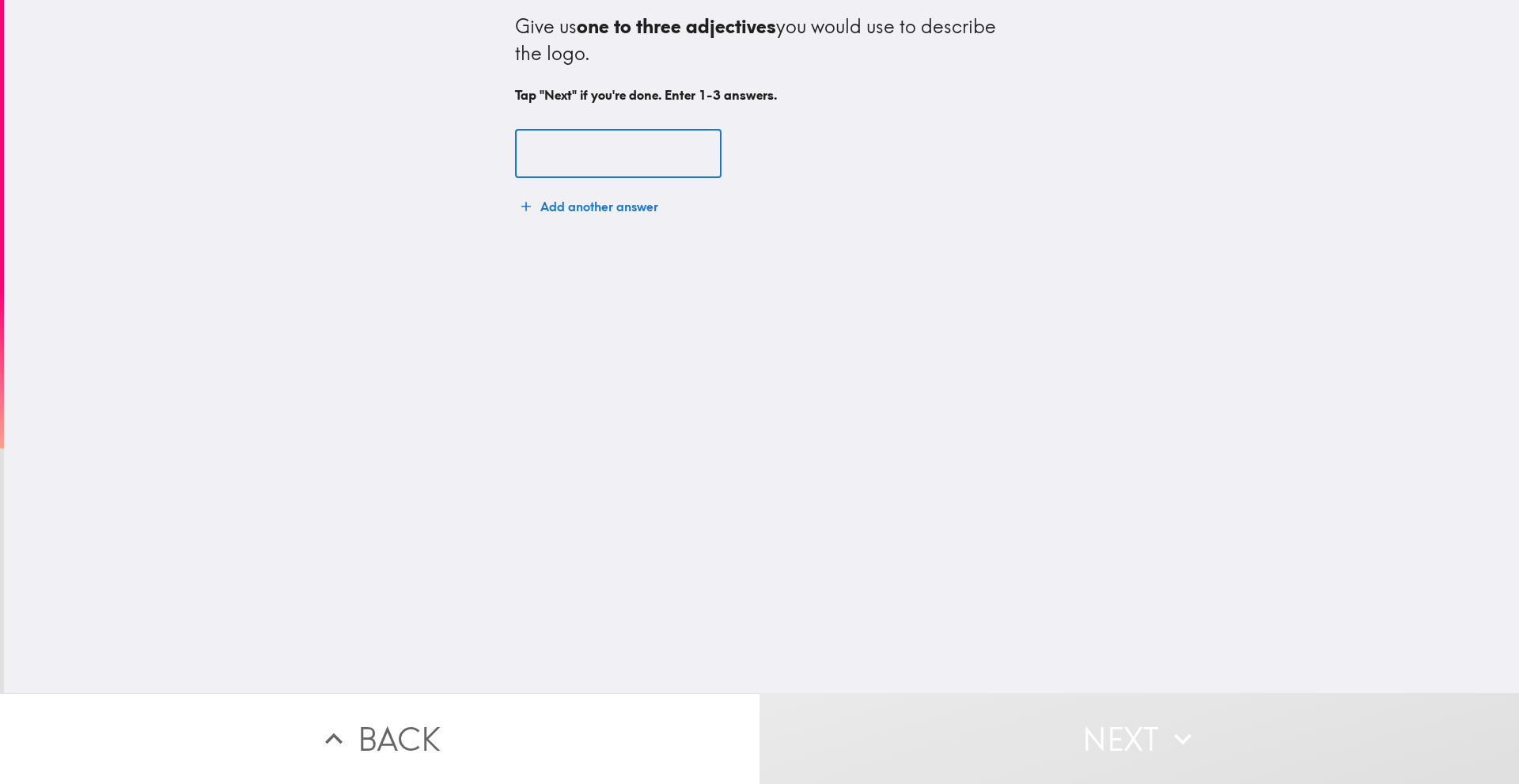
click at [630, 156] on input "text" at bounding box center [617, 154] width 206 height 49
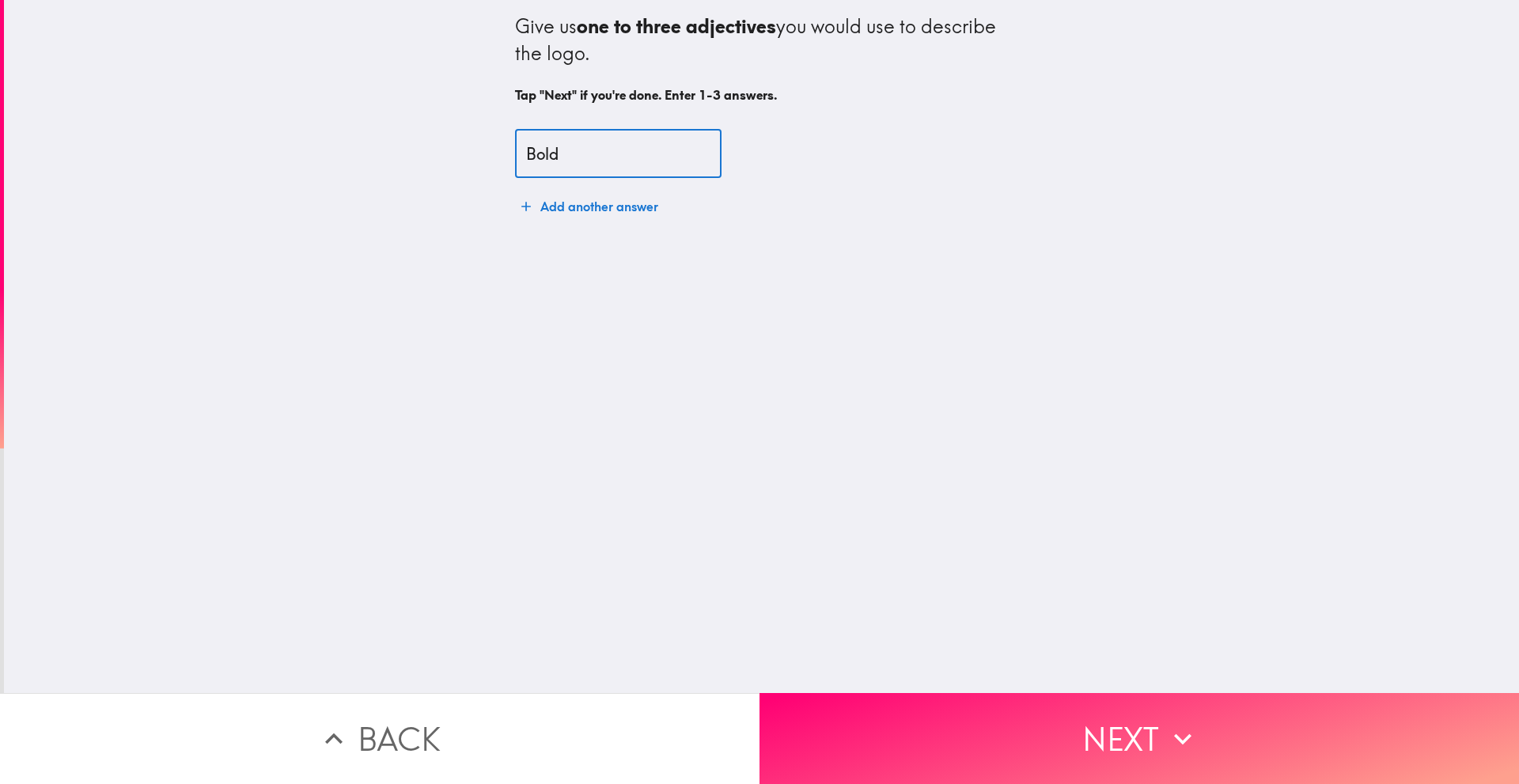
type input "Bold"
click at [604, 207] on button "Add another answer" at bounding box center [590, 206] width 150 height 31
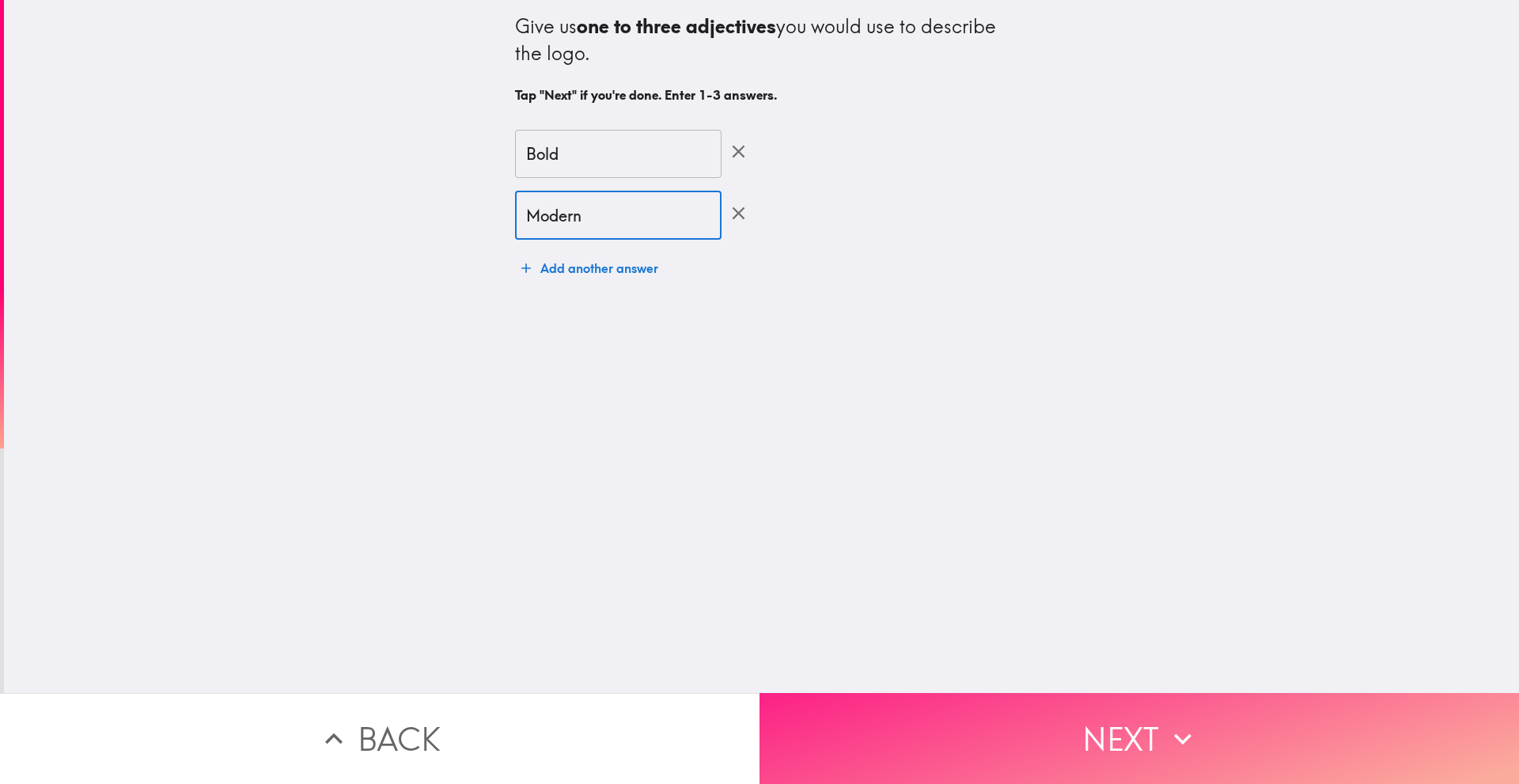
type input "Modern"
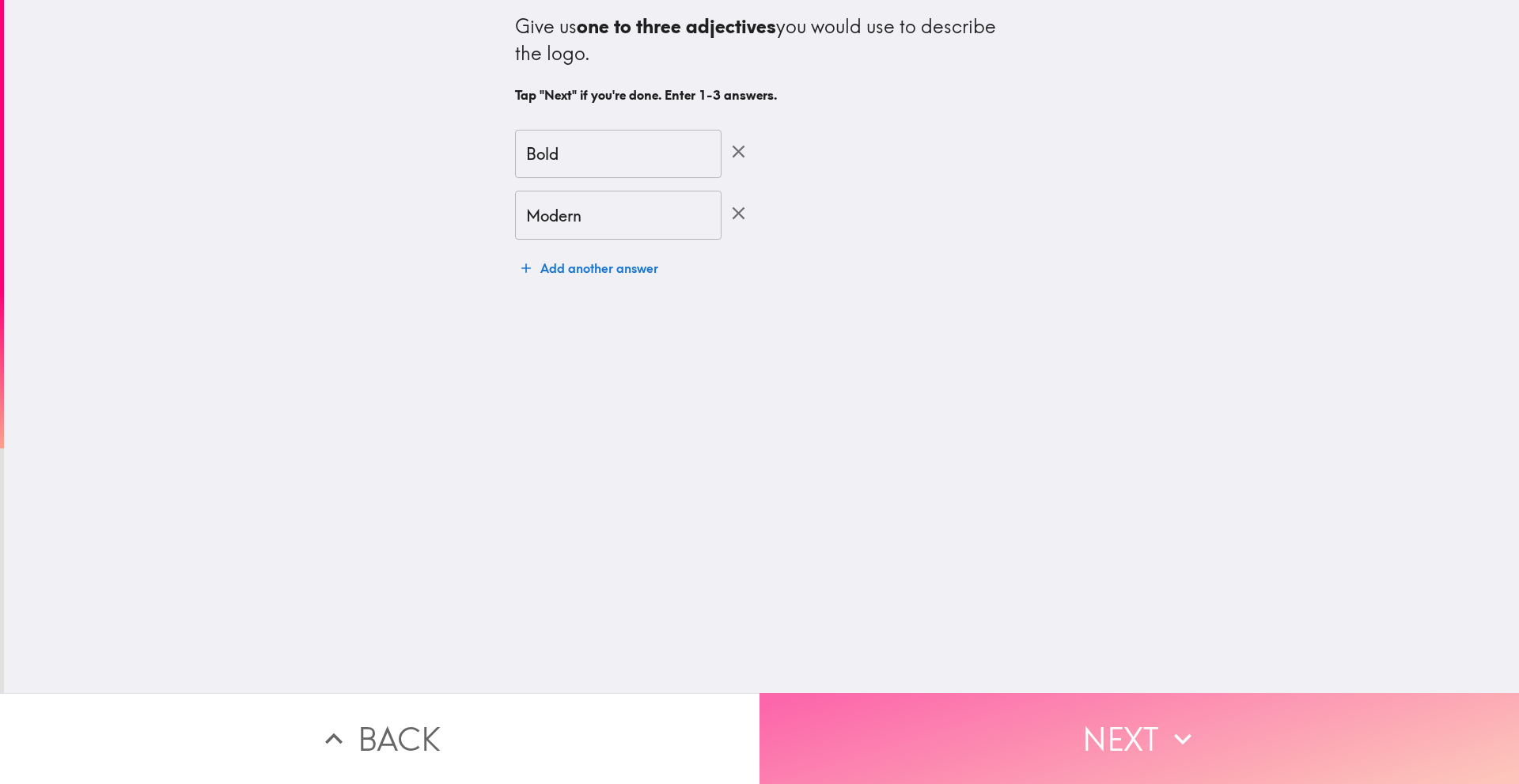
click at [890, 740] on button "Next" at bounding box center [1139, 739] width 759 height 91
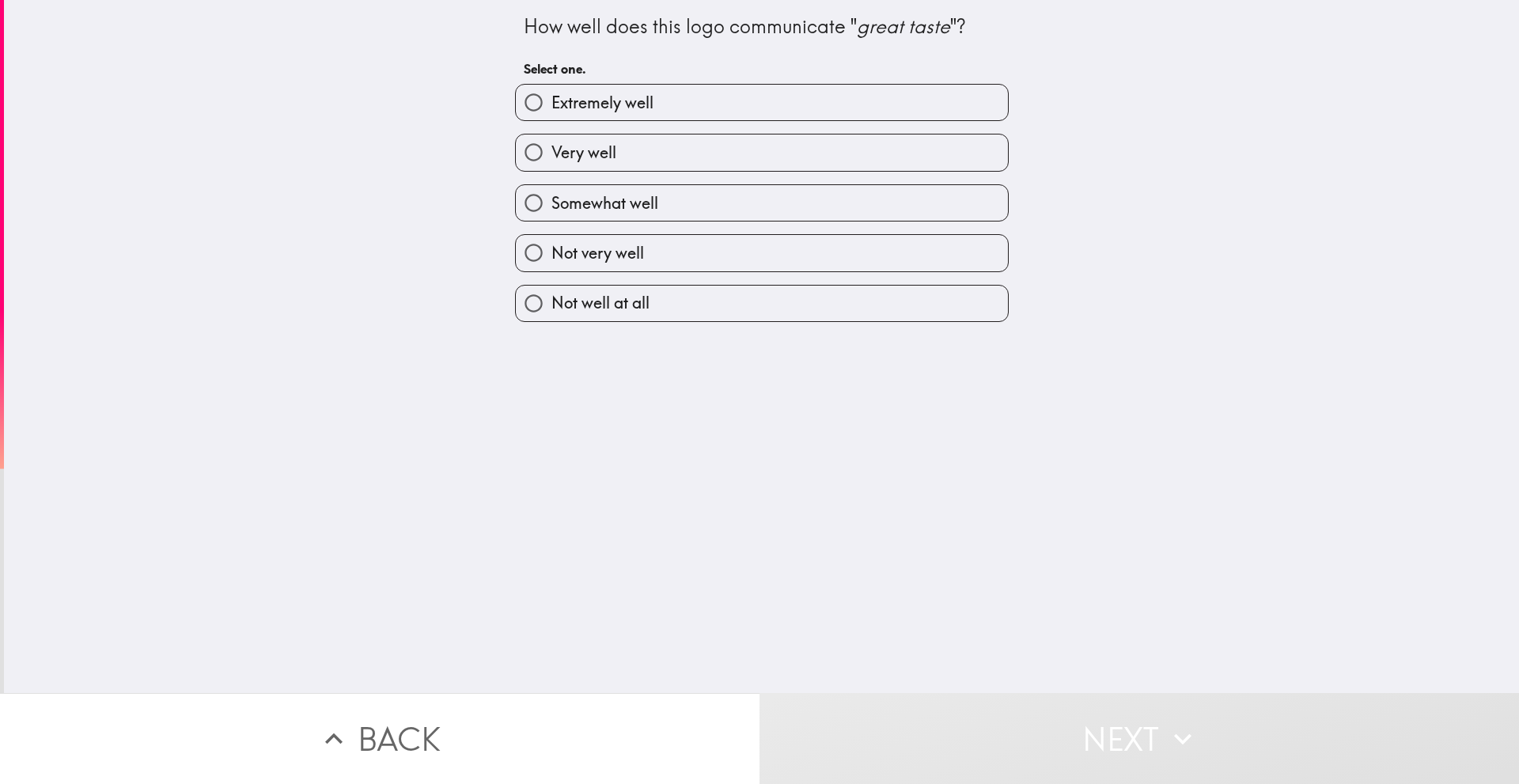
click at [769, 165] on label "Very well" at bounding box center [762, 152] width 492 height 35
click at [552, 165] on input "Very well" at bounding box center [533, 152] width 35 height 35
radio input "true"
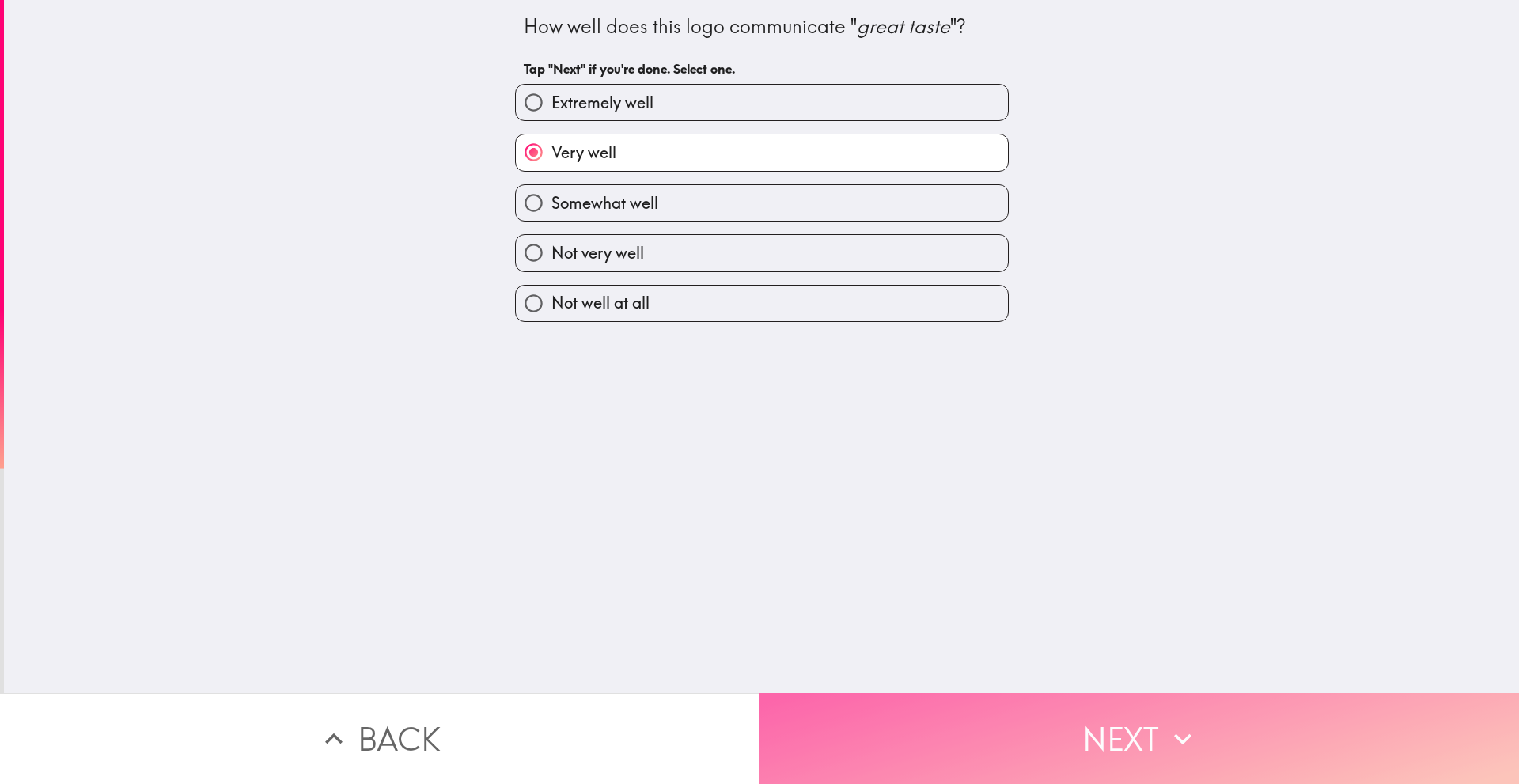
click at [876, 746] on button "Next" at bounding box center [1139, 739] width 759 height 91
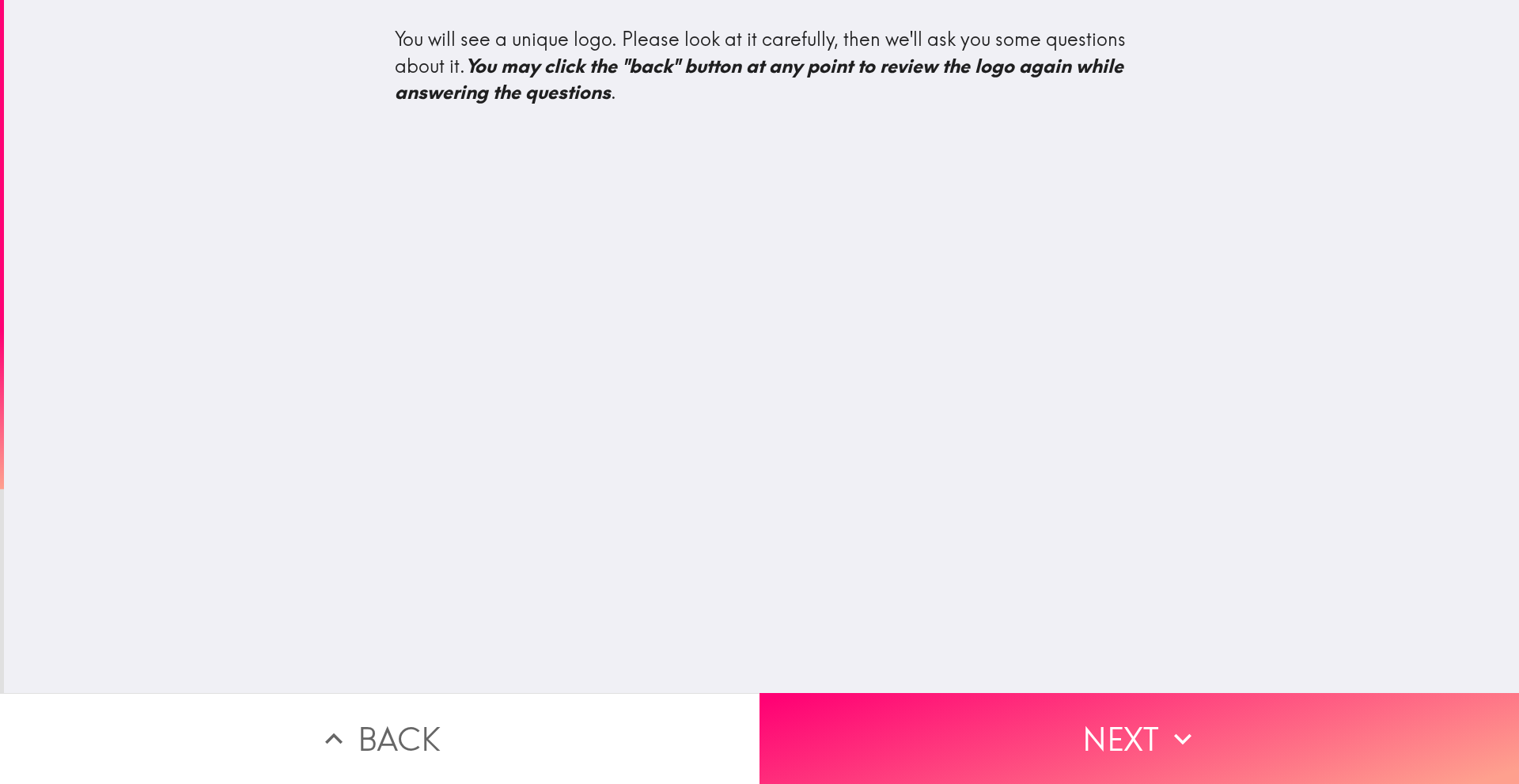
click at [691, 293] on div "You will see a unique logo. Please look at it carefully, then we'll ask you som…" at bounding box center [761, 346] width 1514 height 693
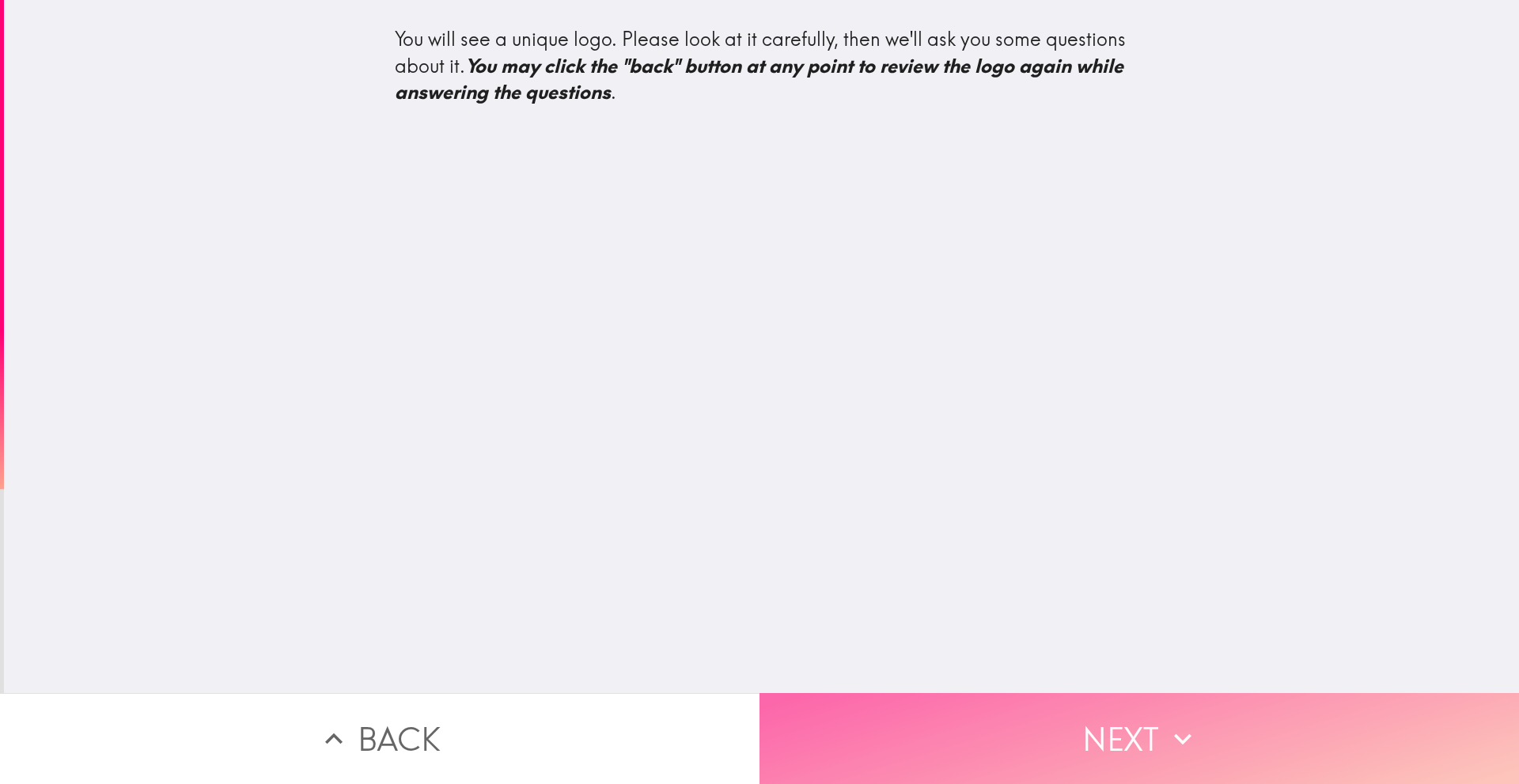
click at [858, 709] on button "Next" at bounding box center [1139, 739] width 759 height 91
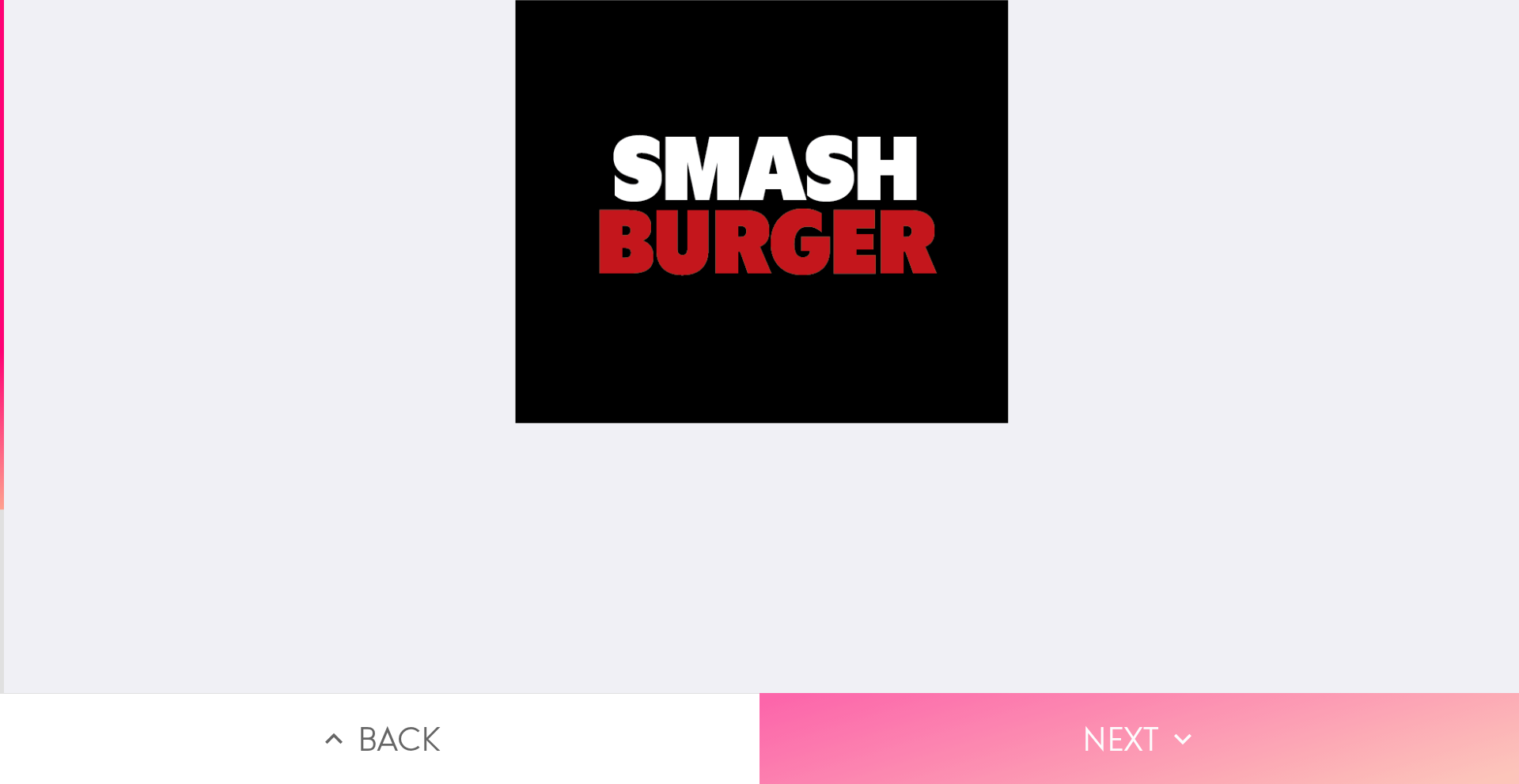
click at [915, 742] on button "Next" at bounding box center [1139, 739] width 759 height 91
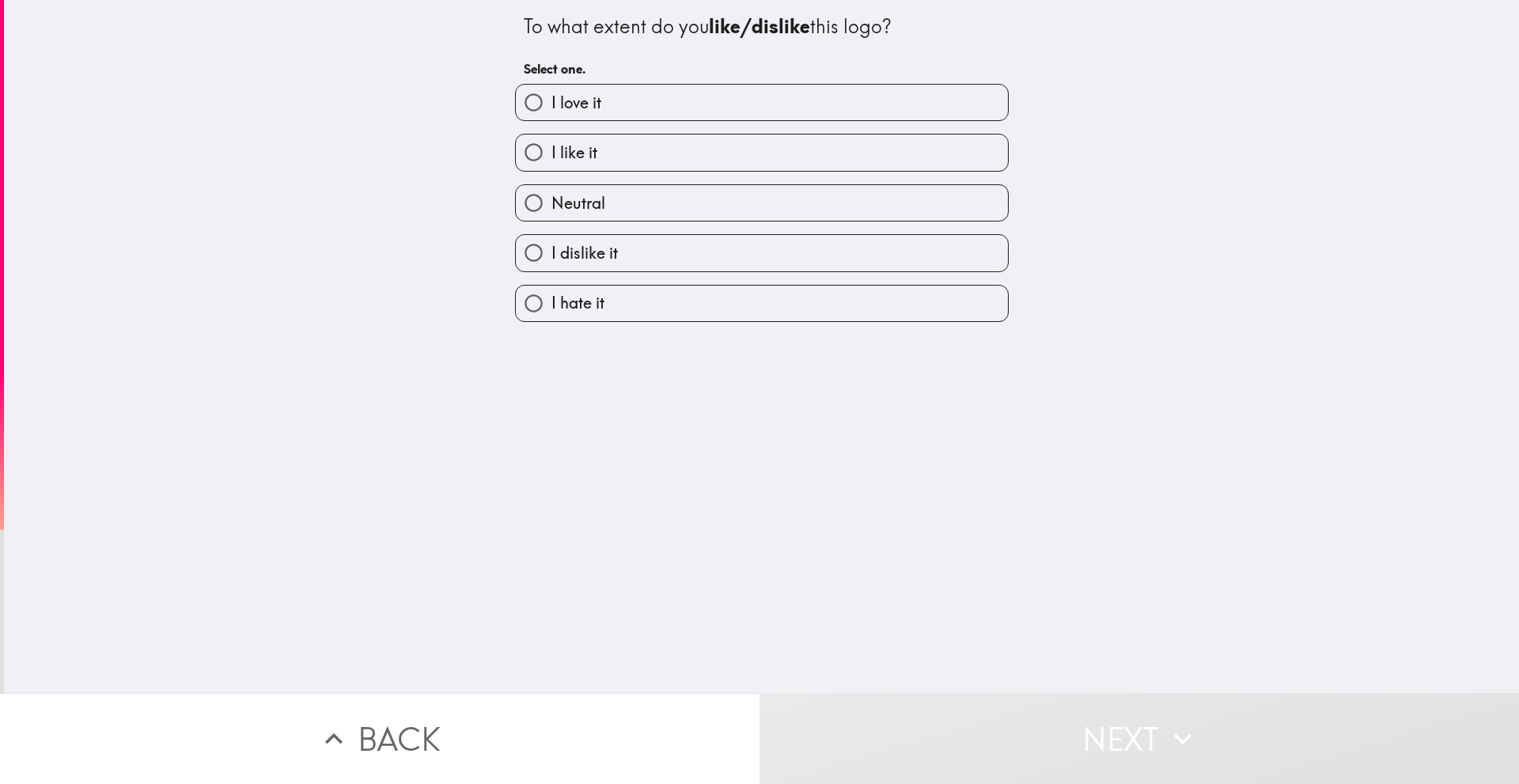
click at [741, 146] on label "I like it" at bounding box center [762, 152] width 492 height 35
click at [552, 146] on input "I like it" at bounding box center [533, 152] width 35 height 35
radio input "true"
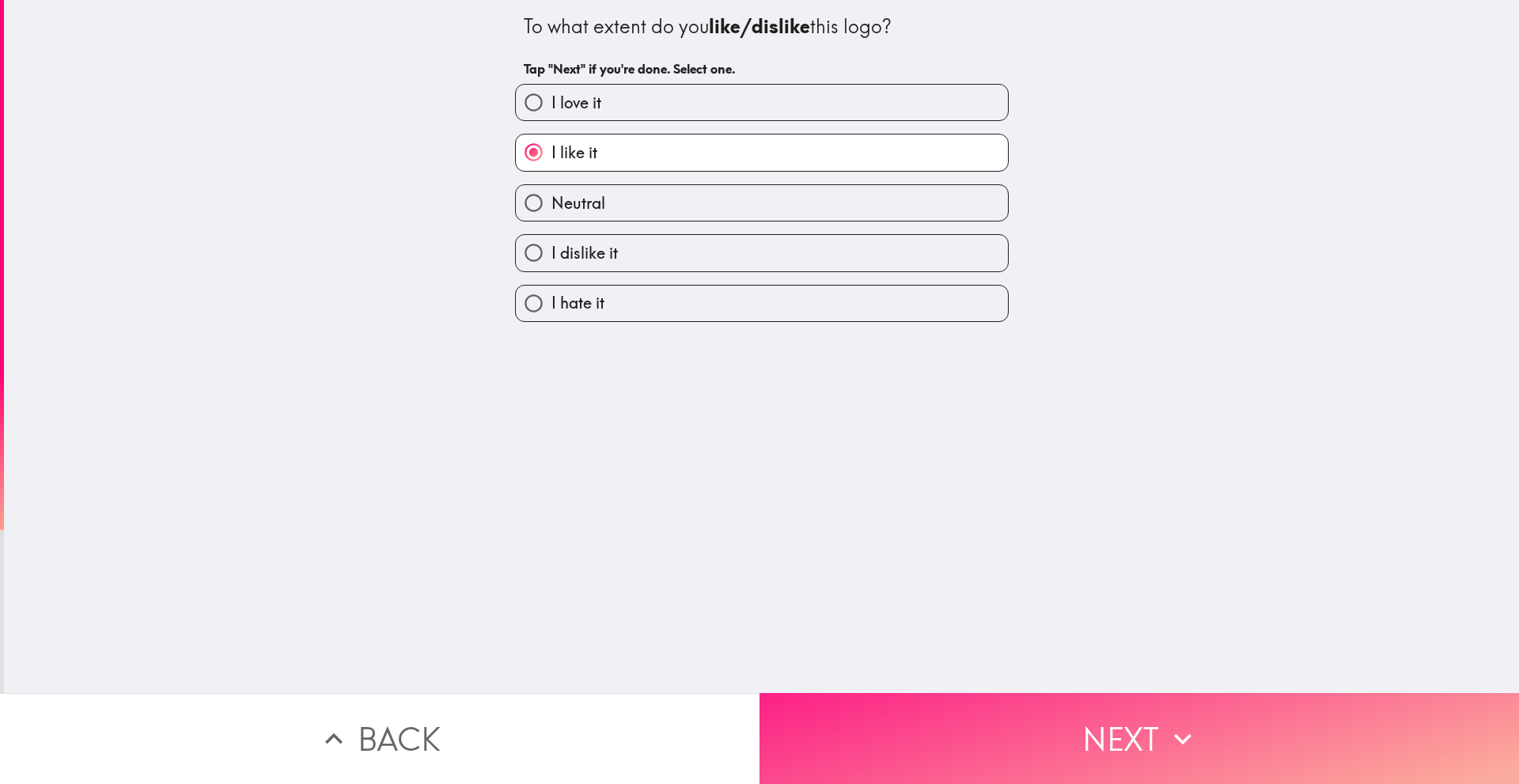
click at [933, 713] on button "Next" at bounding box center [1139, 739] width 759 height 91
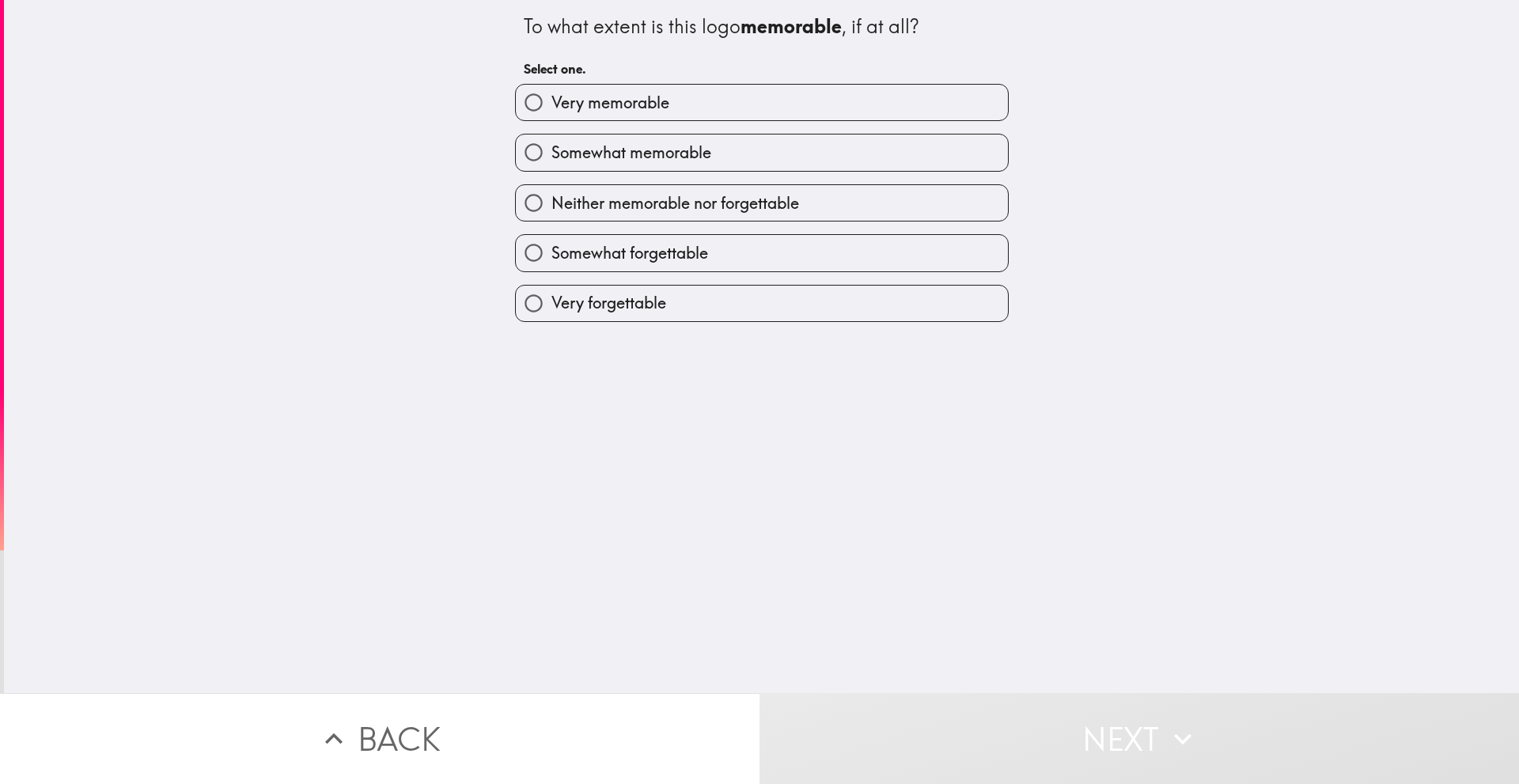
click at [771, 168] on label "Somewhat memorable" at bounding box center [762, 152] width 492 height 35
click at [552, 168] on input "Somewhat memorable" at bounding box center [533, 152] width 35 height 35
radio input "true"
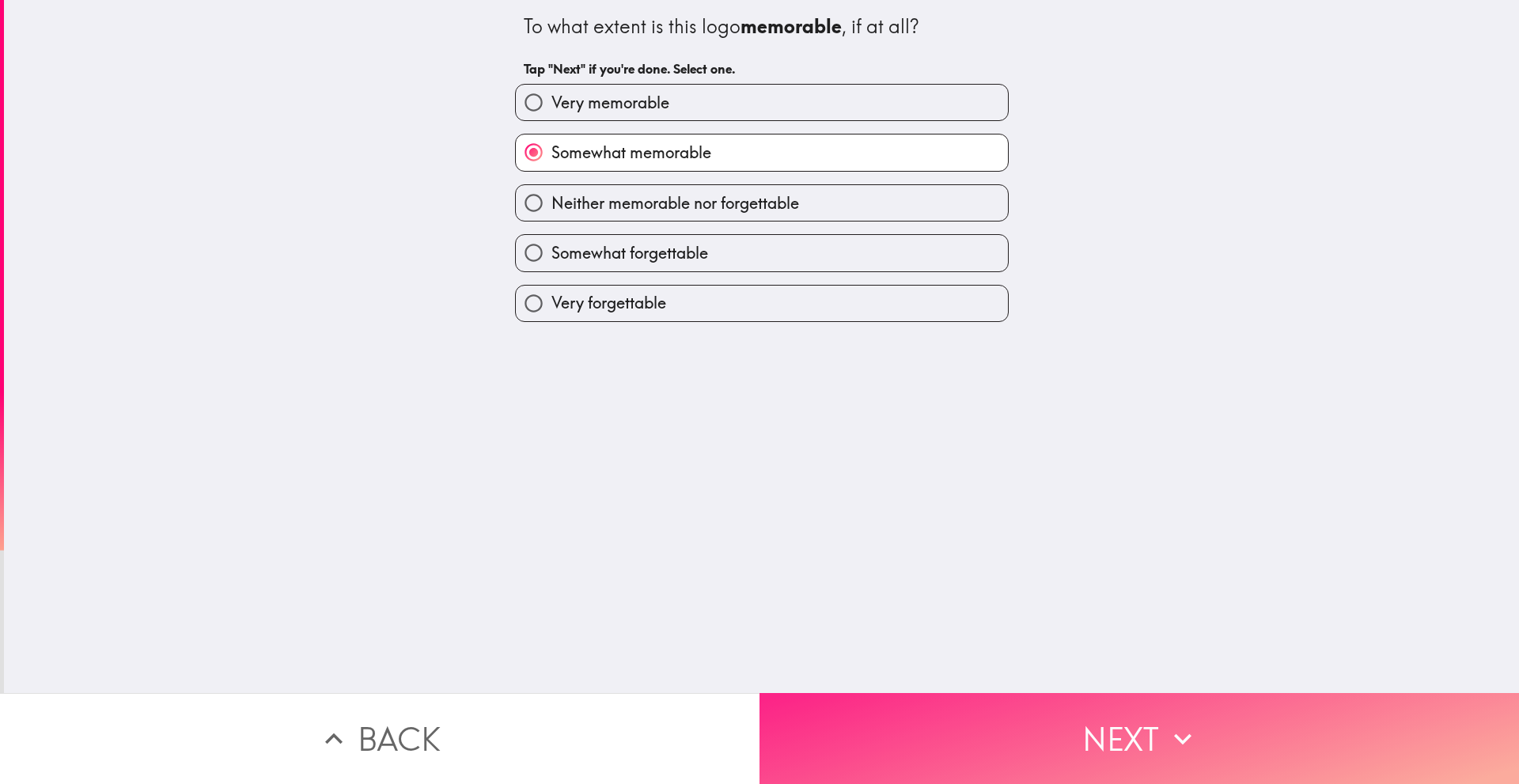
click at [915, 737] on button "Next" at bounding box center [1139, 739] width 759 height 91
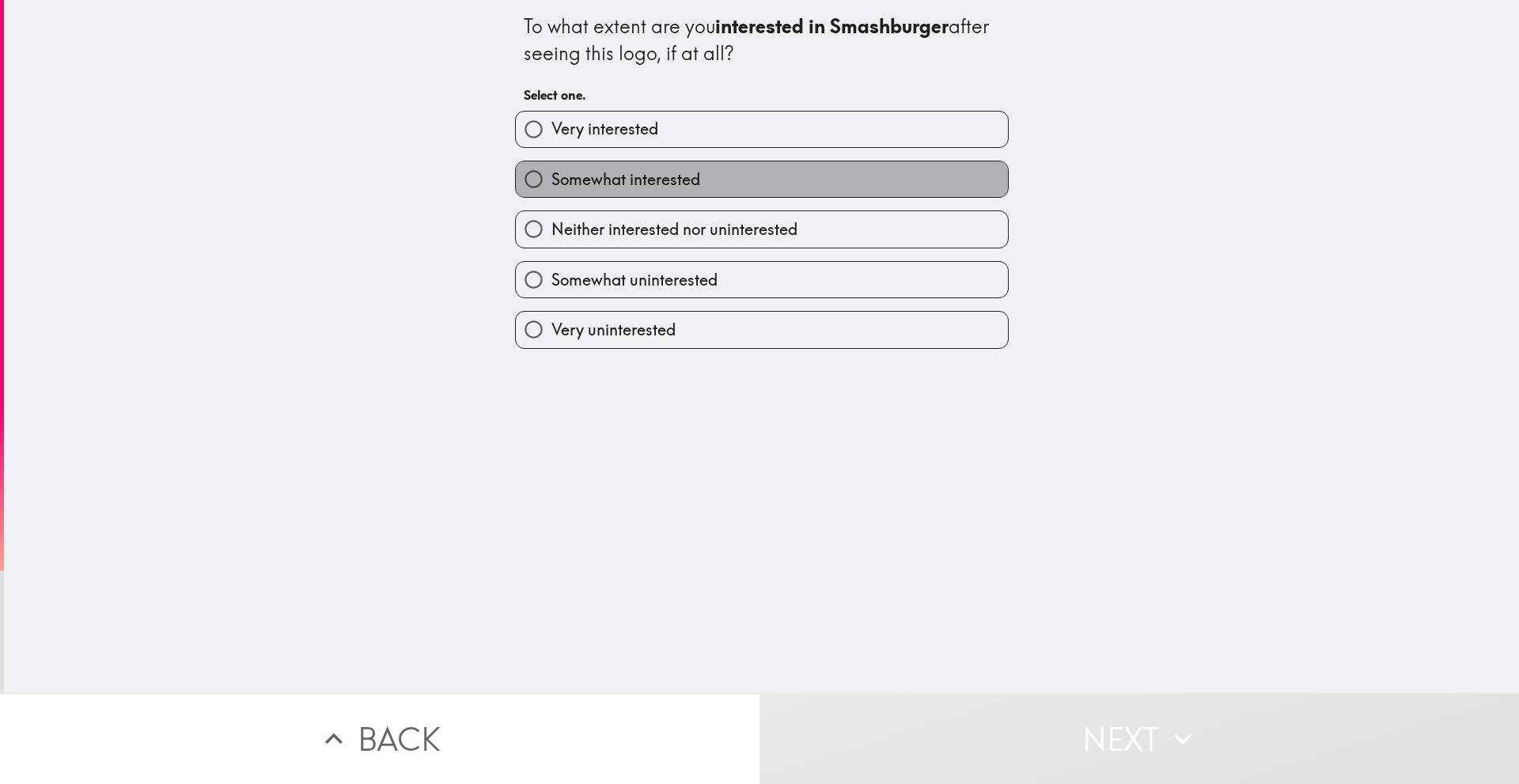
click at [719, 183] on label "Somewhat interested" at bounding box center [762, 179] width 492 height 35
click at [552, 183] on input "Somewhat interested" at bounding box center [533, 179] width 35 height 35
radio input "true"
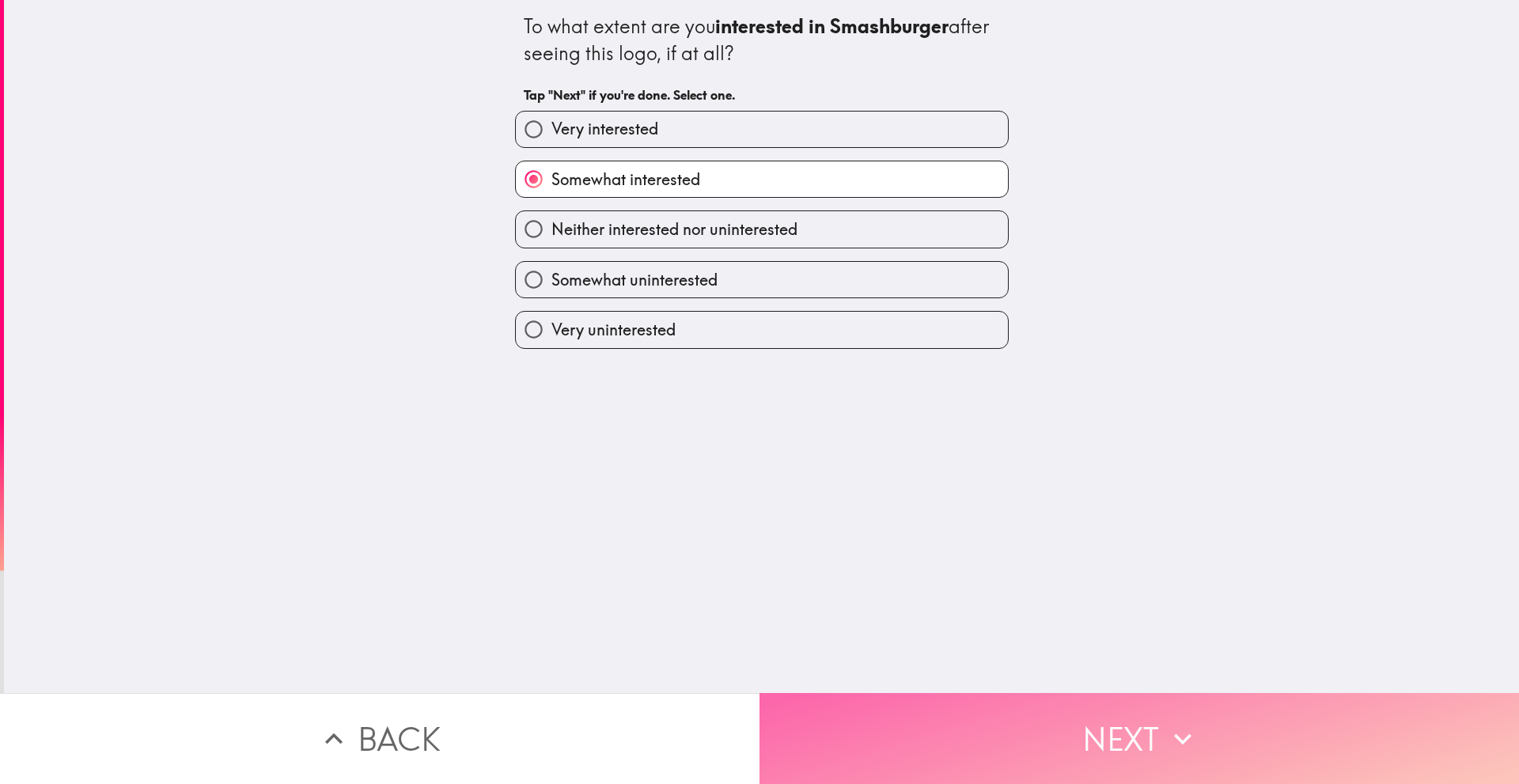
click at [895, 736] on button "Next" at bounding box center [1139, 739] width 759 height 91
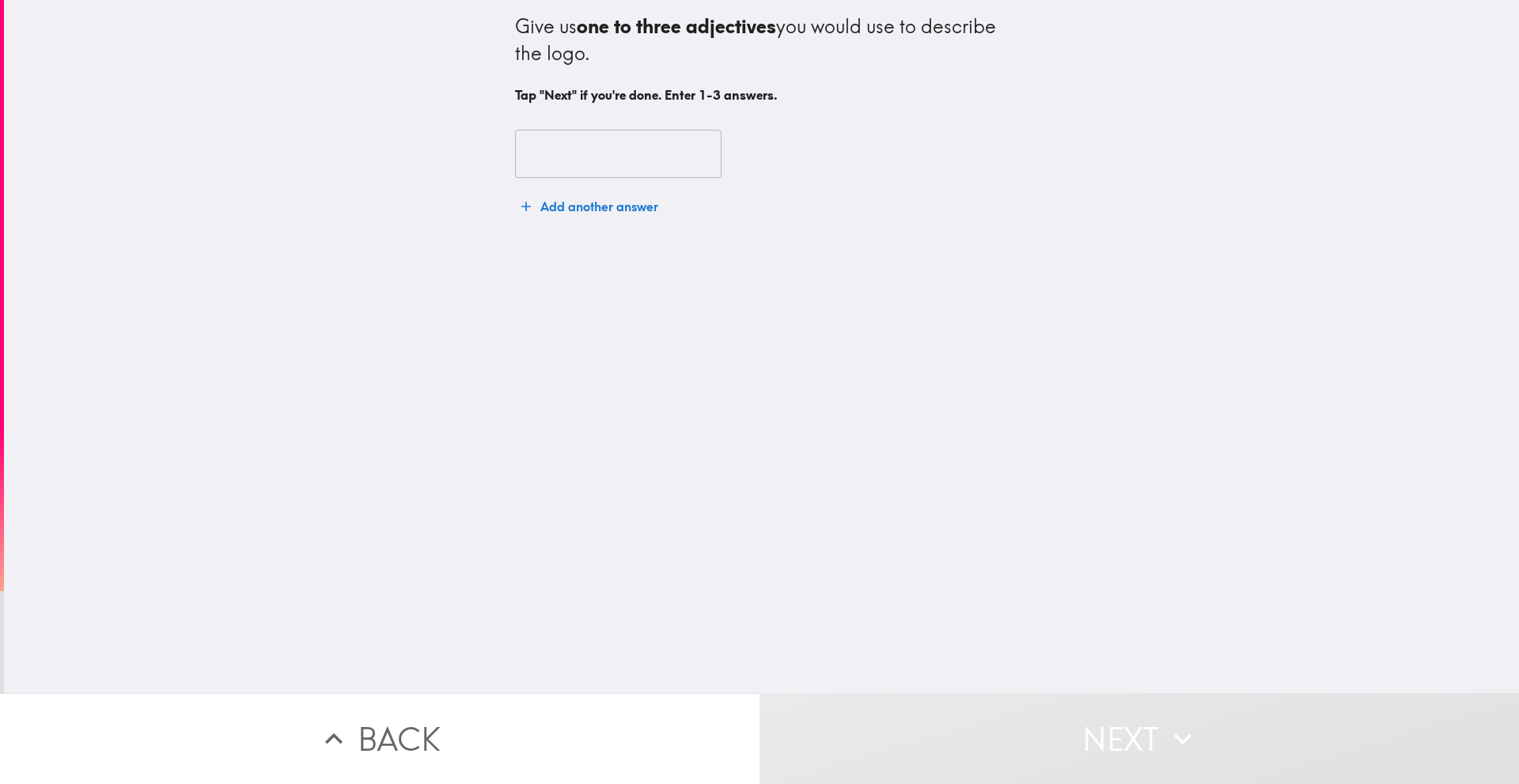
click at [583, 208] on button "Add another answer" at bounding box center [590, 206] width 150 height 31
click at [575, 157] on input "text" at bounding box center [617, 154] width 206 height 49
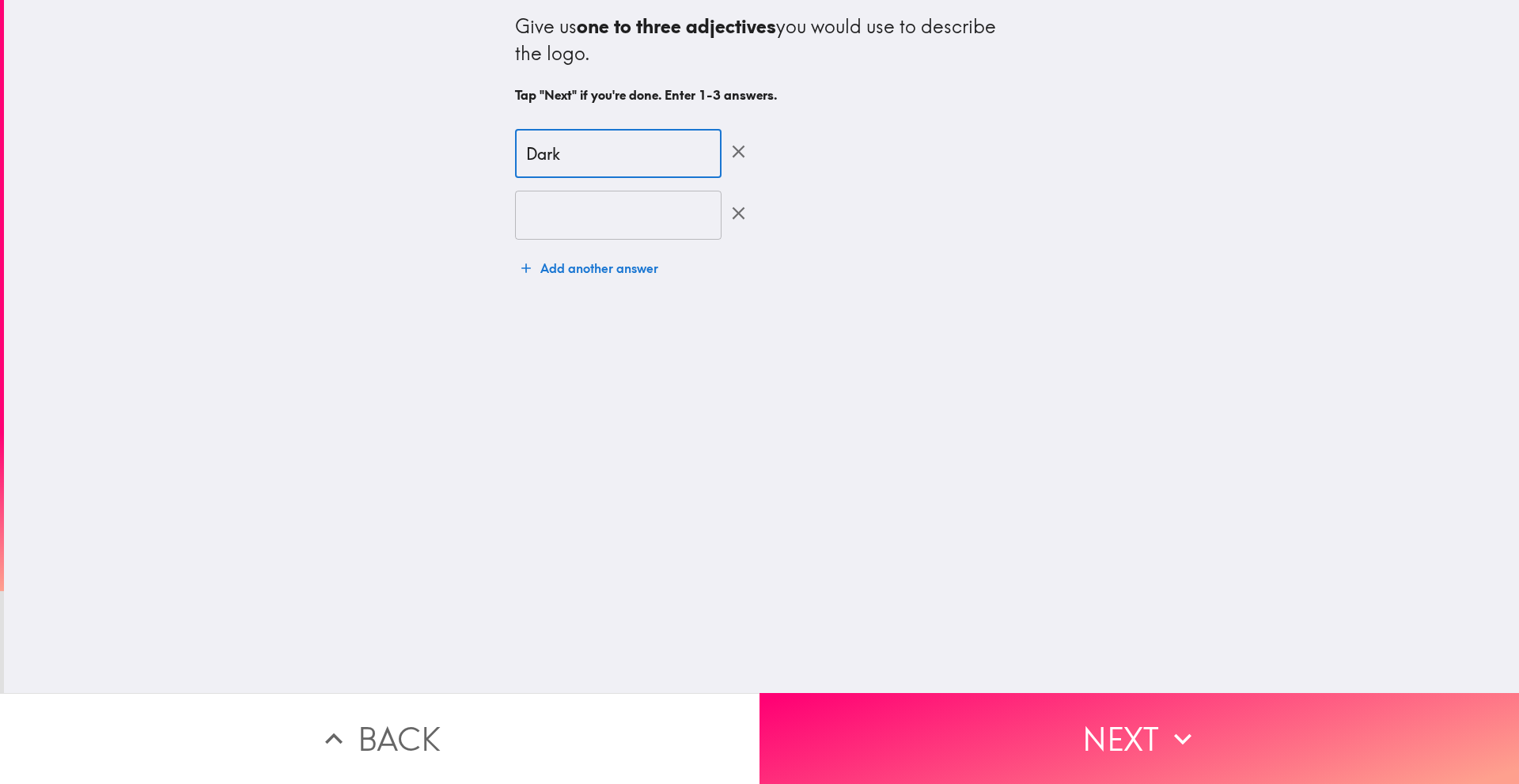
type input "Dark"
click at [569, 216] on input "text" at bounding box center [617, 215] width 206 height 49
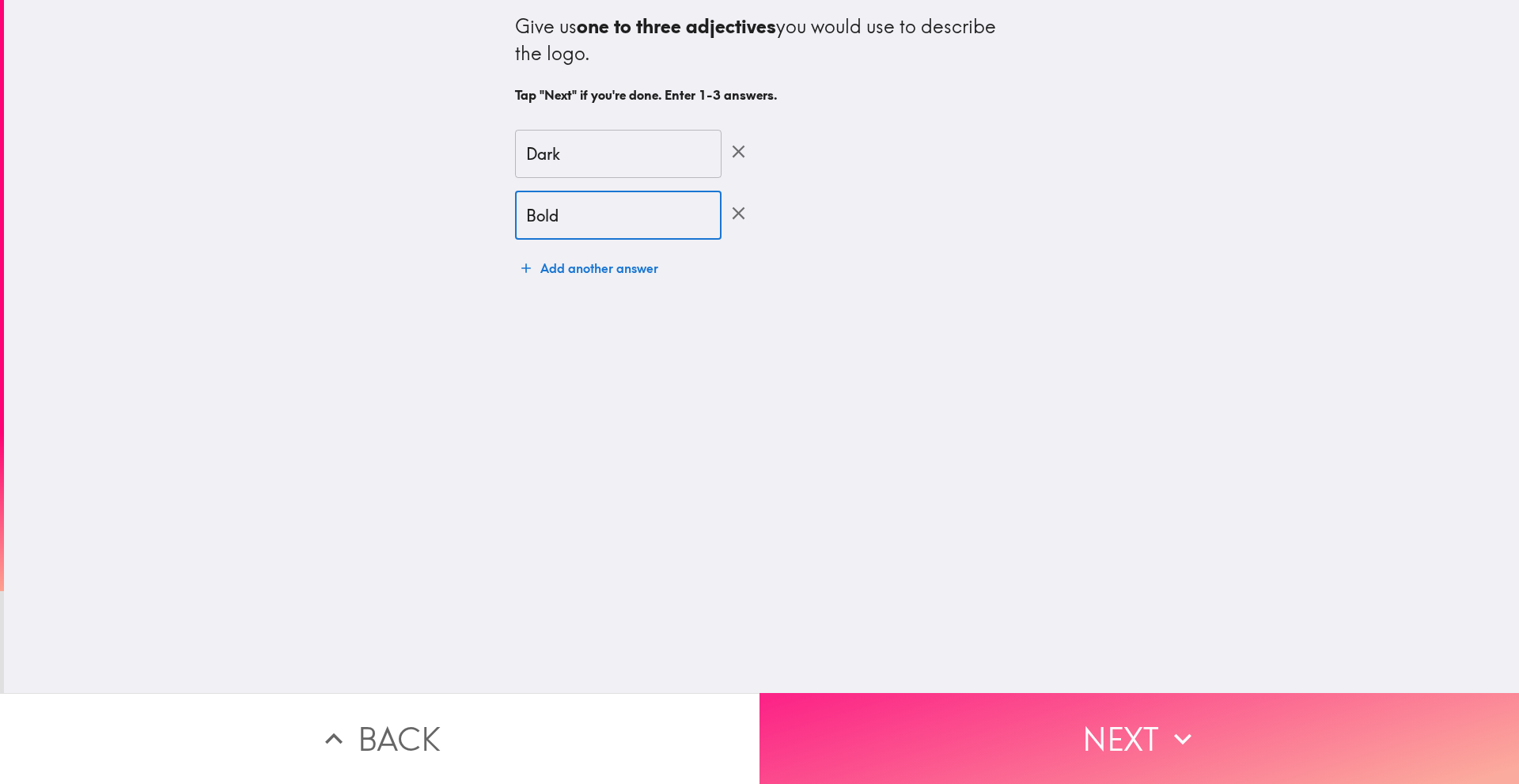
type input "Bold"
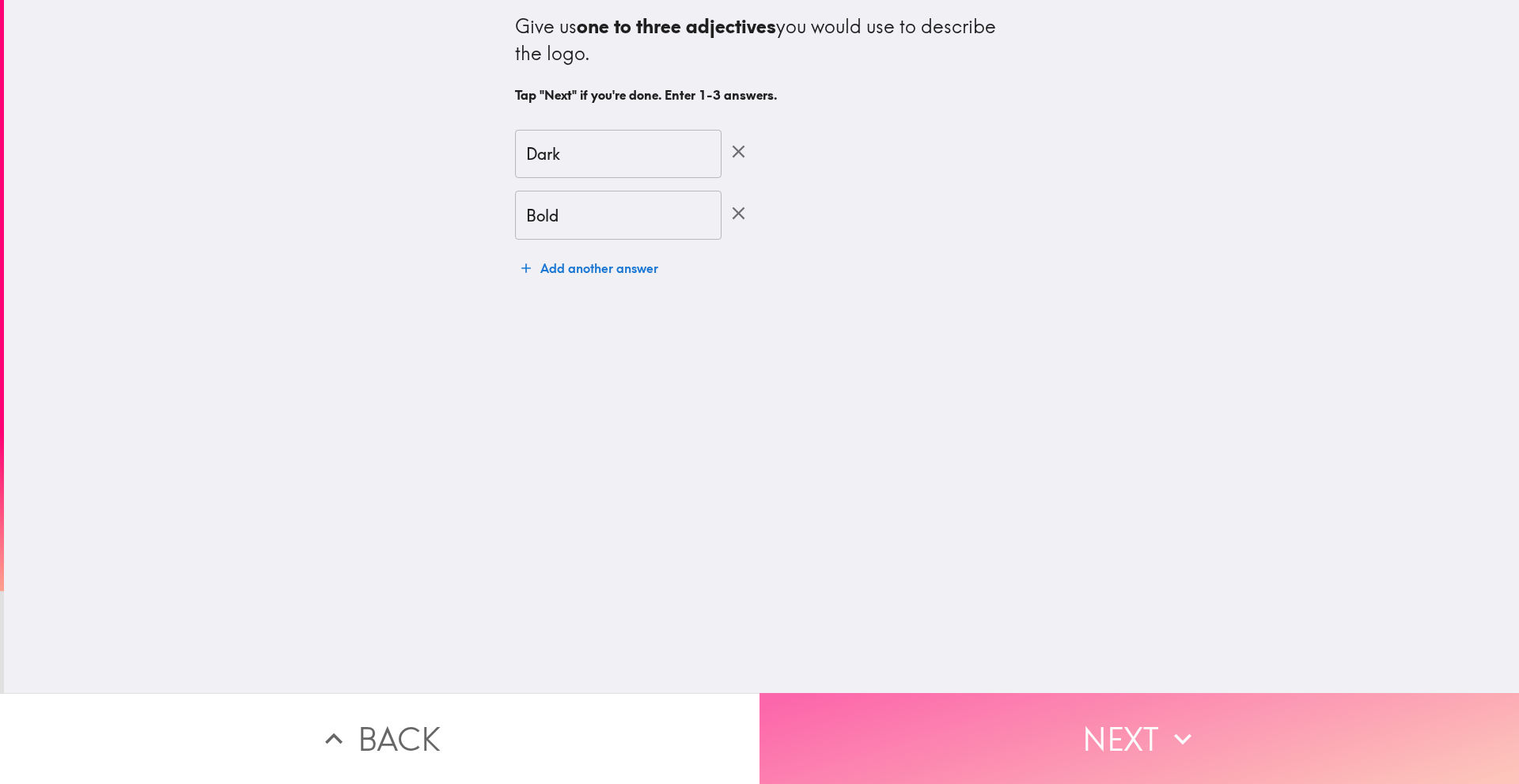
click at [876, 713] on button "Next" at bounding box center [1139, 739] width 759 height 91
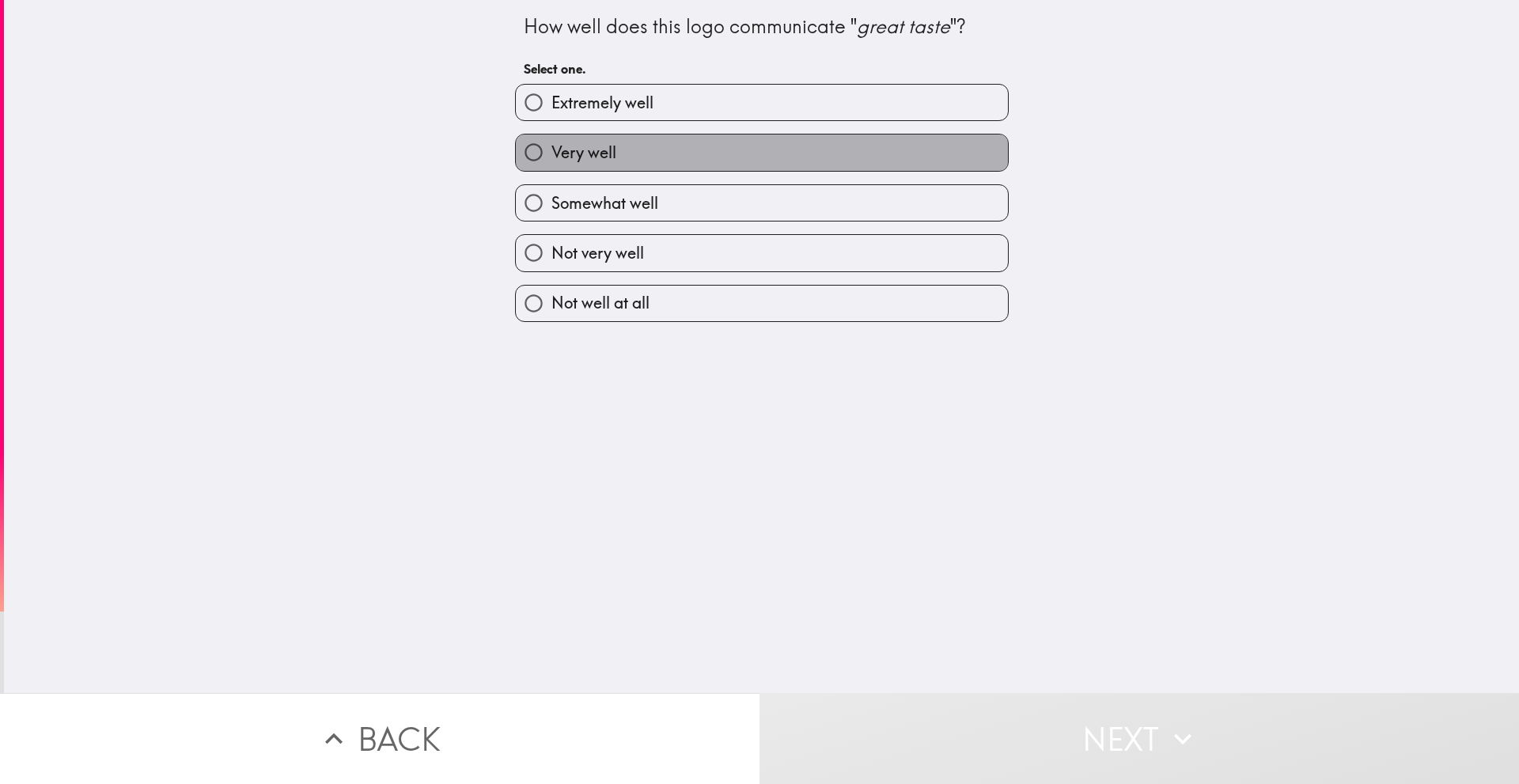
click at [693, 150] on label "Very well" at bounding box center [762, 152] width 492 height 35
click at [552, 150] on input "Very well" at bounding box center [533, 152] width 35 height 35
radio input "true"
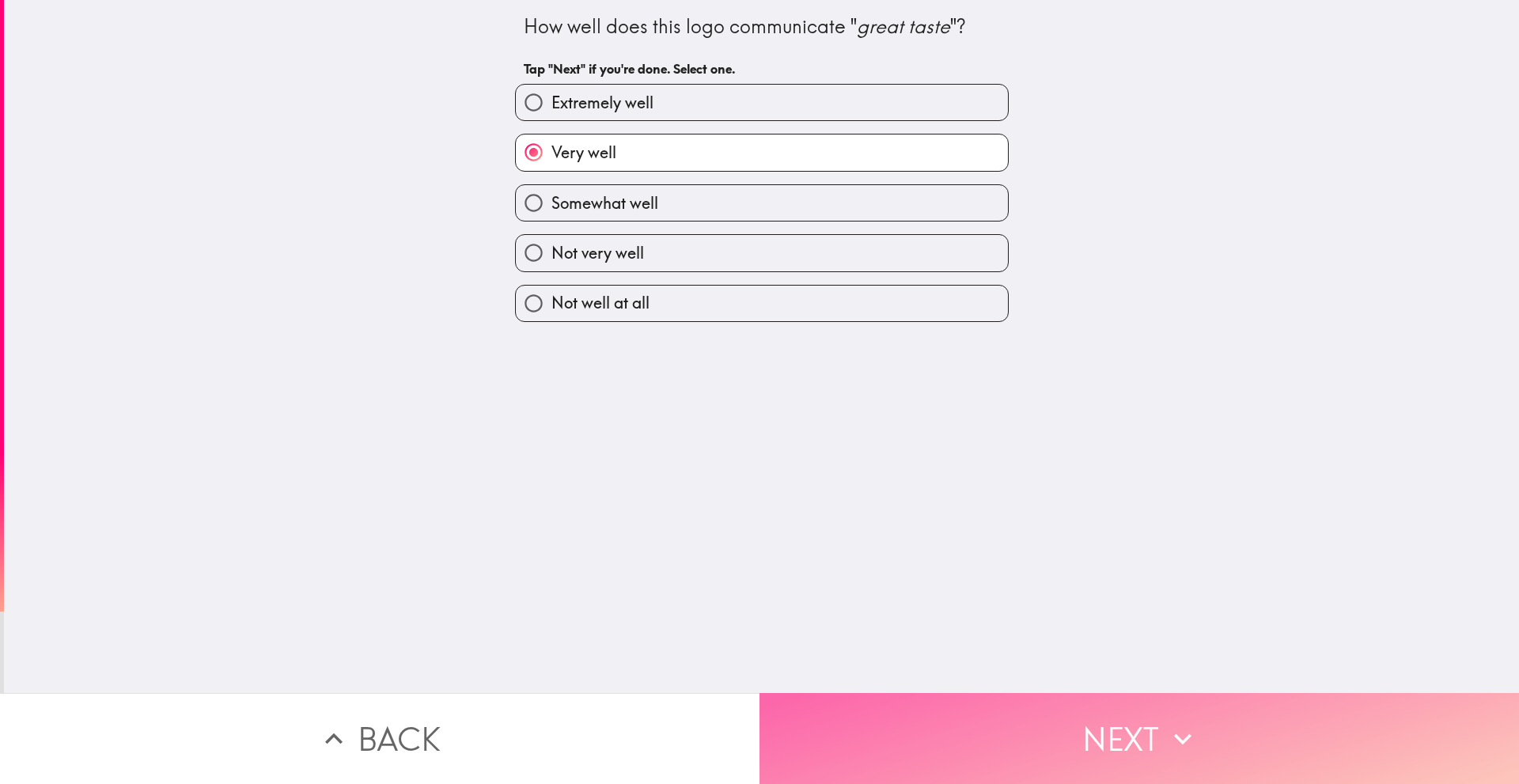
click at [868, 736] on button "Next" at bounding box center [1139, 739] width 759 height 91
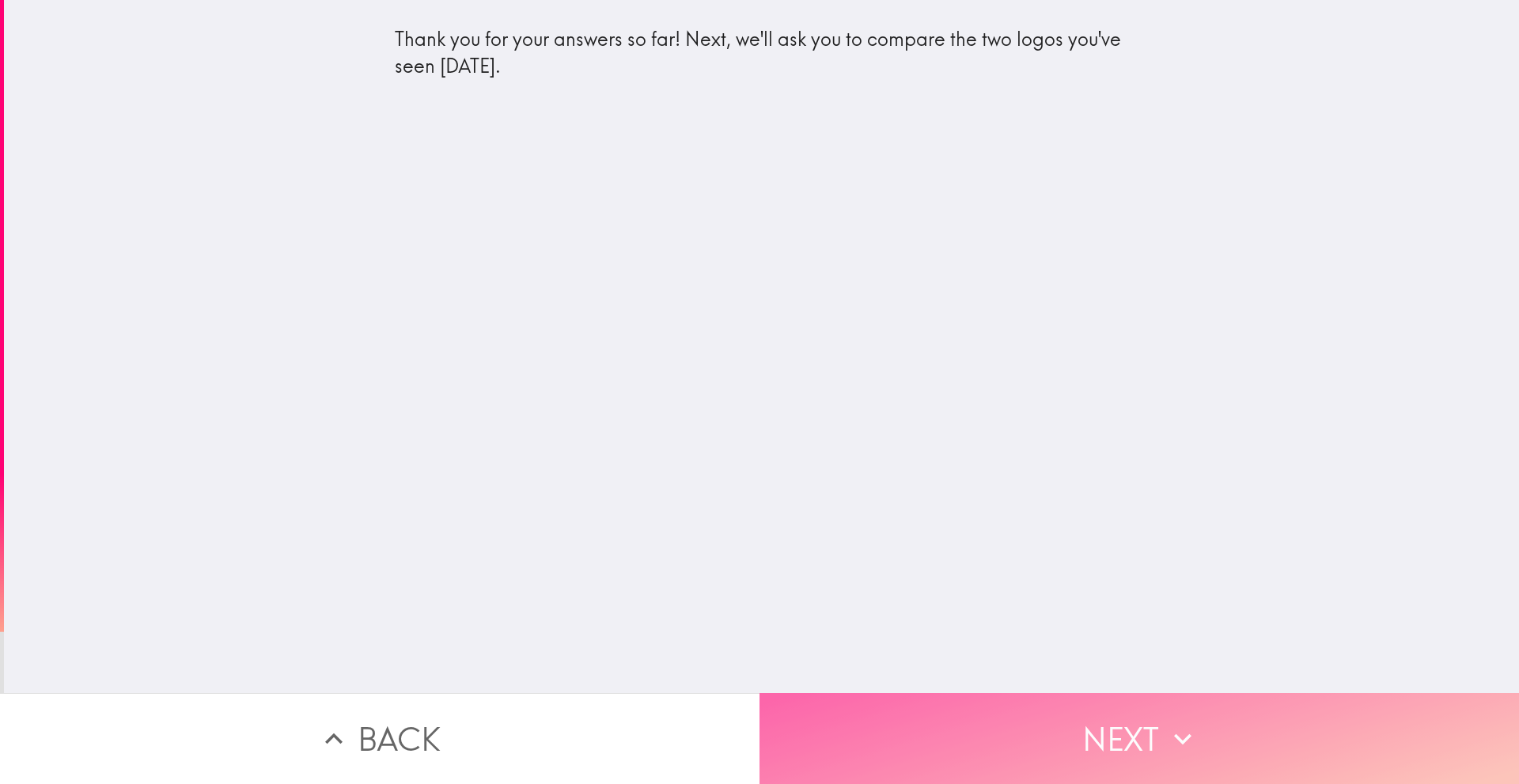
click at [922, 719] on button "Next" at bounding box center [1139, 739] width 759 height 91
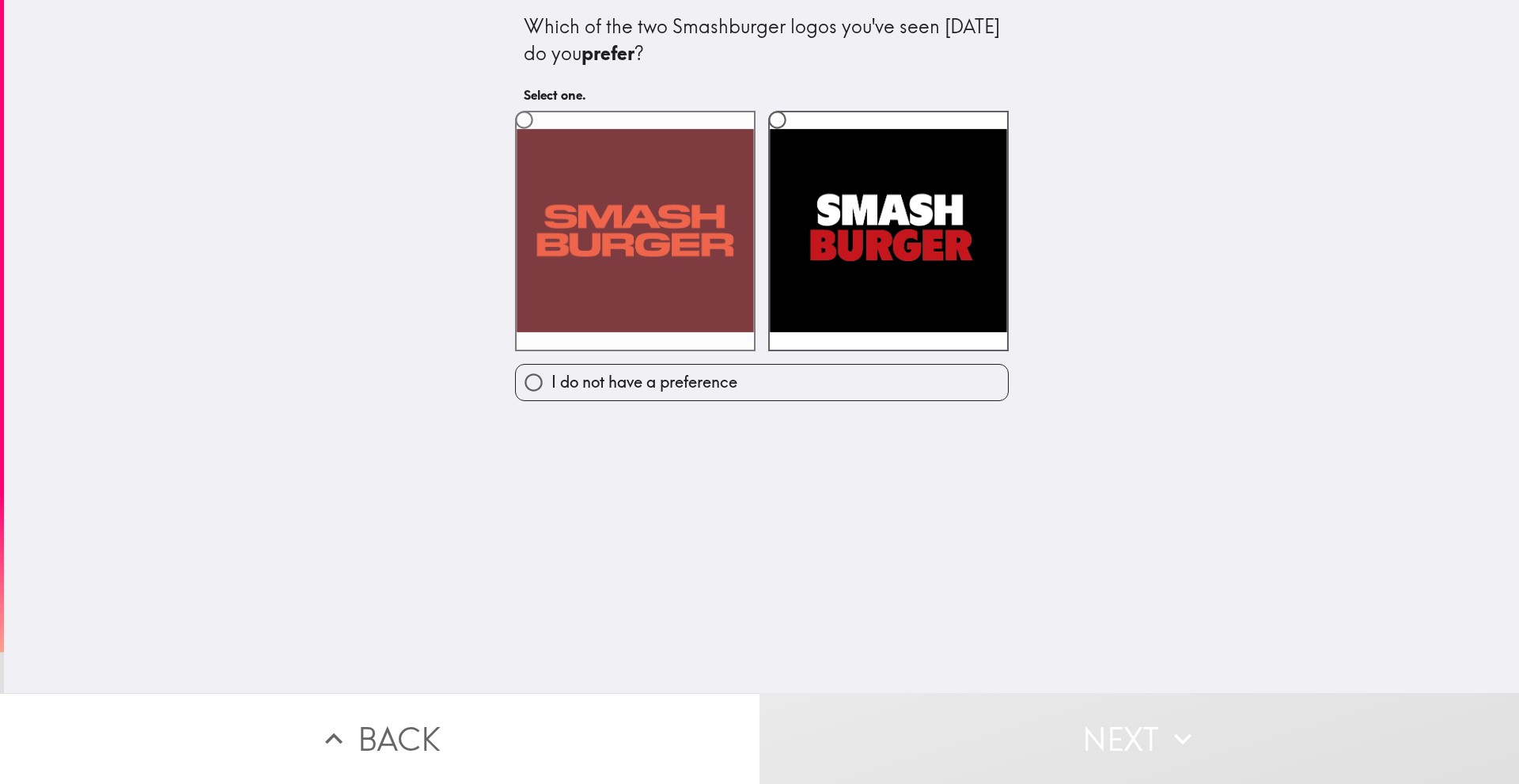
click at [637, 253] on label at bounding box center [635, 231] width 241 height 241
click at [542, 138] on input "radio" at bounding box center [524, 119] width 35 height 35
radio input "true"
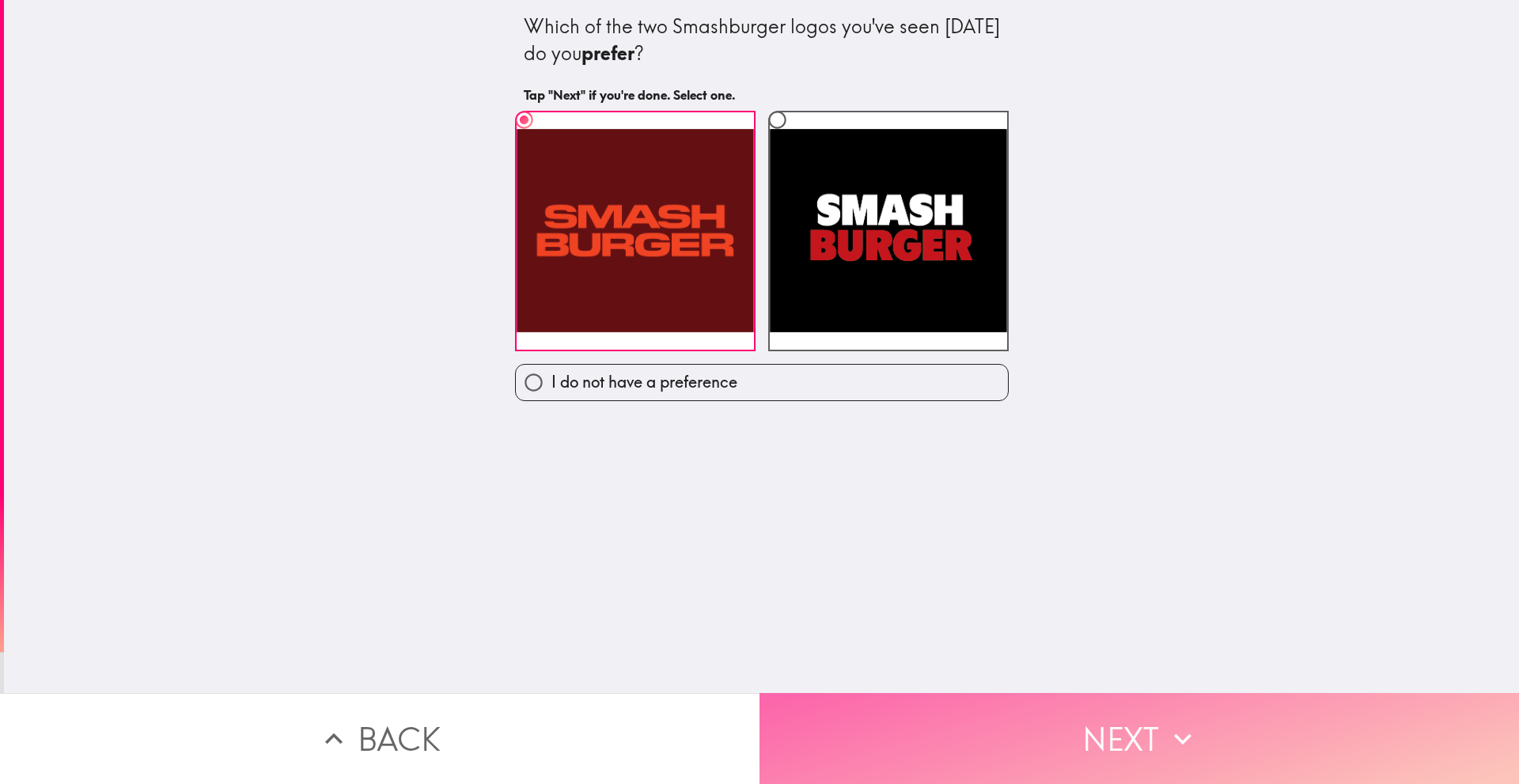
click at [835, 723] on button "Next" at bounding box center [1139, 739] width 759 height 91
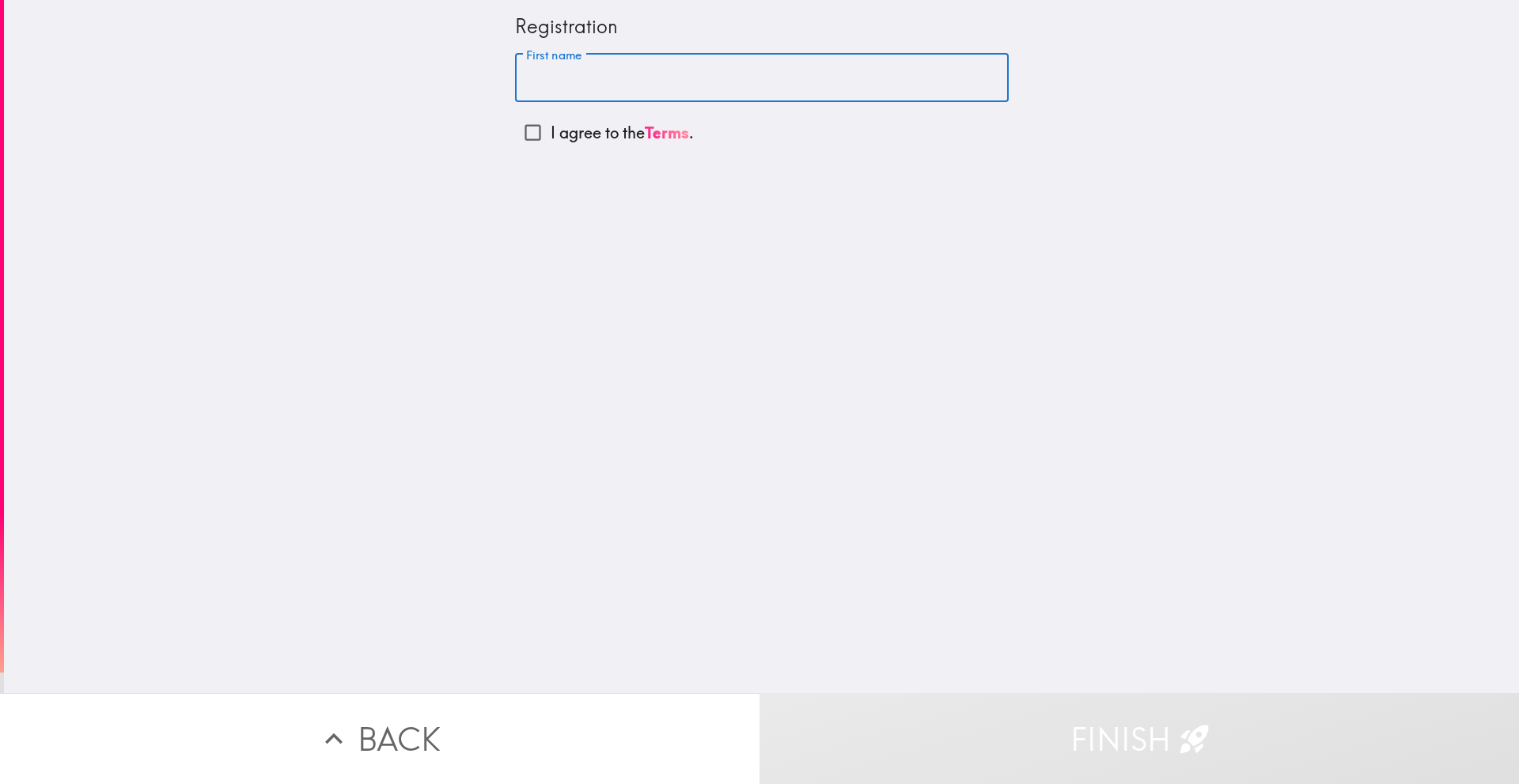
click at [610, 95] on input "First name" at bounding box center [761, 78] width 493 height 49
type input "[PERSON_NAME]"
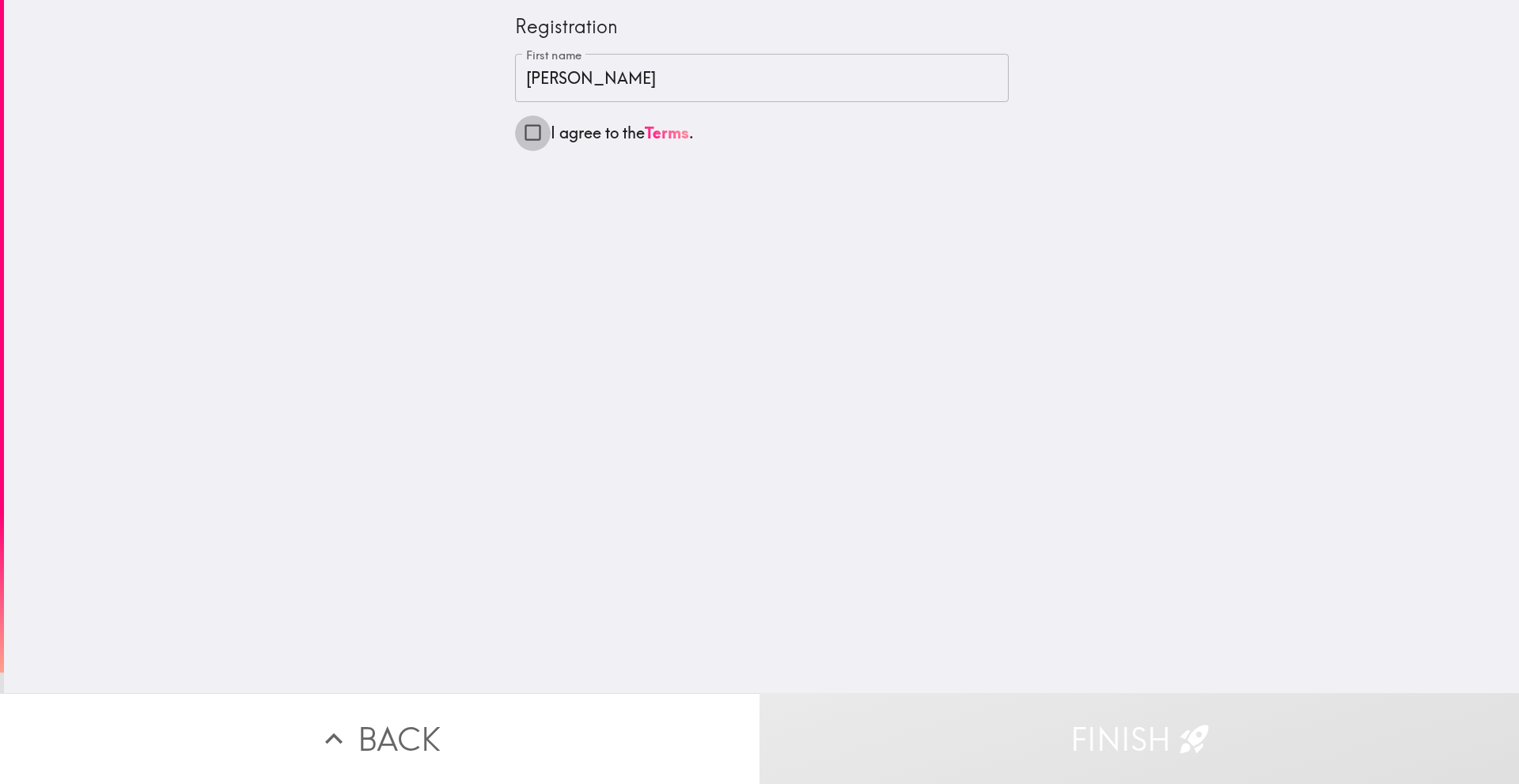
click at [515, 135] on input "I agree to the Terms ." at bounding box center [532, 132] width 35 height 35
checkbox input "true"
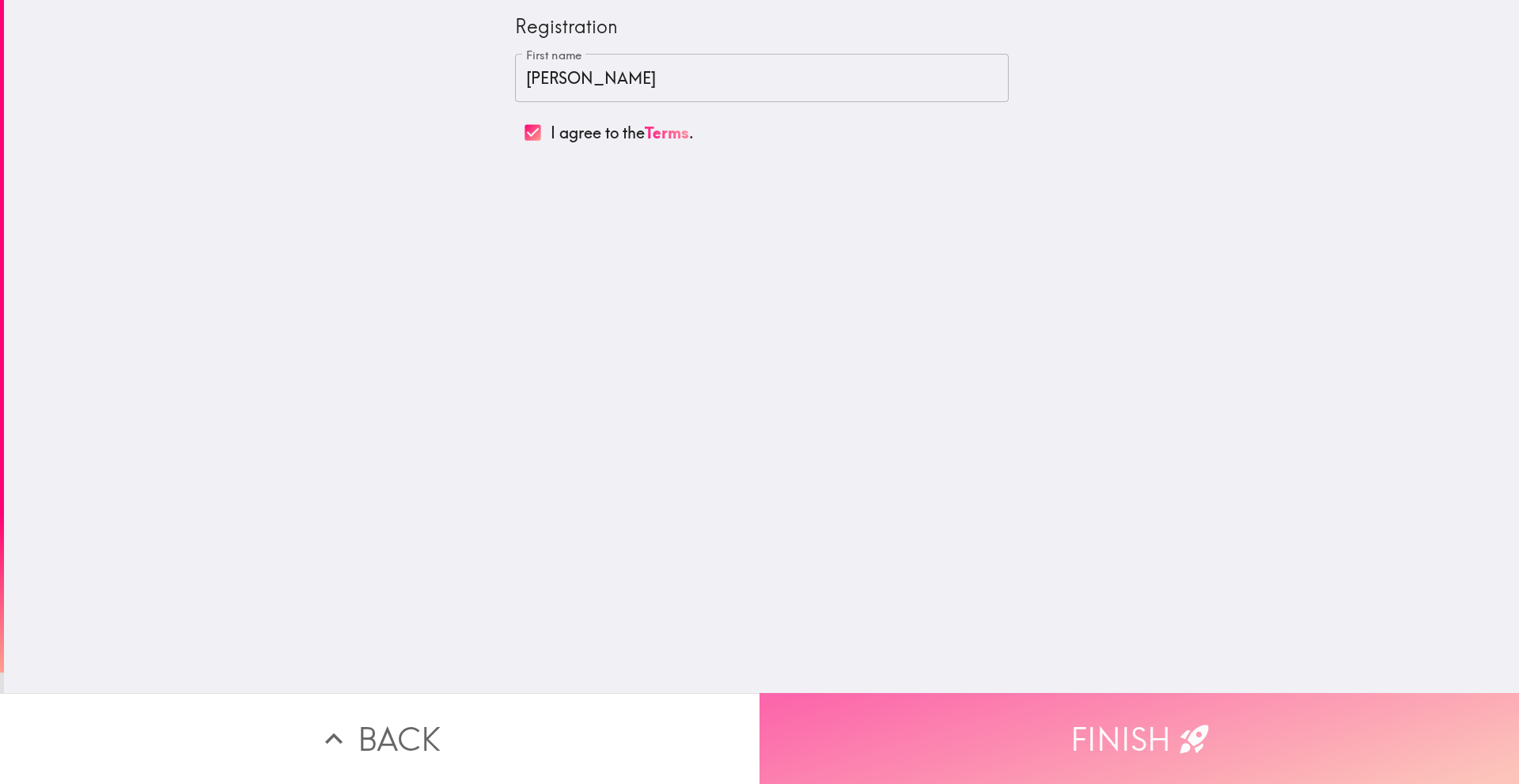
click at [916, 712] on button "Finish" at bounding box center [1139, 739] width 759 height 91
